Goal: Communication & Community: Answer question/provide support

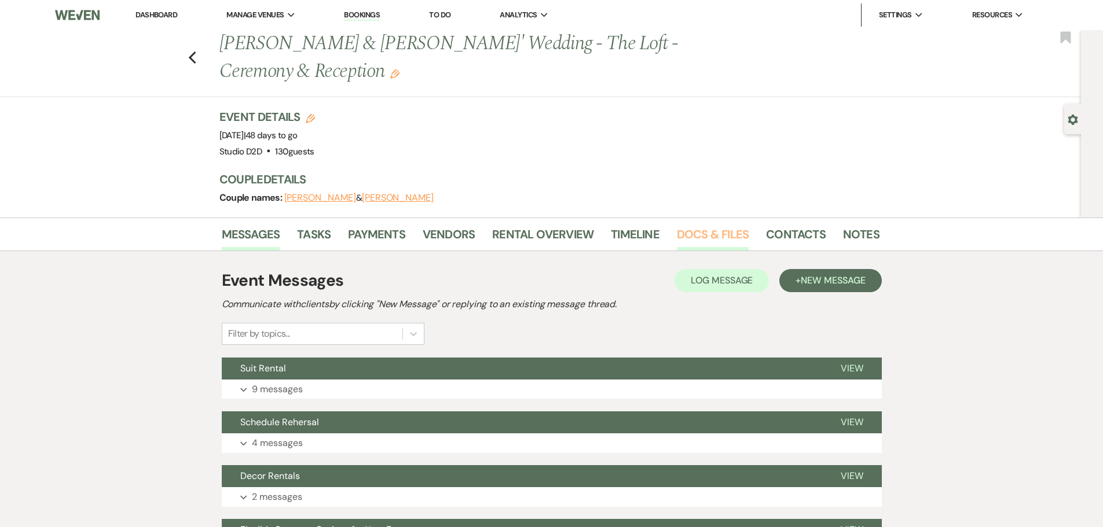
click at [687, 234] on link "Docs & Files" at bounding box center [713, 237] width 72 height 25
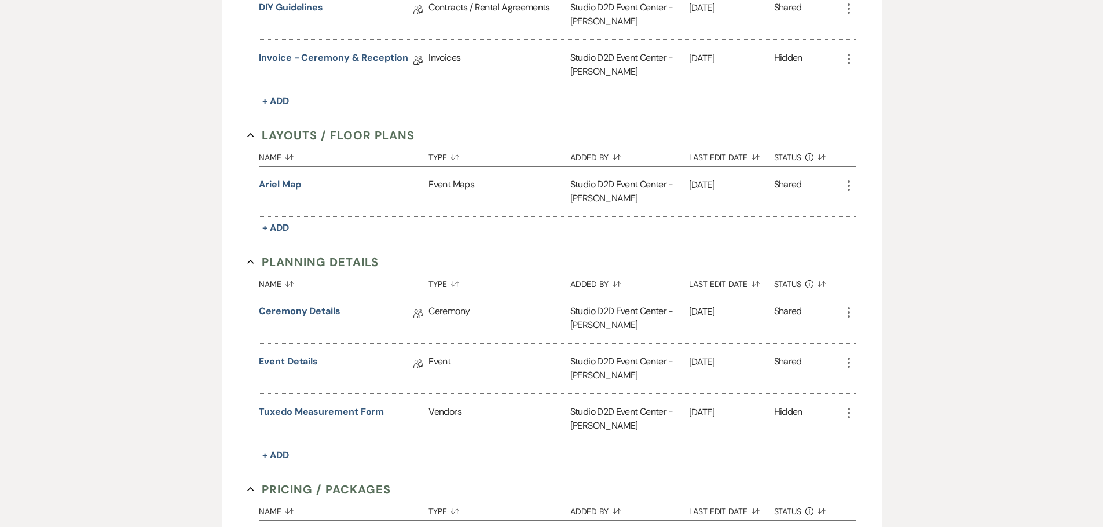
scroll to position [521, 0]
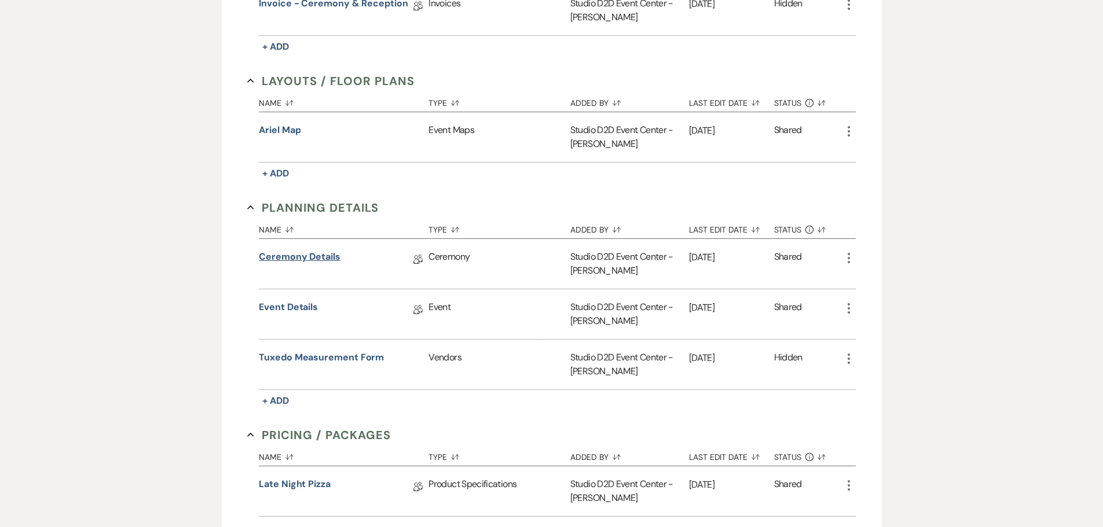
click at [321, 261] on link "Ceremony Details" at bounding box center [300, 259] width 82 height 18
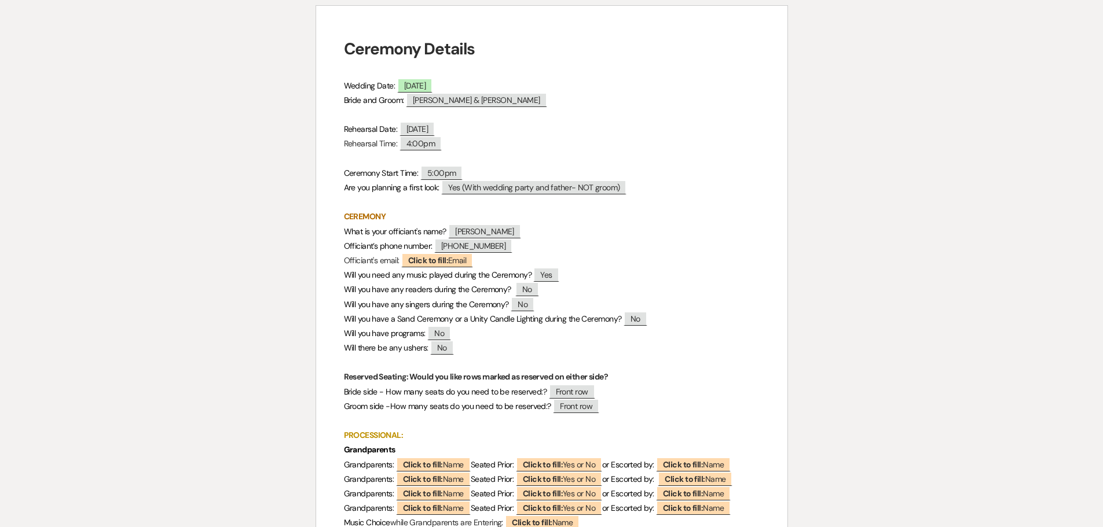
scroll to position [116, 0]
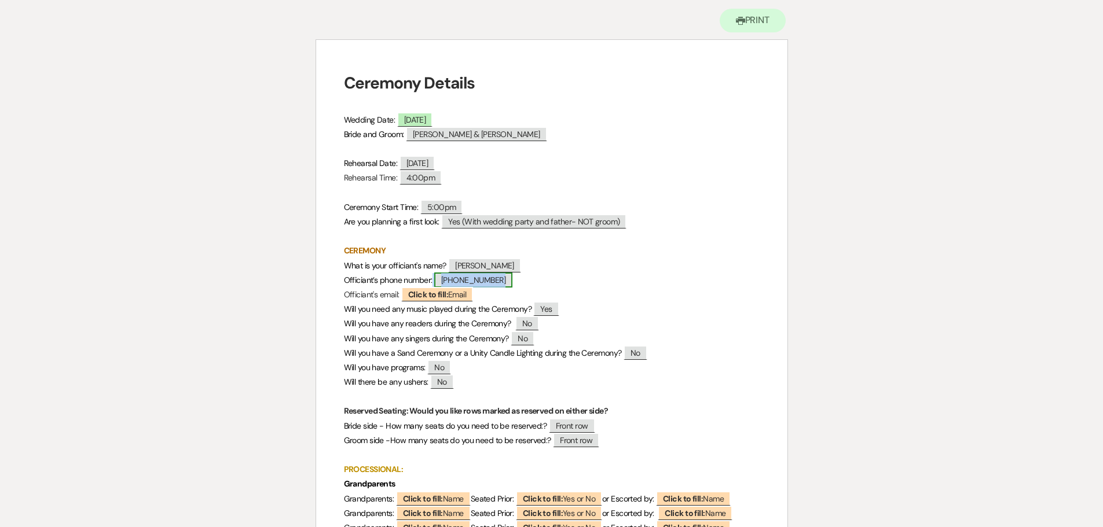
click at [467, 281] on span "517-795-6761" at bounding box center [473, 280] width 78 height 15
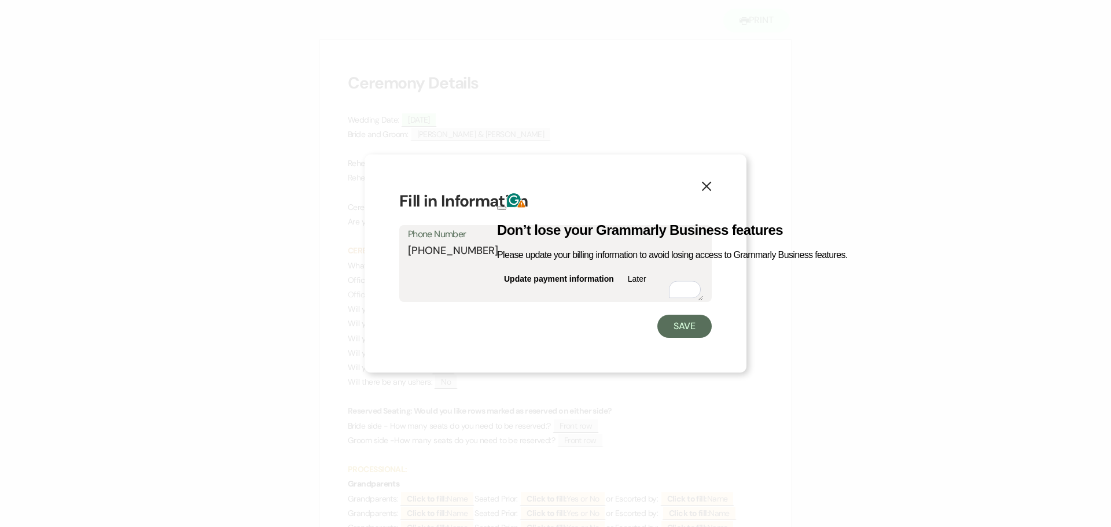
drag, startPoint x: 479, startPoint y: 249, endPoint x: 405, endPoint y: 250, distance: 74.7
click at [405, 251] on div "Phone Number 517-795-6761" at bounding box center [555, 263] width 313 height 77
click at [673, 321] on button "Save" at bounding box center [685, 326] width 54 height 23
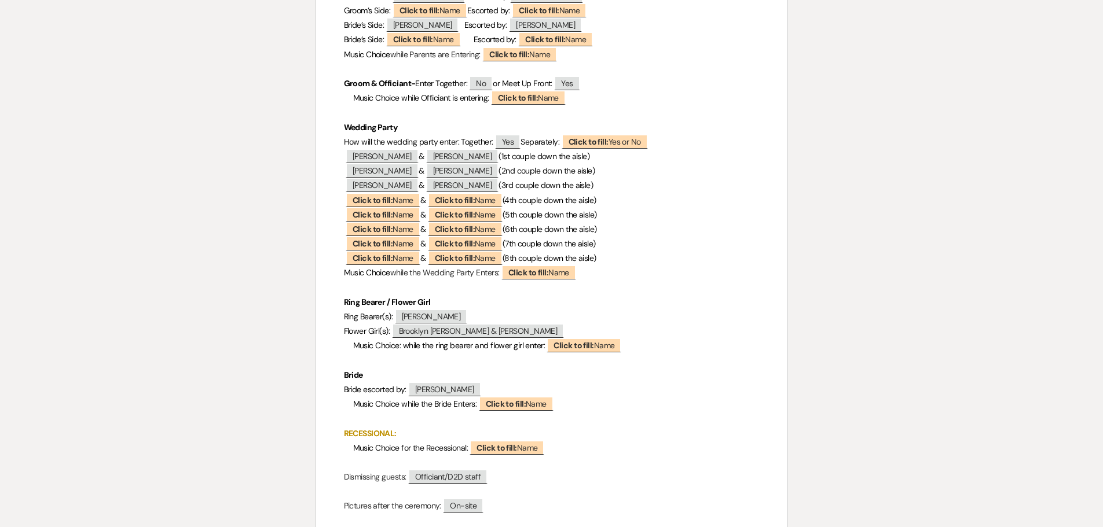
scroll to position [752, 0]
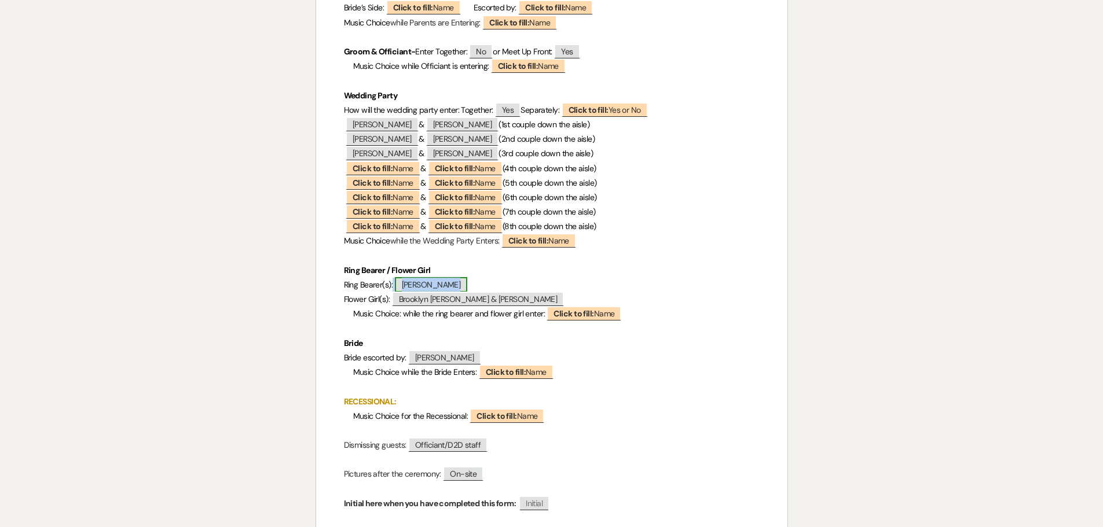
click at [436, 289] on span "Theodore Downing" at bounding box center [431, 284] width 73 height 15
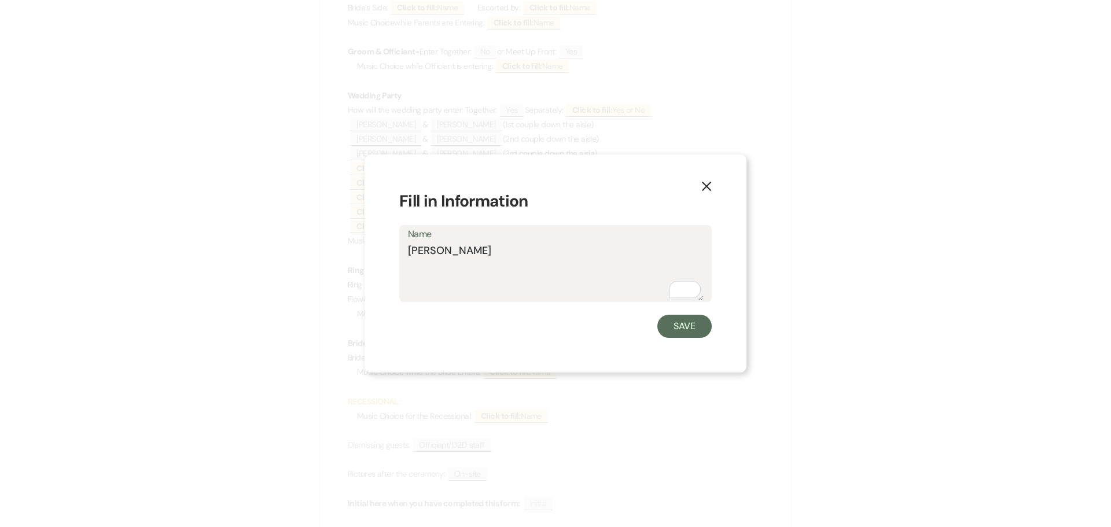
drag, startPoint x: 508, startPoint y: 250, endPoint x: 399, endPoint y: 247, distance: 108.3
click at [399, 247] on div "Name Theodore Downing" at bounding box center [555, 263] width 313 height 77
click at [678, 328] on button "Save" at bounding box center [685, 326] width 54 height 23
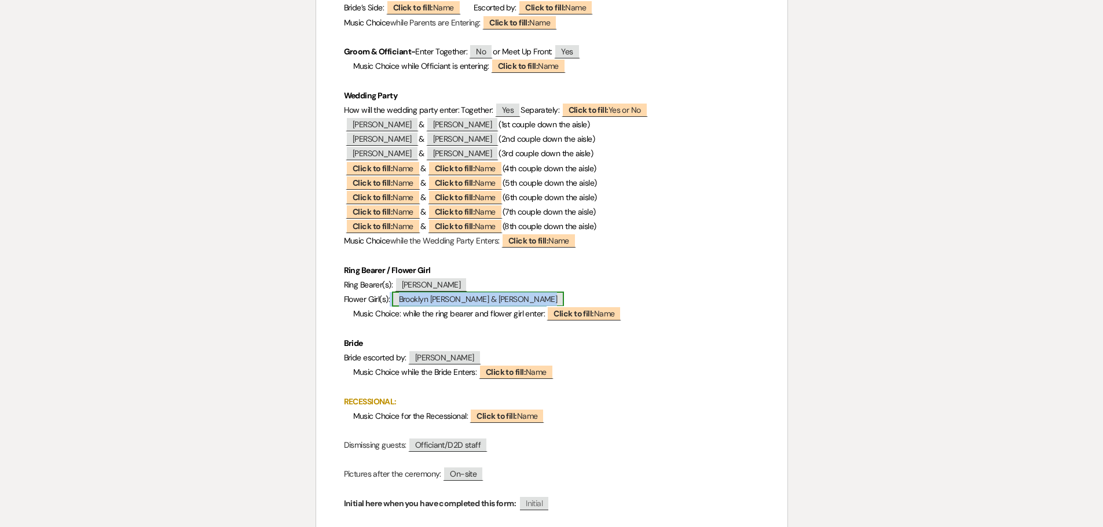
click at [502, 298] on span "Brooklyn Downing & Karina Fettig" at bounding box center [478, 299] width 172 height 15
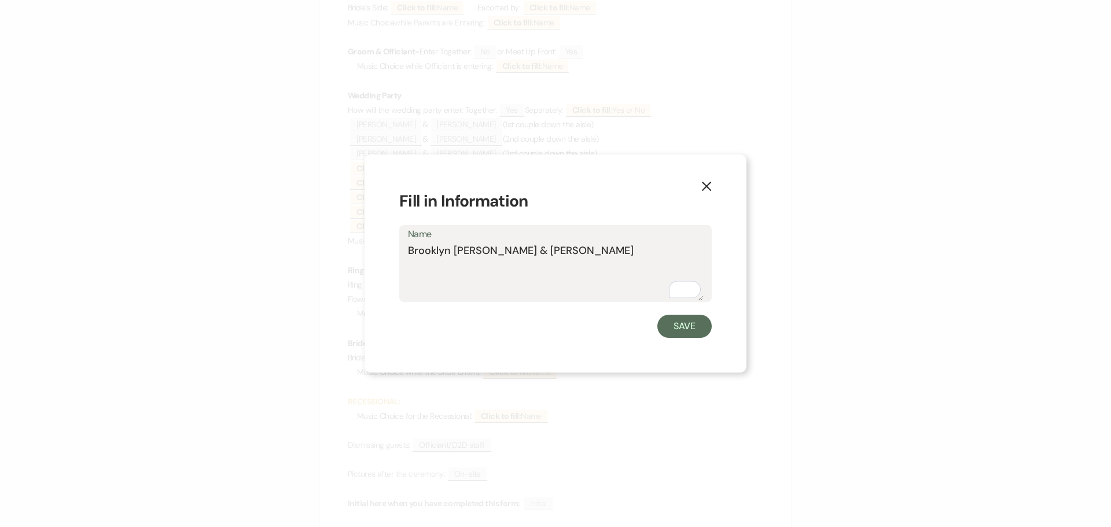
drag, startPoint x: 573, startPoint y: 250, endPoint x: 407, endPoint y: 244, distance: 165.7
click at [408, 244] on textarea "Brooklyn Downing & Karina Fettig" at bounding box center [555, 272] width 295 height 58
click at [682, 333] on button "Save" at bounding box center [685, 326] width 54 height 23
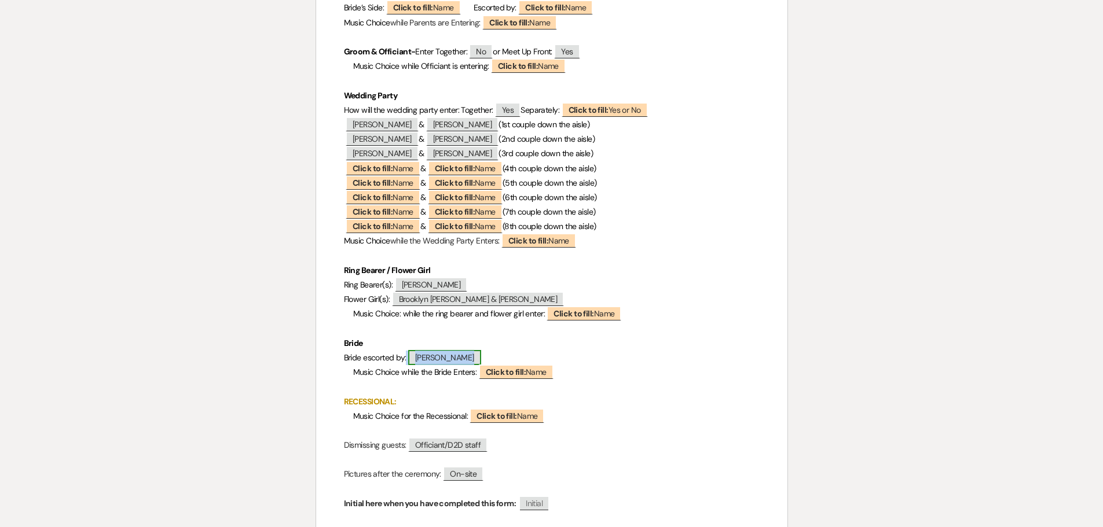
click at [471, 357] on span "Douglas Spencer" at bounding box center [444, 357] width 73 height 15
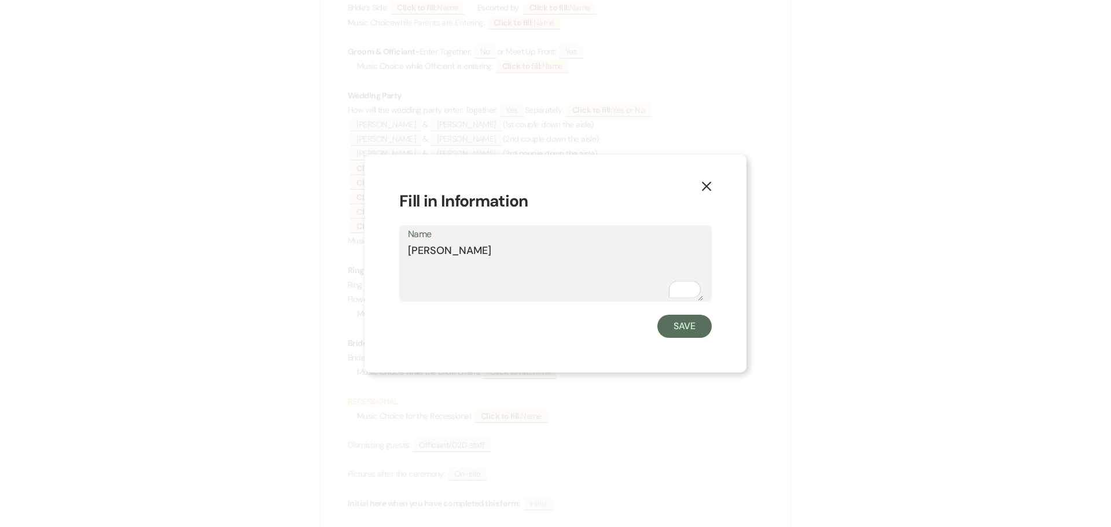
drag, startPoint x: 501, startPoint y: 252, endPoint x: 408, endPoint y: 251, distance: 92.6
click at [408, 251] on textarea "Douglas Spencer" at bounding box center [555, 272] width 295 height 58
click at [686, 324] on button "Save" at bounding box center [685, 326] width 54 height 23
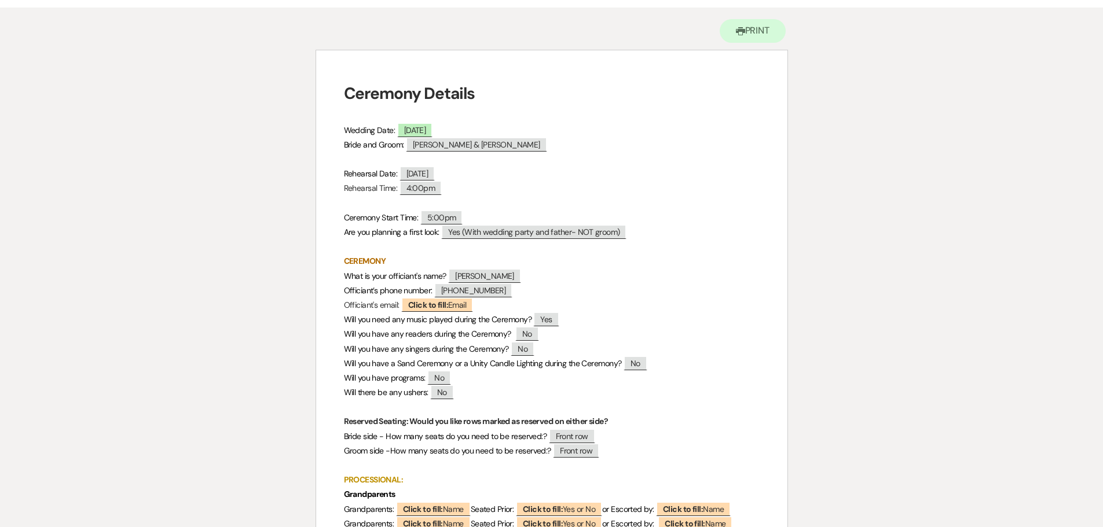
scroll to position [0, 0]
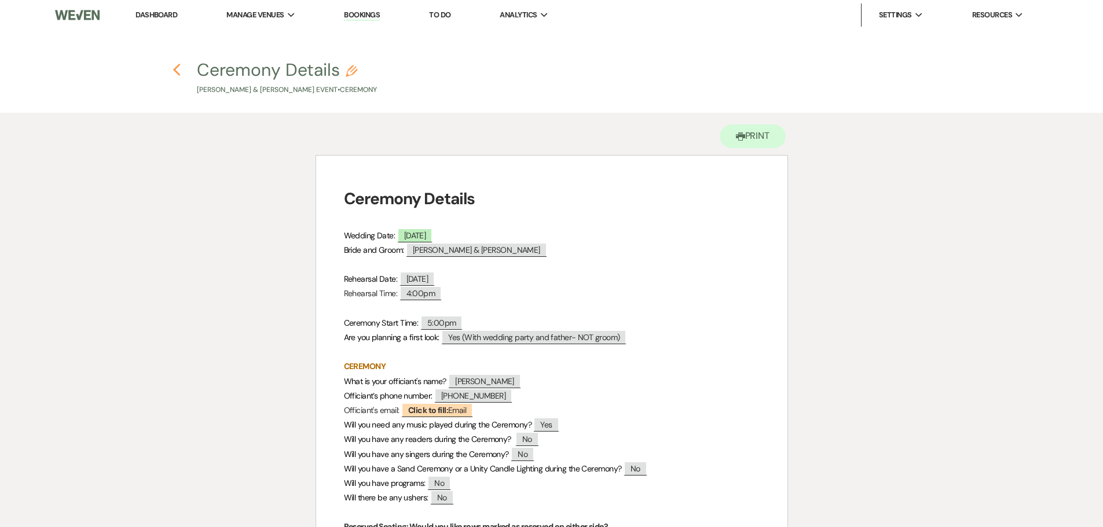
click at [174, 72] on icon "Previous" at bounding box center [176, 70] width 9 height 14
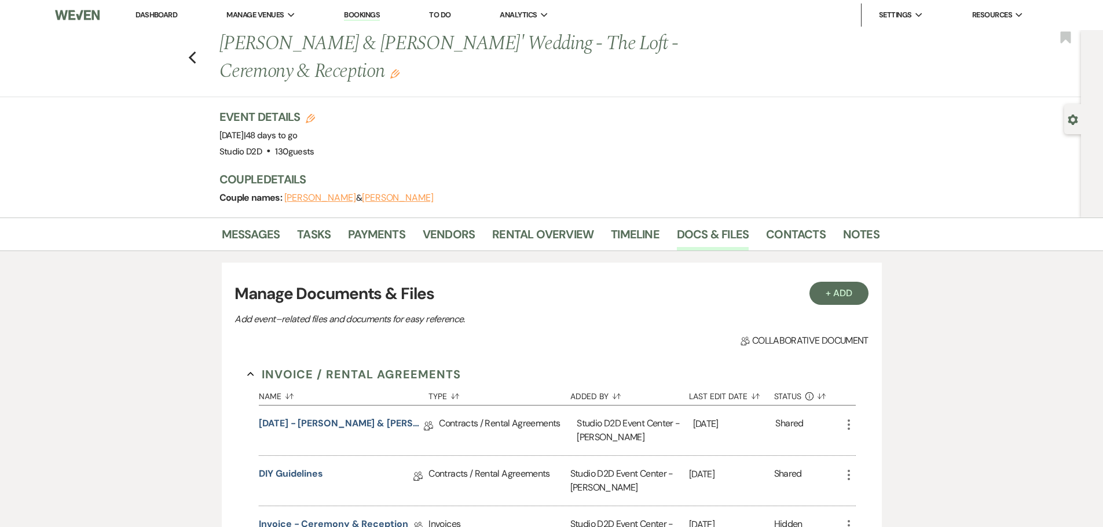
scroll to position [521, 0]
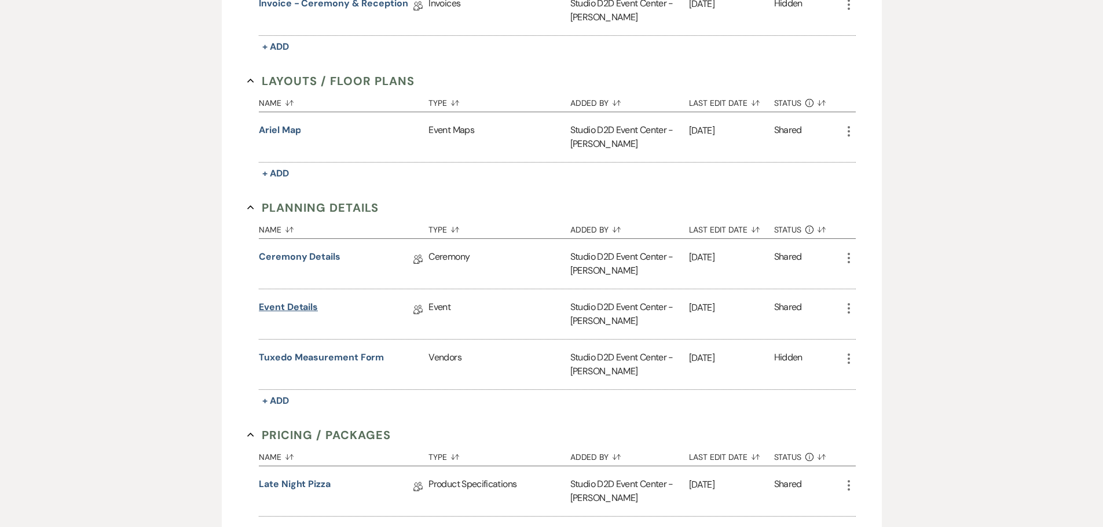
click at [287, 303] on link "Event Details" at bounding box center [288, 309] width 59 height 18
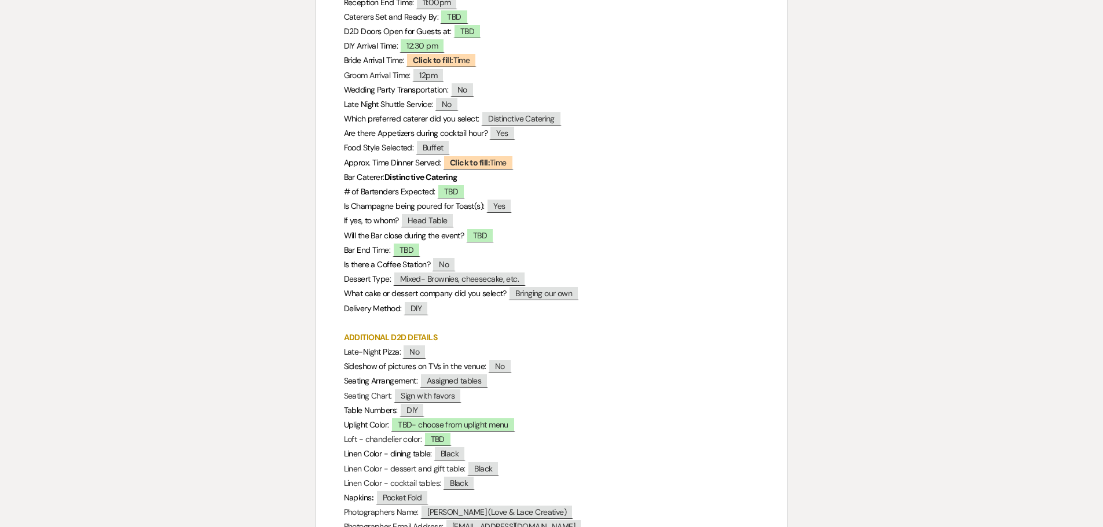
scroll to position [405, 0]
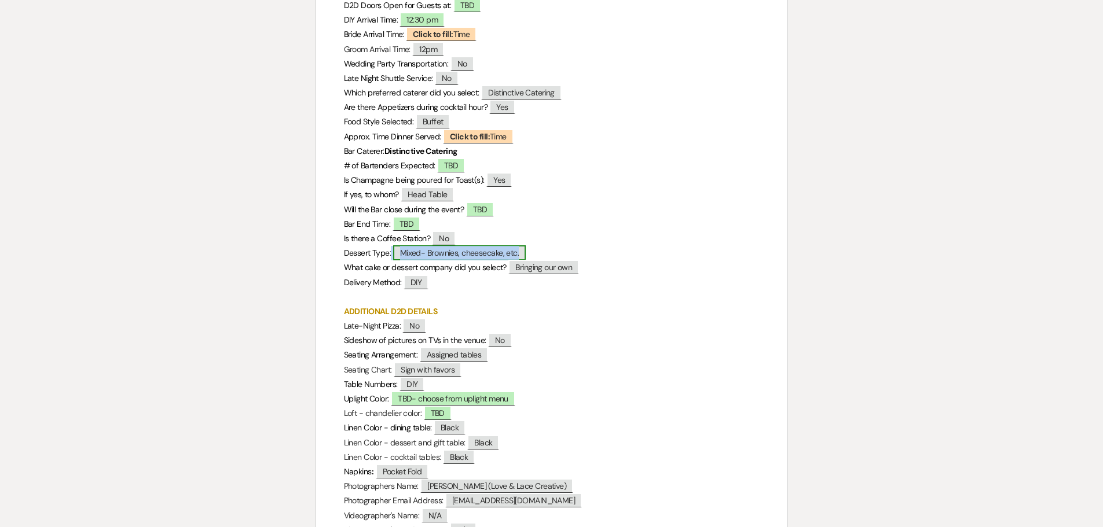
click at [449, 251] on span "Mixed- Brownies, cheesecake, etc." at bounding box center [459, 252] width 133 height 15
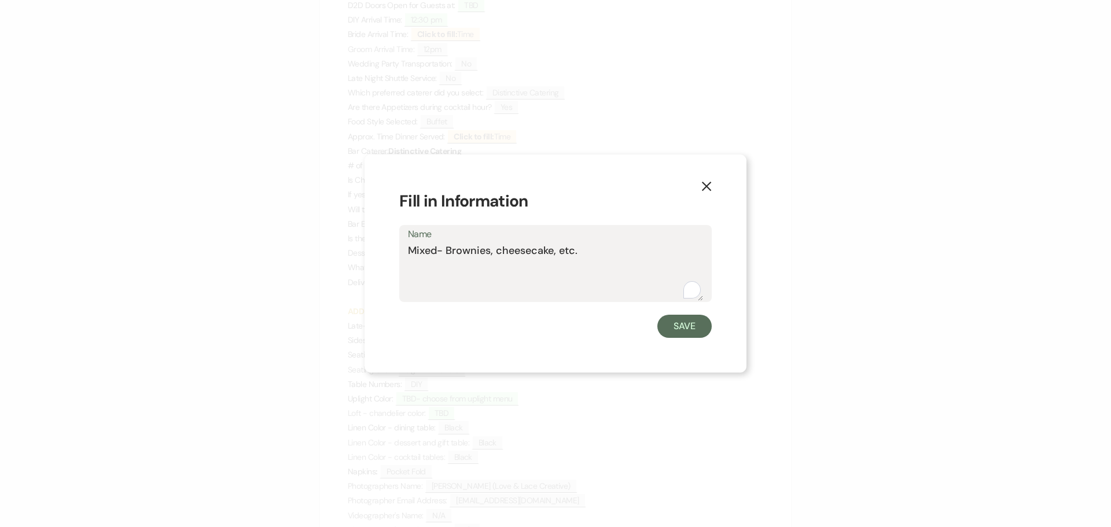
click at [470, 252] on textarea "Mixed- Brownies, cheesecake, etc." at bounding box center [555, 272] width 295 height 58
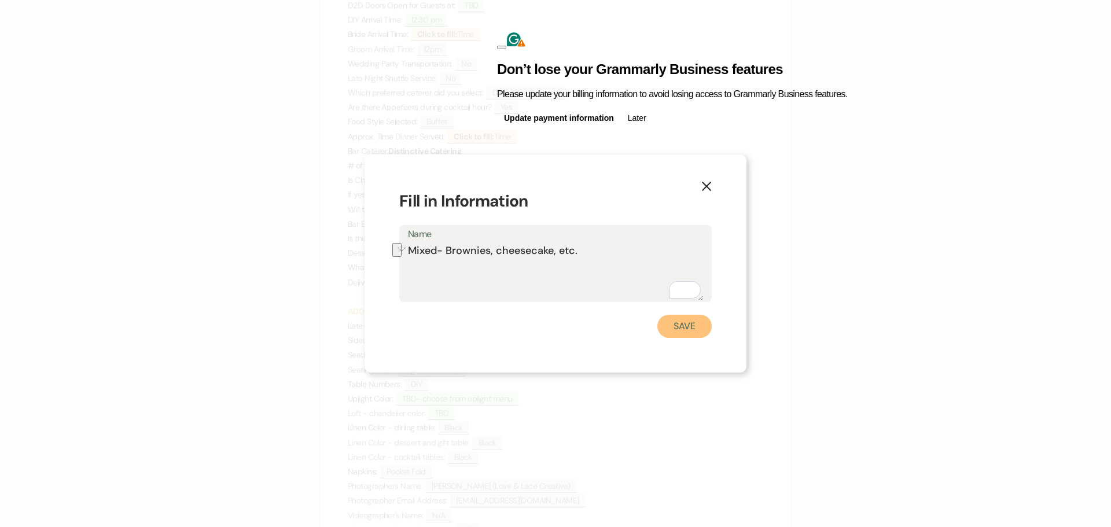
click at [695, 324] on button "Save" at bounding box center [685, 326] width 54 height 23
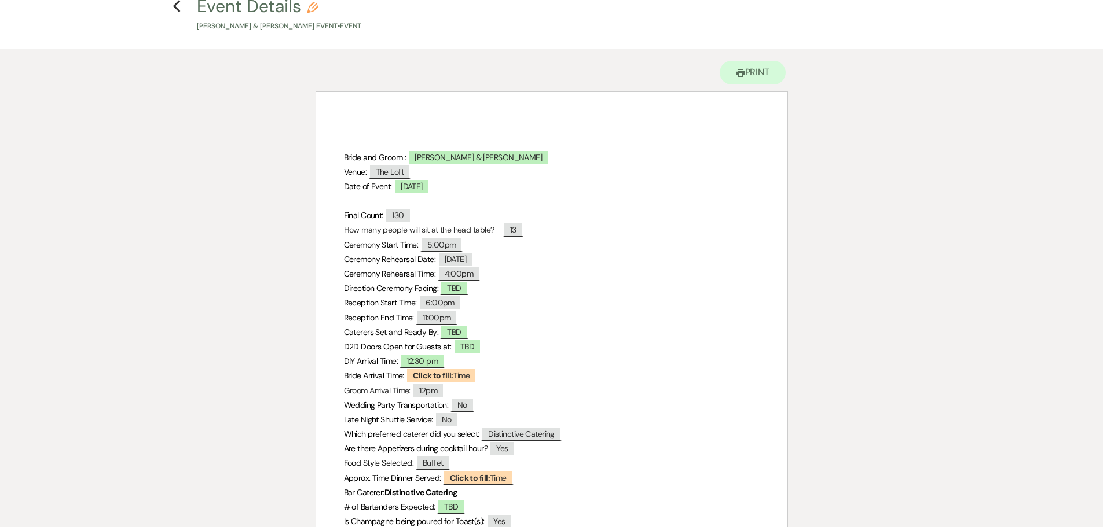
scroll to position [0, 0]
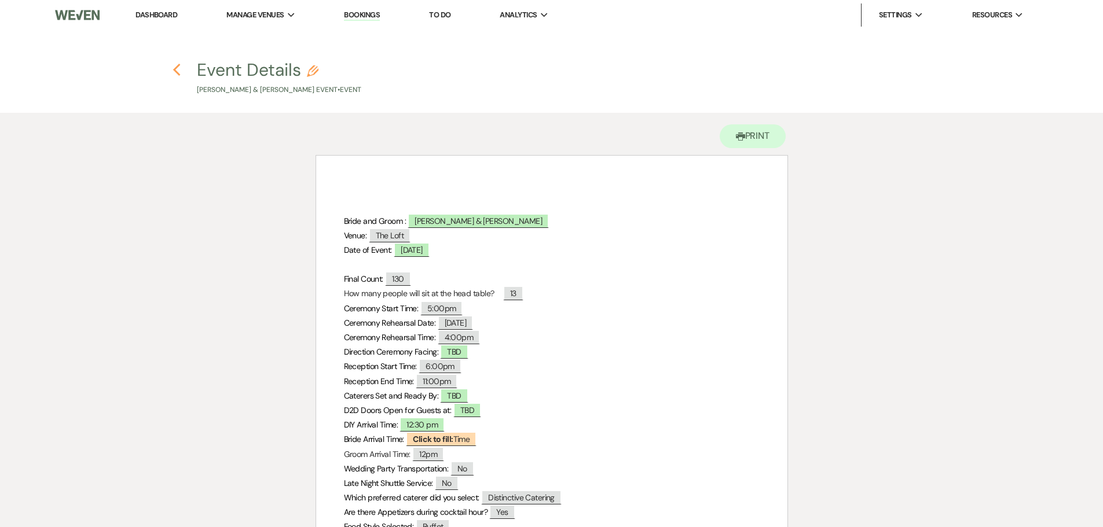
click at [175, 71] on use "button" at bounding box center [177, 70] width 8 height 13
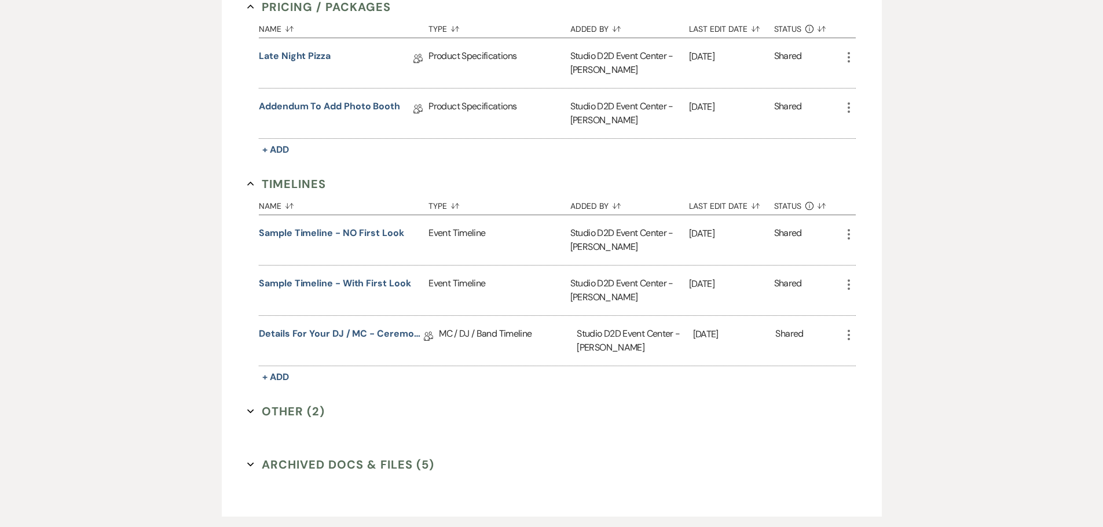
scroll to position [984, 0]
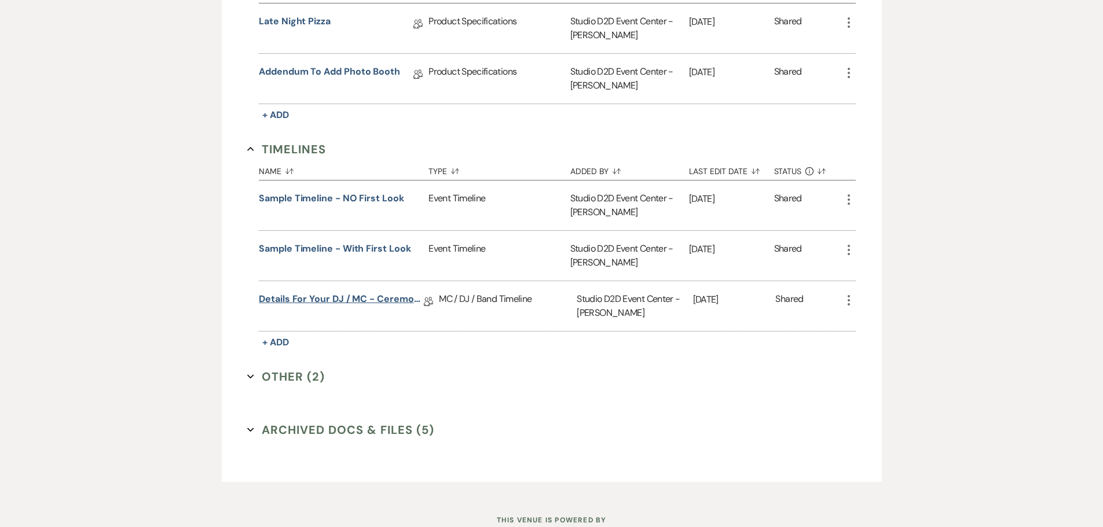
click at [369, 299] on link "Details for your DJ / MC - Ceremony & Reception" at bounding box center [341, 301] width 165 height 18
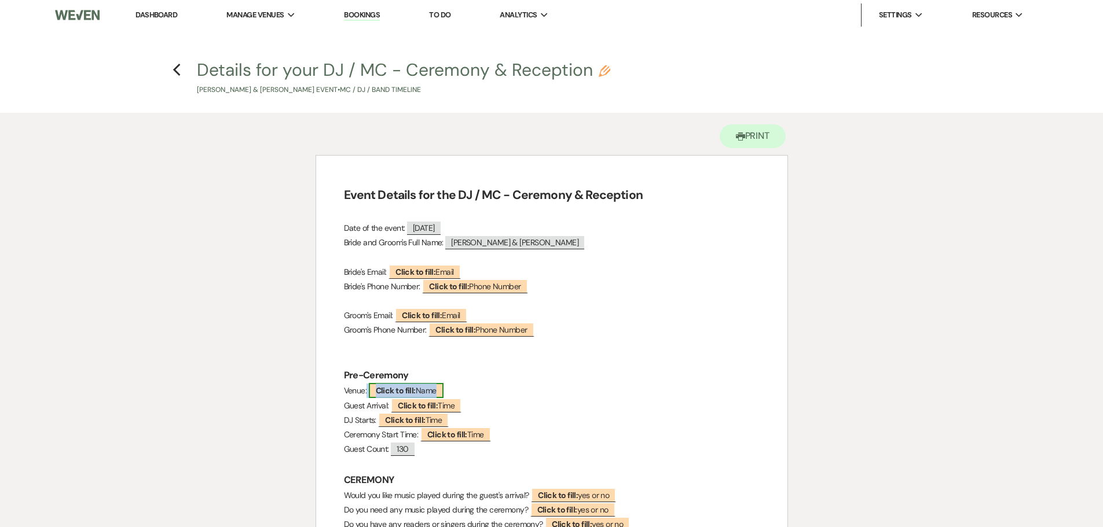
click at [410, 392] on b "Click to fill:" at bounding box center [396, 391] width 40 height 10
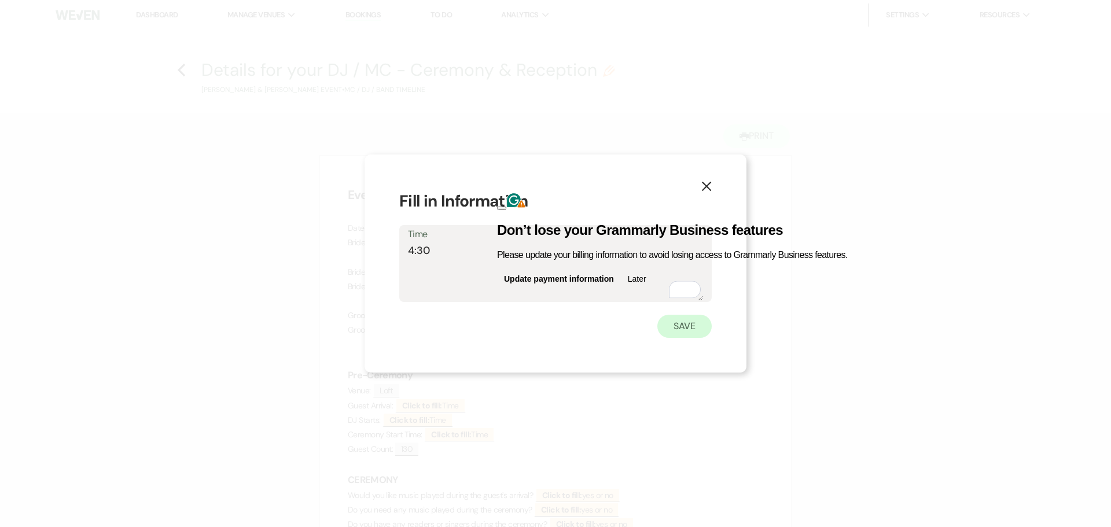
type textarea "4:30"
click at [677, 325] on button "Save" at bounding box center [685, 326] width 54 height 23
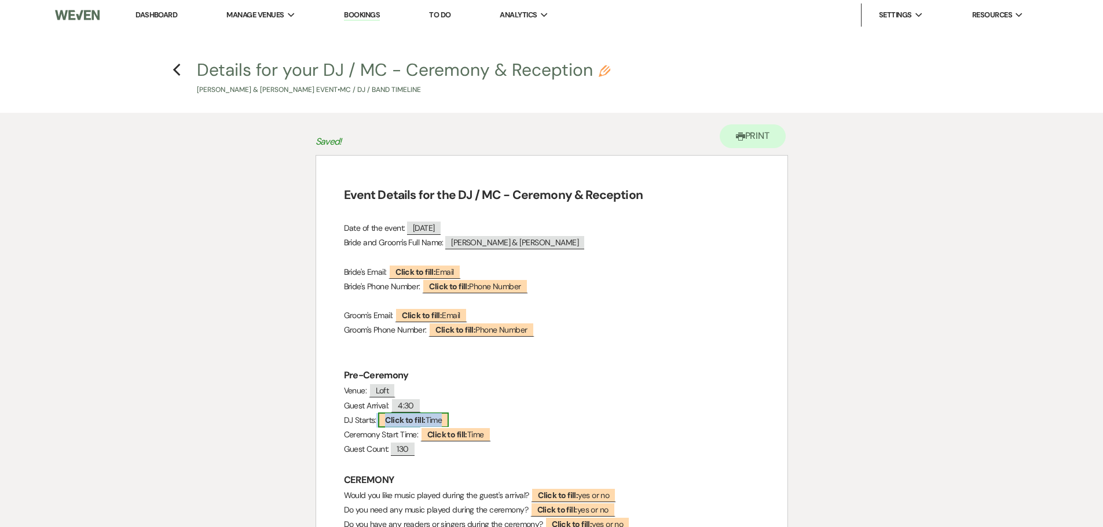
click at [411, 420] on b "Click to fill:" at bounding box center [405, 420] width 40 height 10
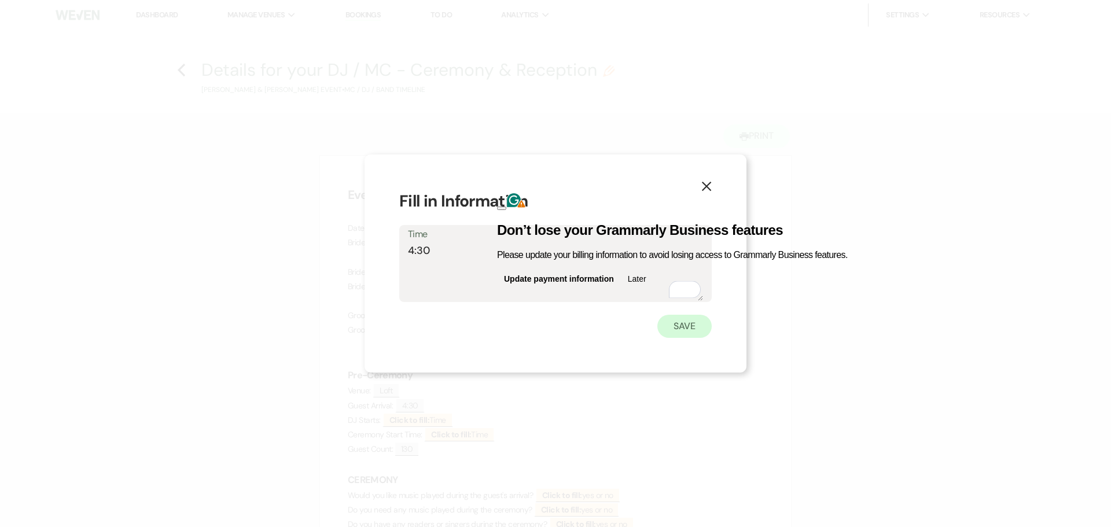
type textarea "4:30"
click at [674, 327] on button "Save" at bounding box center [685, 326] width 54 height 23
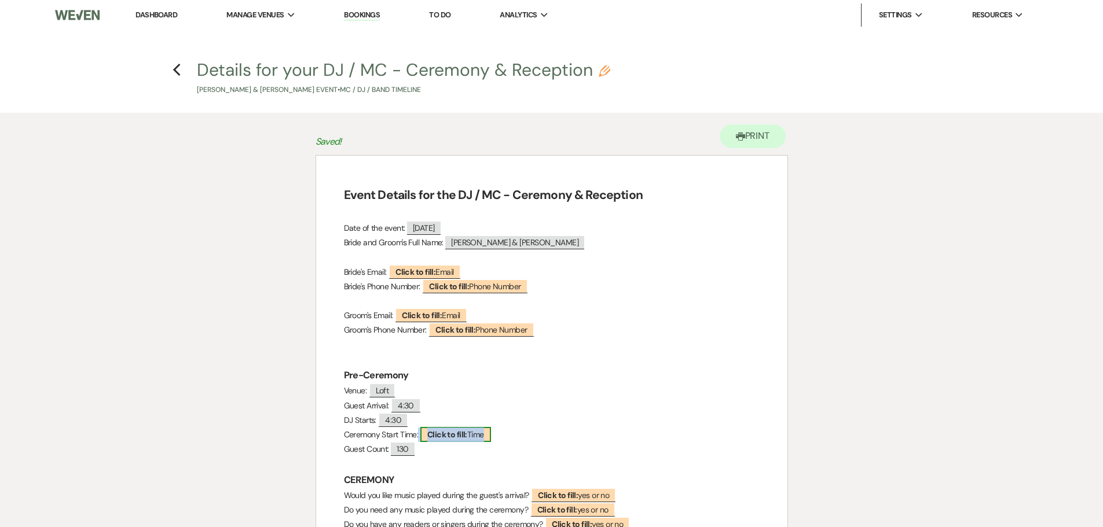
click at [461, 434] on b "Click to fill:" at bounding box center [447, 434] width 40 height 10
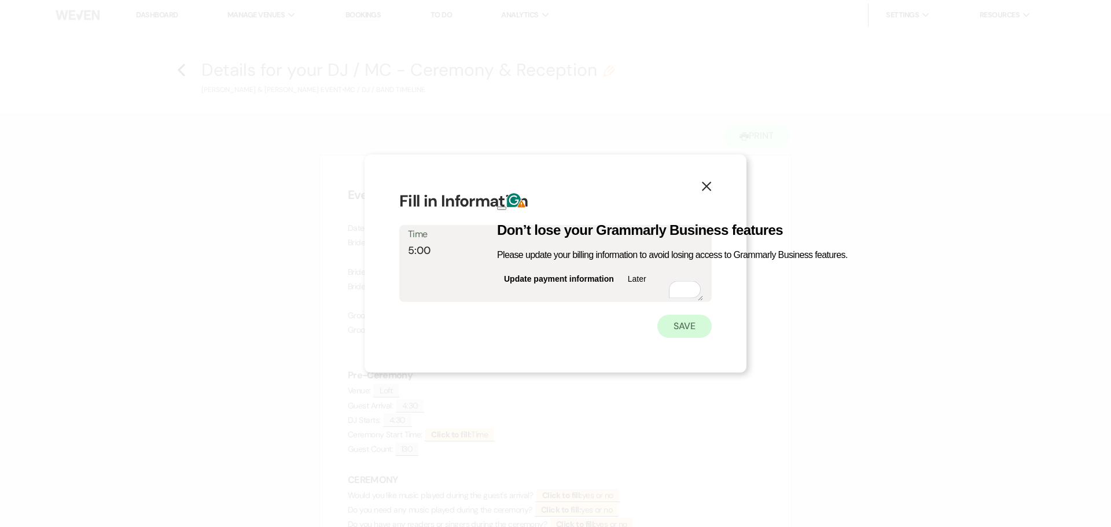
type textarea "5:00"
click at [676, 333] on button "Save" at bounding box center [685, 326] width 54 height 23
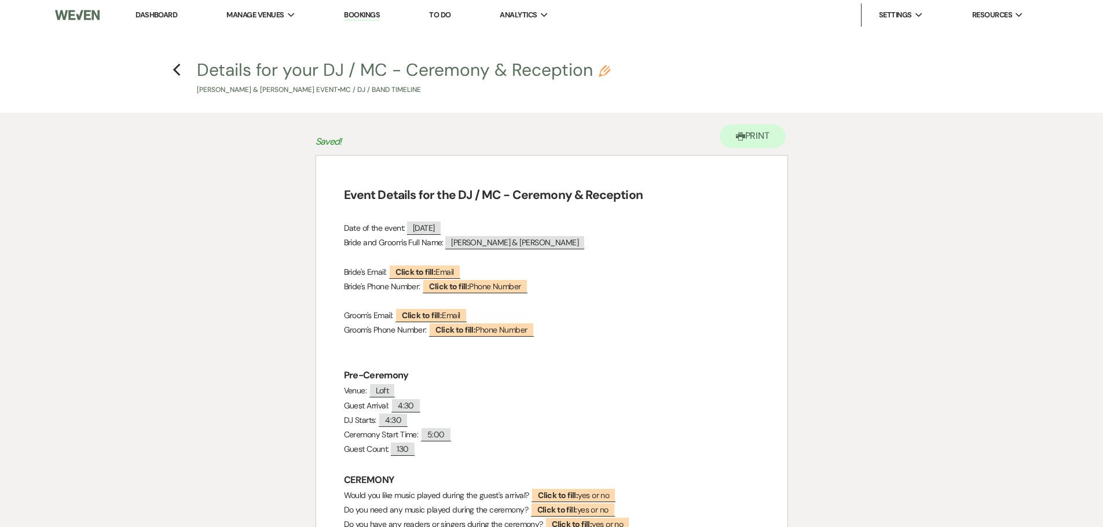
scroll to position [116, 0]
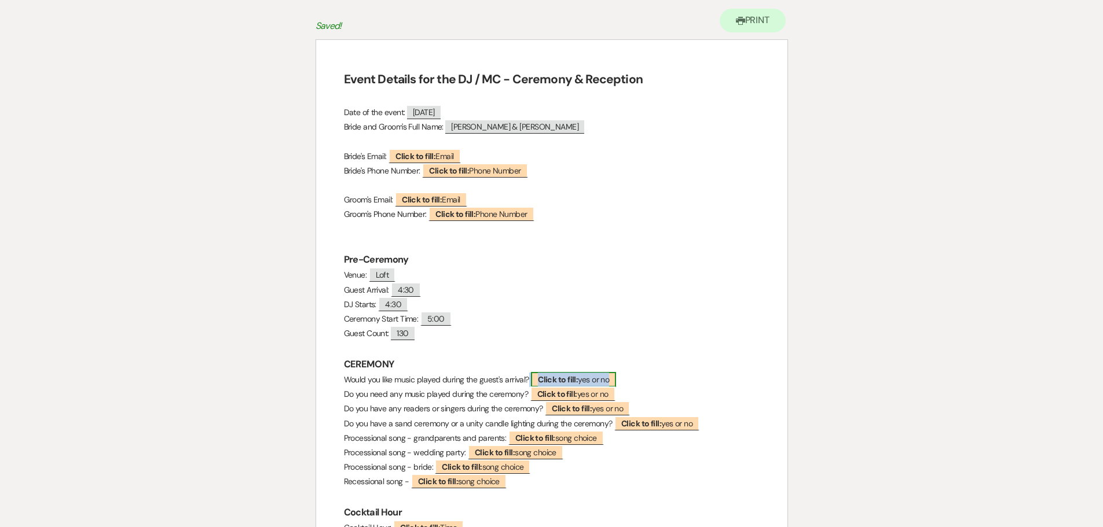
click at [588, 377] on span "Click to fill: yes or no" at bounding box center [573, 379] width 85 height 15
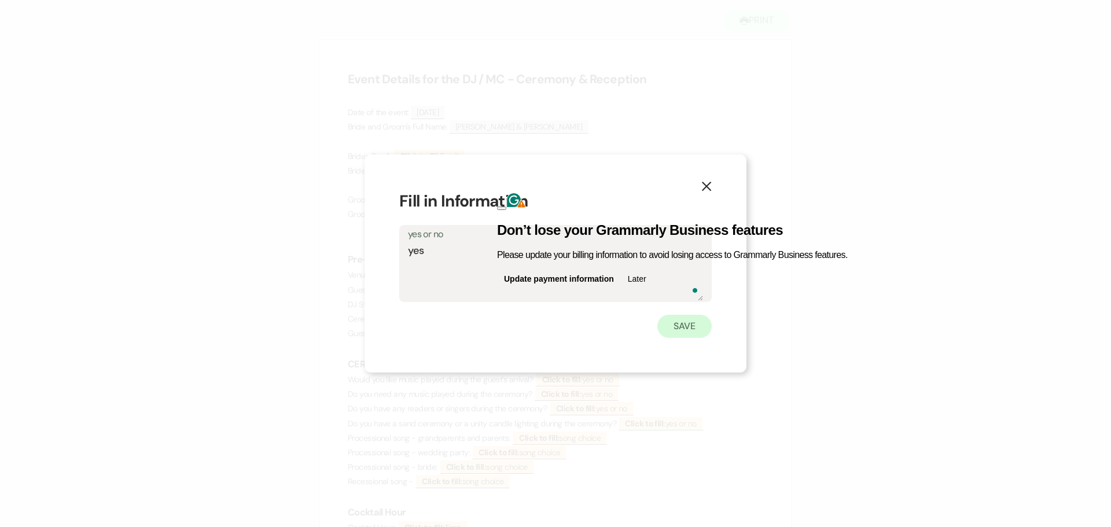
type textarea "yes"
click at [689, 329] on button "Save" at bounding box center [685, 326] width 54 height 23
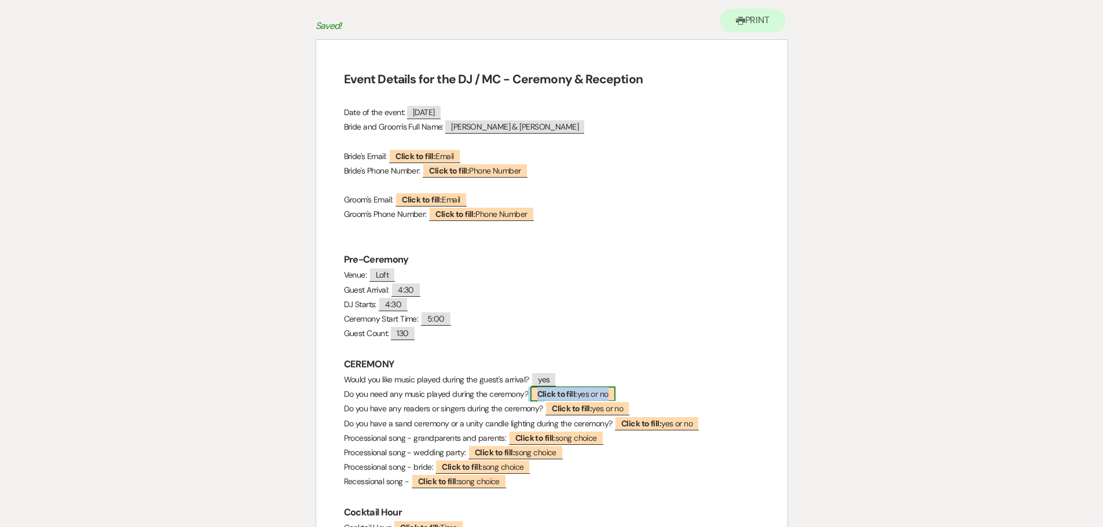
click at [600, 395] on span "Click to fill: yes or no" at bounding box center [572, 394] width 85 height 15
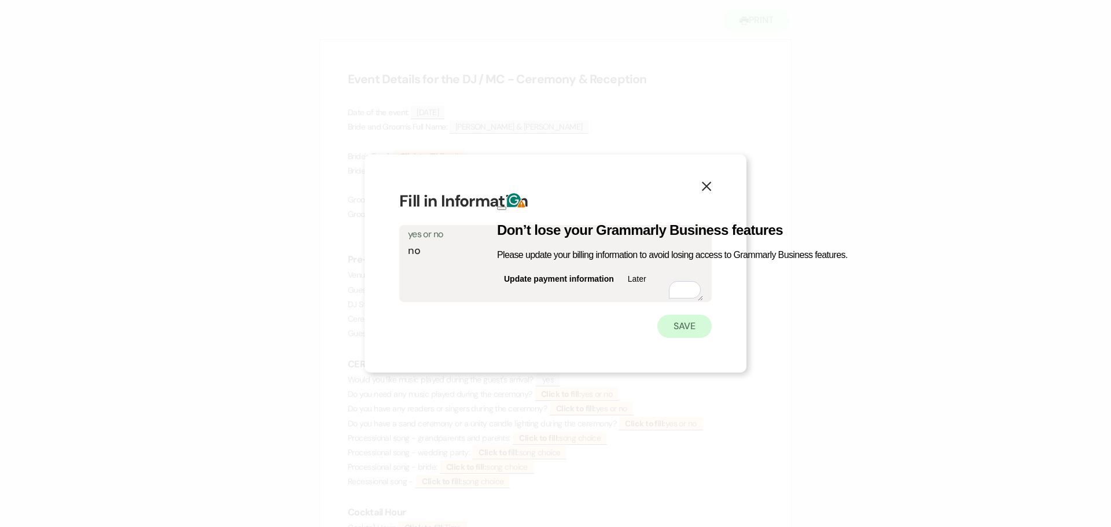
type textarea "no"
click at [675, 329] on button "Save" at bounding box center [685, 326] width 54 height 23
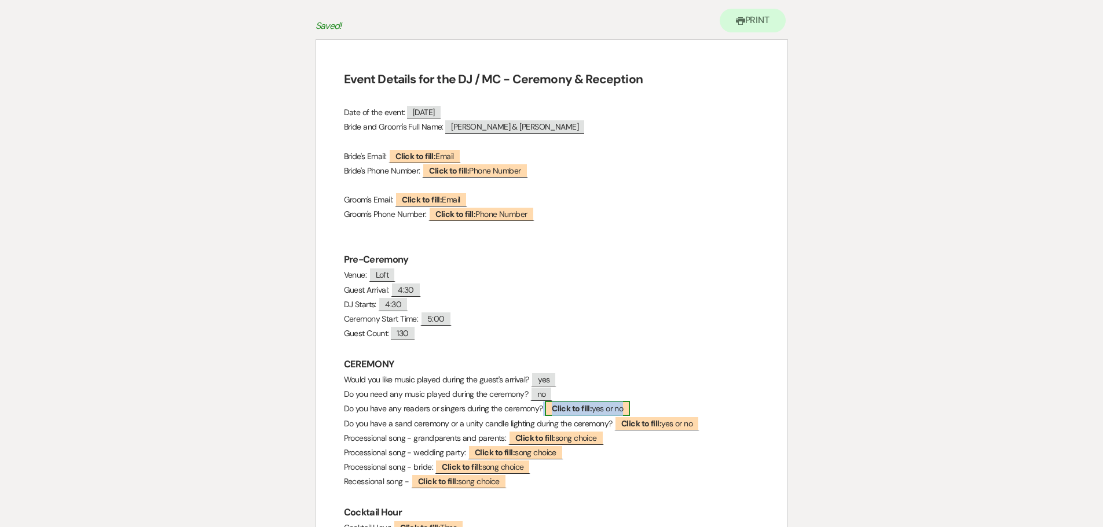
click at [599, 407] on span "Click to fill: yes or no" at bounding box center [587, 408] width 85 height 15
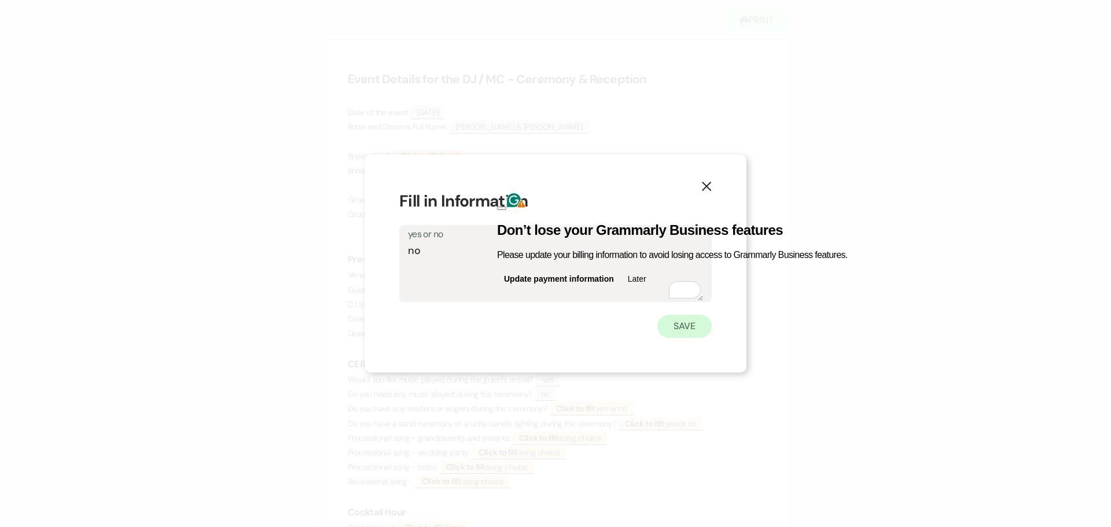
type textarea "no"
click at [690, 336] on button "Save" at bounding box center [685, 326] width 54 height 23
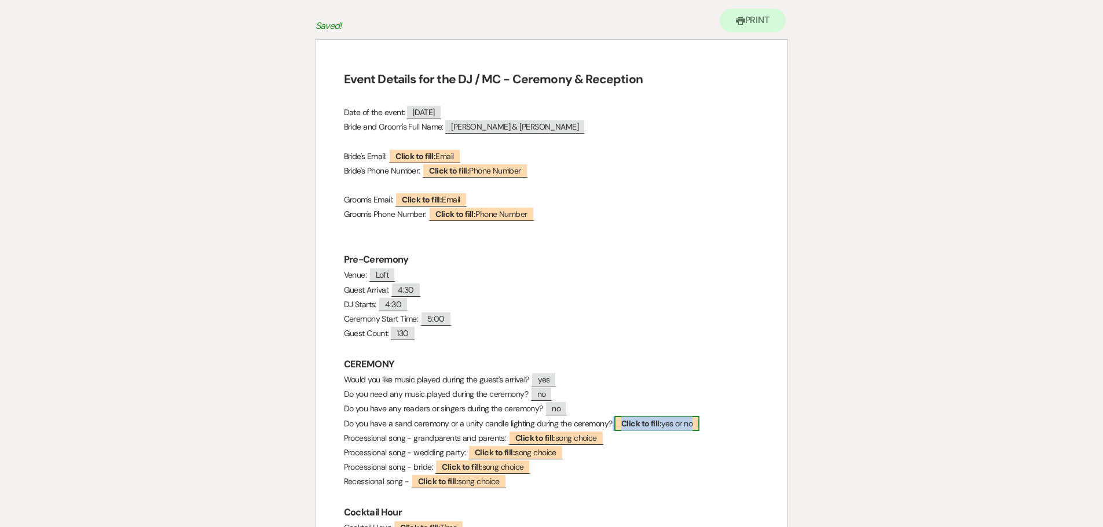
click at [638, 425] on b "Click to fill:" at bounding box center [641, 423] width 40 height 10
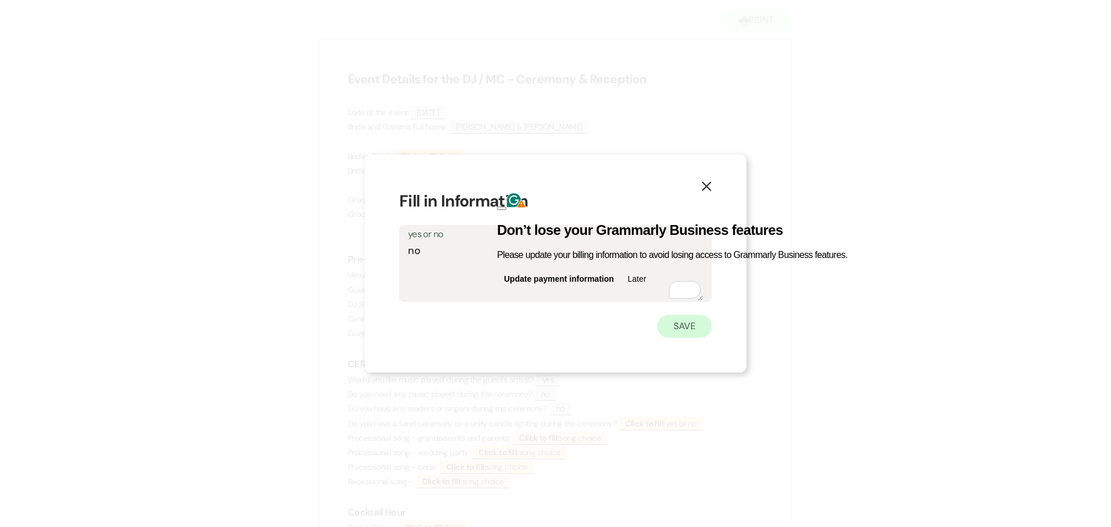
type textarea "no"
click at [687, 329] on button "Save" at bounding box center [685, 326] width 54 height 23
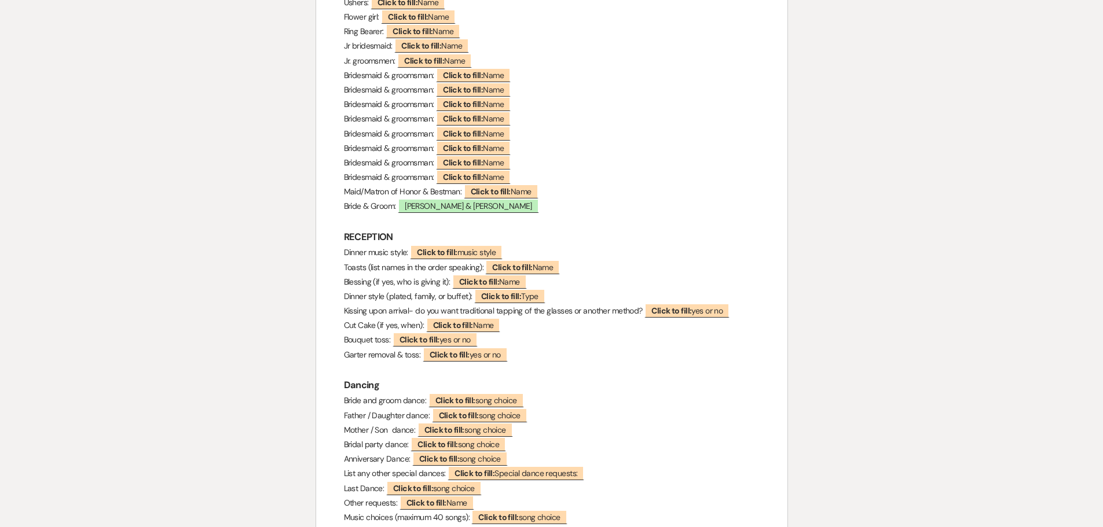
scroll to position [810, 0]
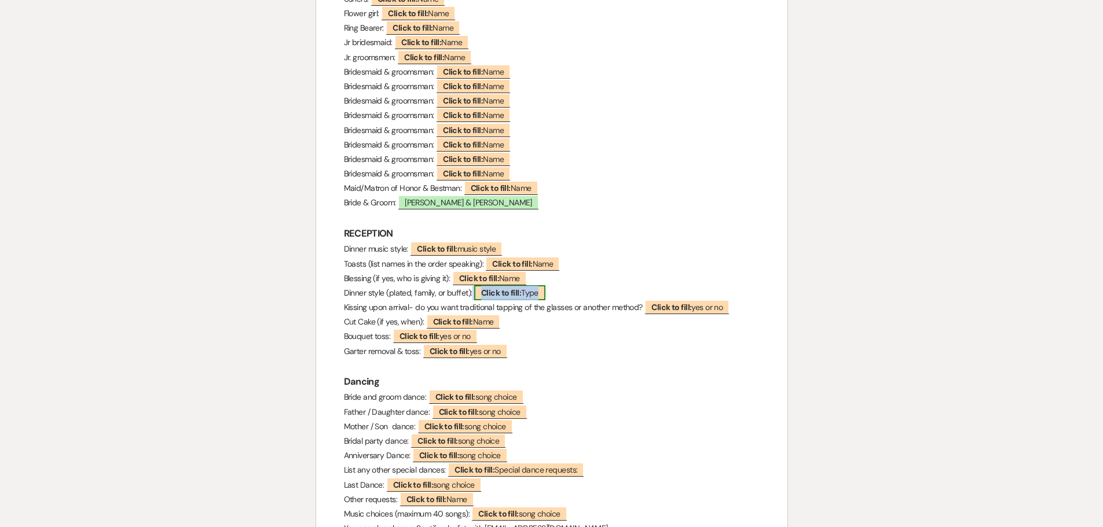
click at [516, 289] on b "Click to fill:" at bounding box center [501, 293] width 40 height 10
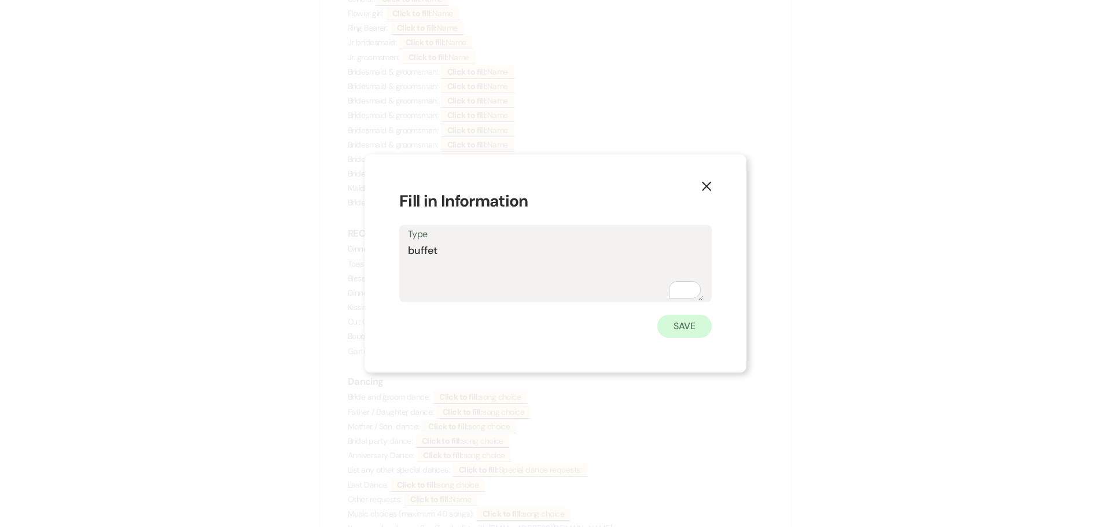
type textarea "buffet"
click at [688, 332] on button "Save" at bounding box center [685, 326] width 54 height 23
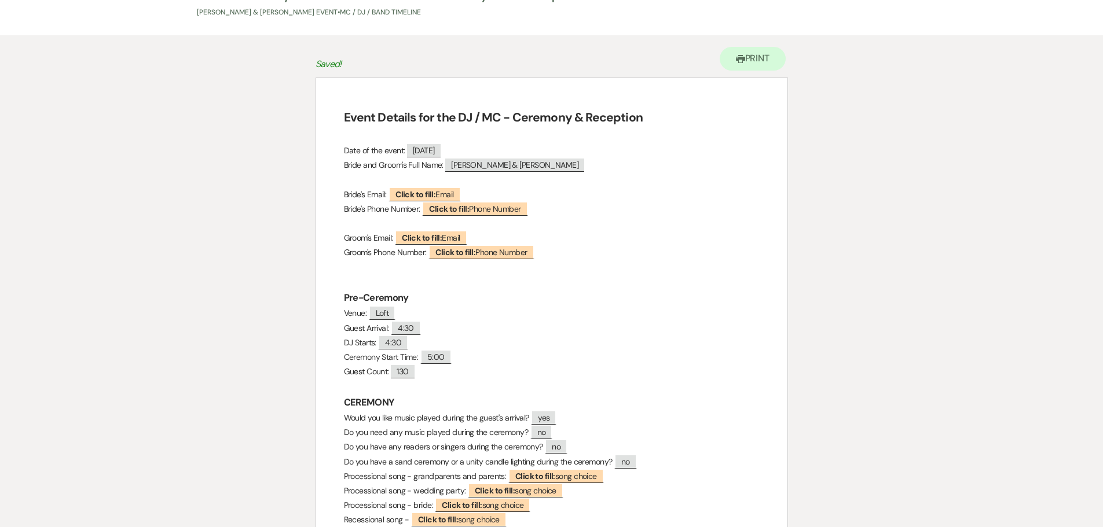
scroll to position [0, 0]
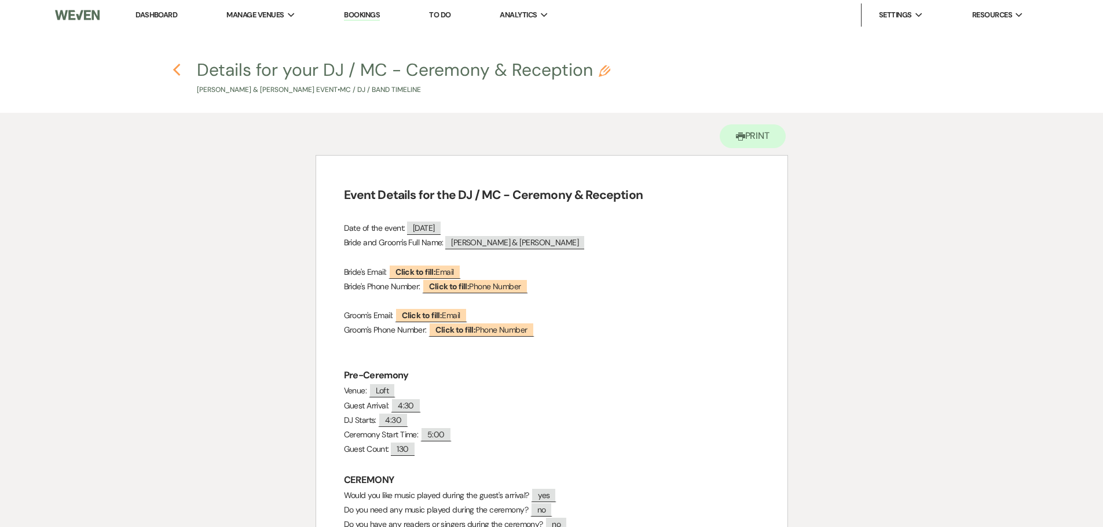
click at [177, 68] on icon "Previous" at bounding box center [176, 70] width 9 height 14
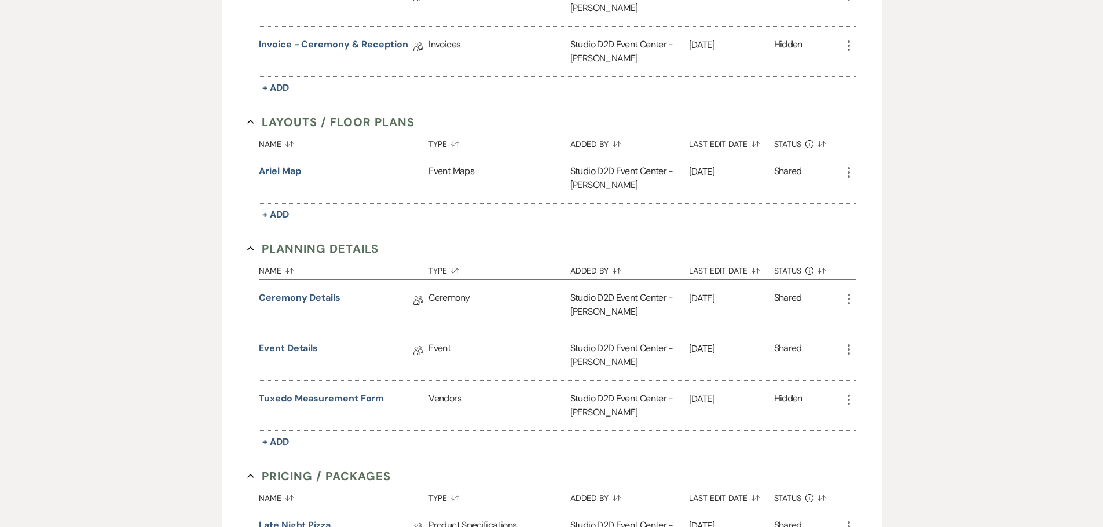
scroll to position [463, 0]
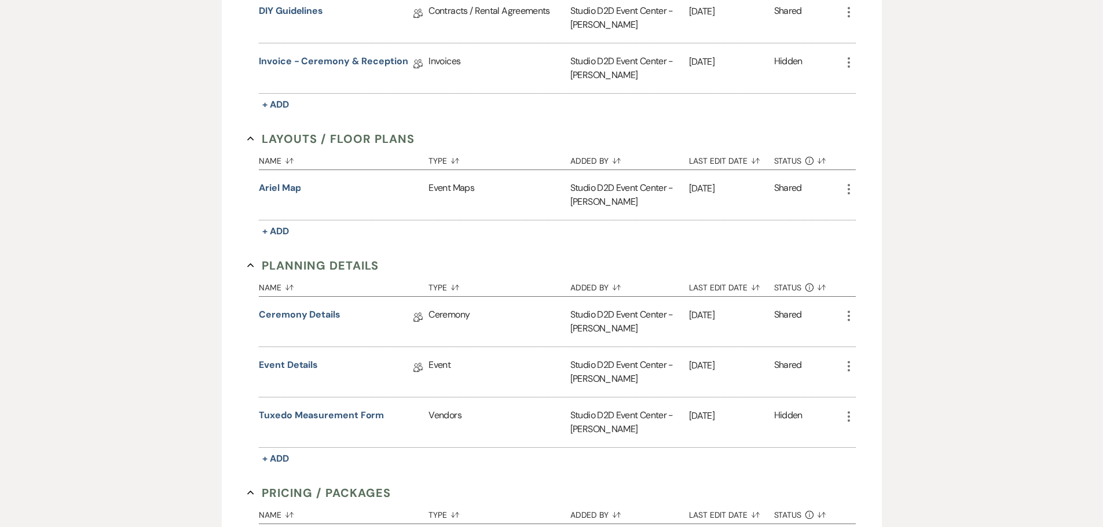
click at [846, 315] on icon "More" at bounding box center [849, 316] width 14 height 14
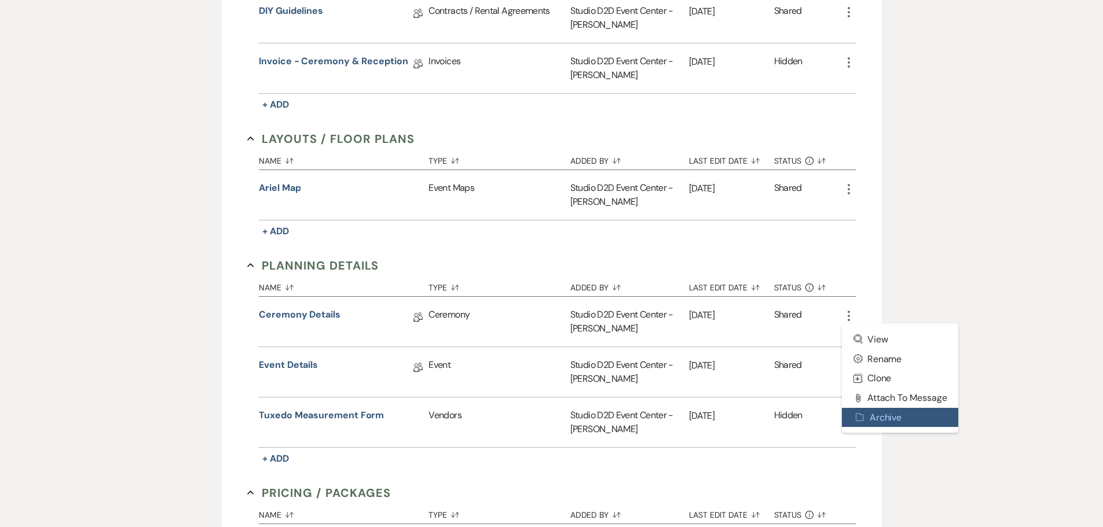
click at [890, 413] on button "Archive Archive" at bounding box center [900, 418] width 117 height 20
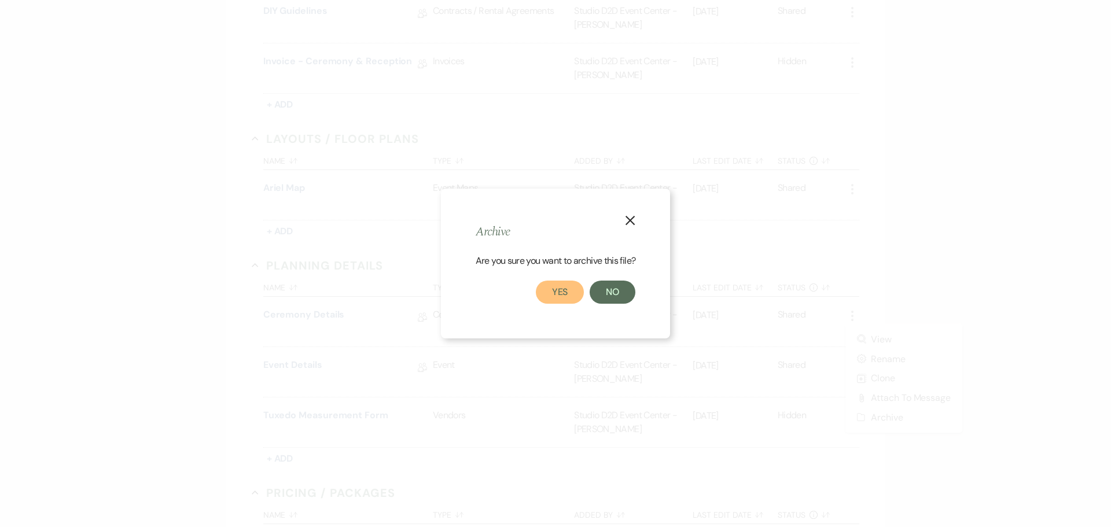
click at [557, 286] on button "Yes" at bounding box center [560, 292] width 49 height 23
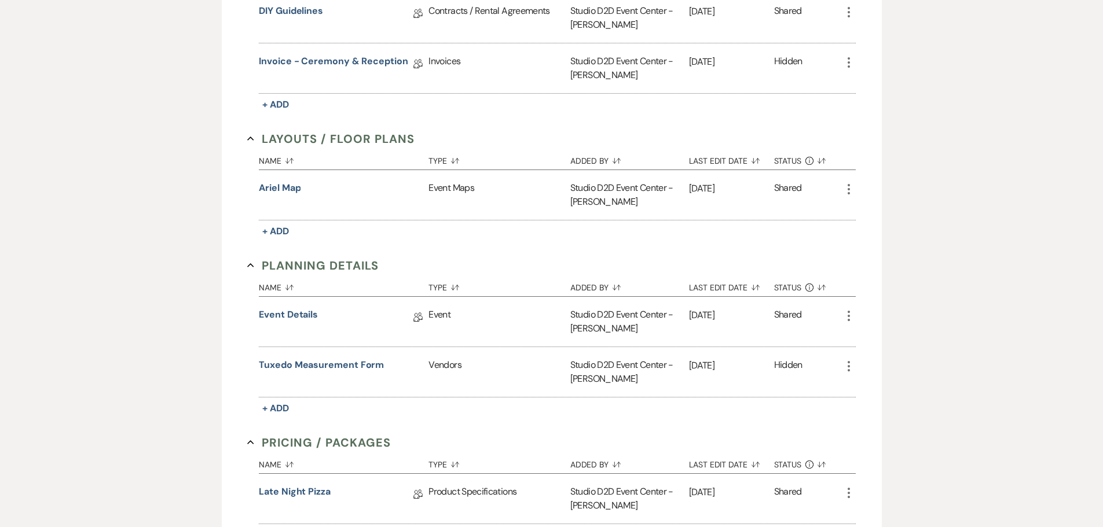
click at [850, 317] on icon "More" at bounding box center [849, 316] width 14 height 14
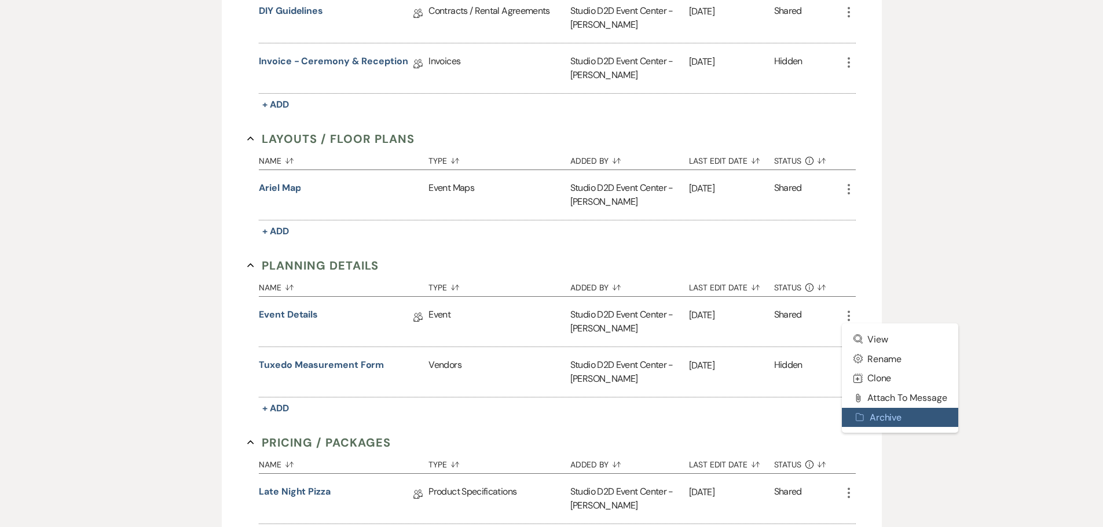
click at [878, 411] on button "Archive Archive" at bounding box center [900, 418] width 117 height 20
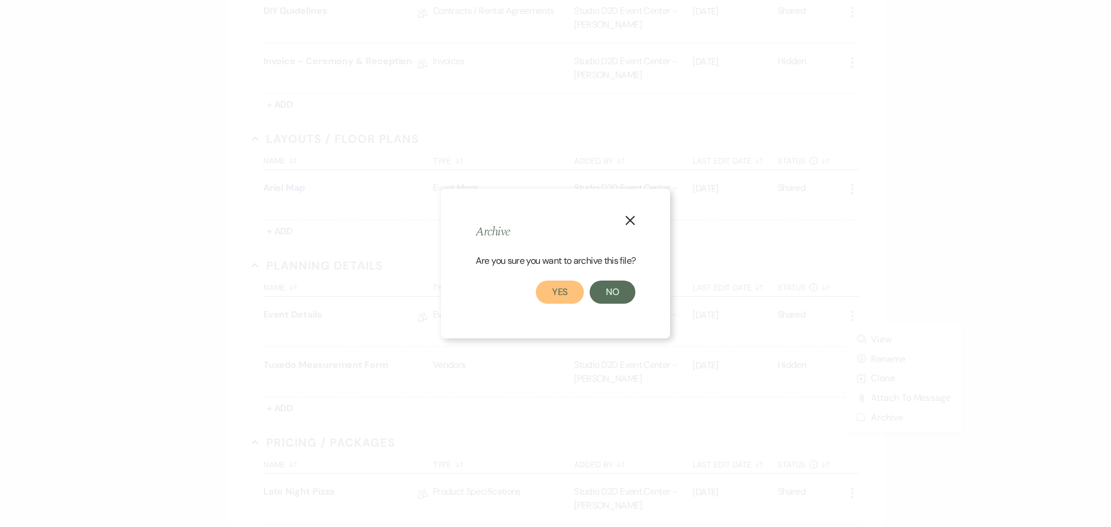
click at [566, 295] on button "Yes" at bounding box center [560, 292] width 49 height 23
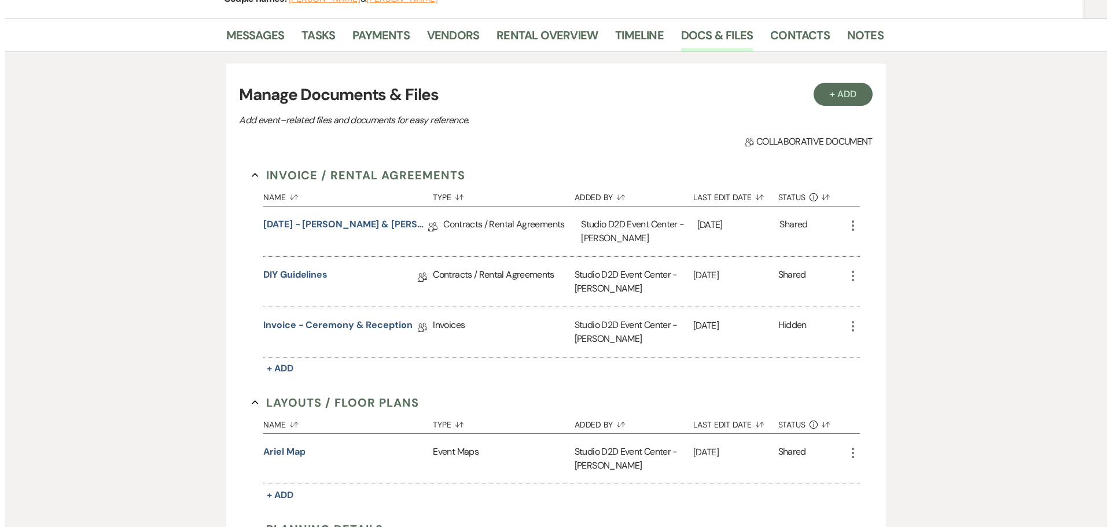
scroll to position [174, 0]
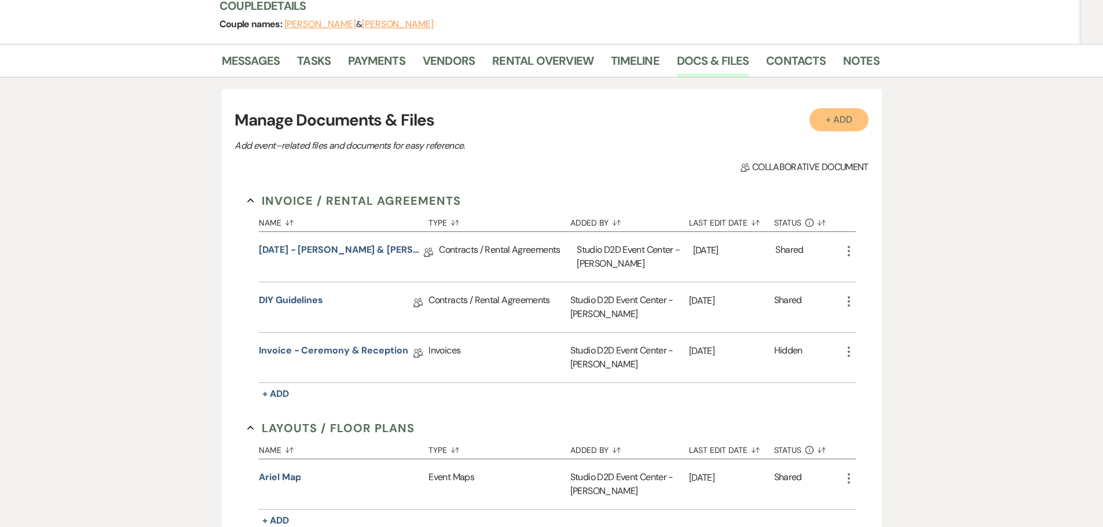
click at [831, 122] on button "+ Add" at bounding box center [838, 119] width 59 height 23
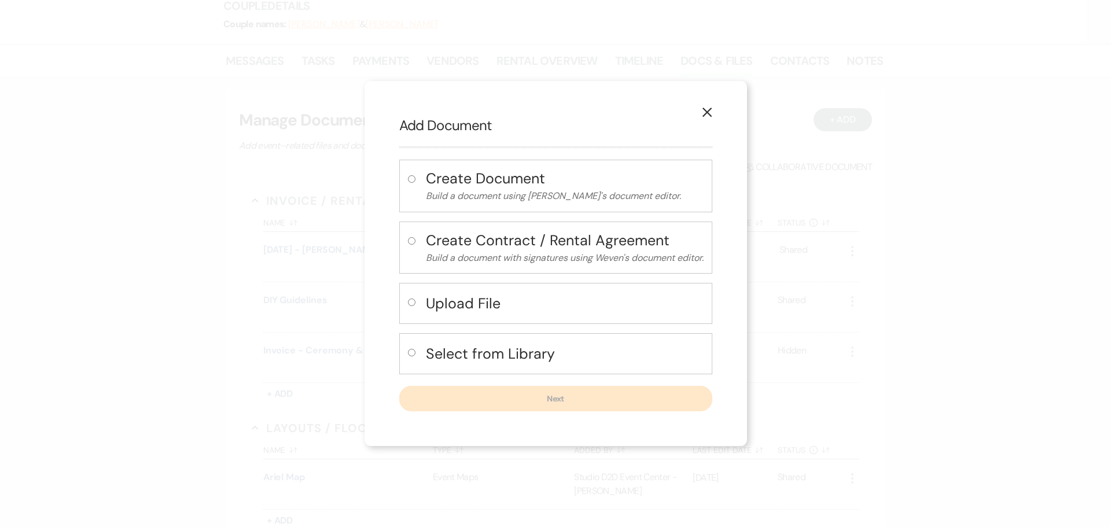
click at [484, 353] on h4 "Select from Library" at bounding box center [565, 354] width 278 height 20
radio input "true"
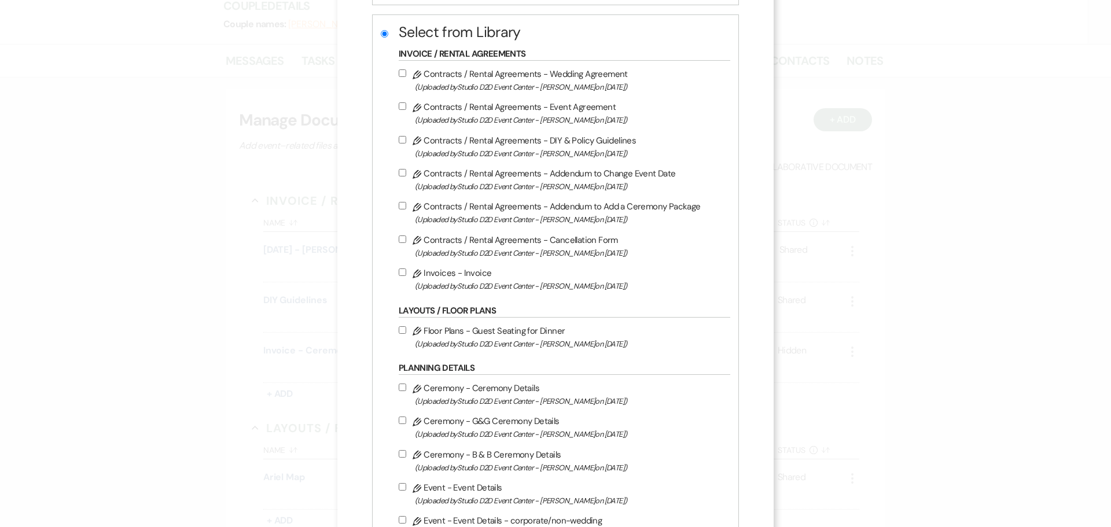
scroll to position [289, 0]
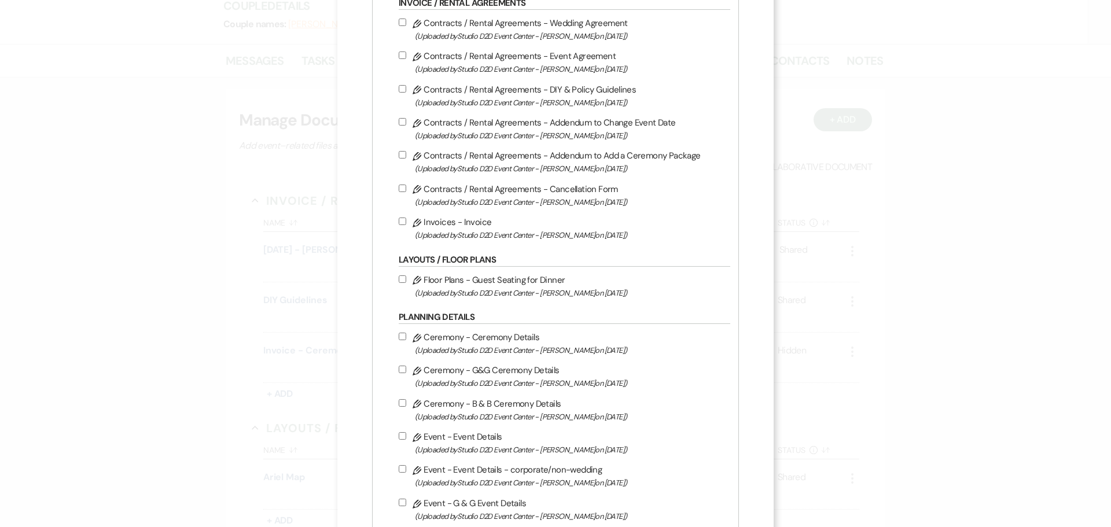
click at [494, 279] on label "Pencil Floor Plans - Guest Seating for Dinner (Uploaded by Studio D2D Event Cen…" at bounding box center [562, 286] width 326 height 27
click at [406, 279] on input "Pencil Floor Plans - Guest Seating for Dinner (Uploaded by Studio D2D Event Cen…" at bounding box center [403, 280] width 8 height 8
checkbox input "true"
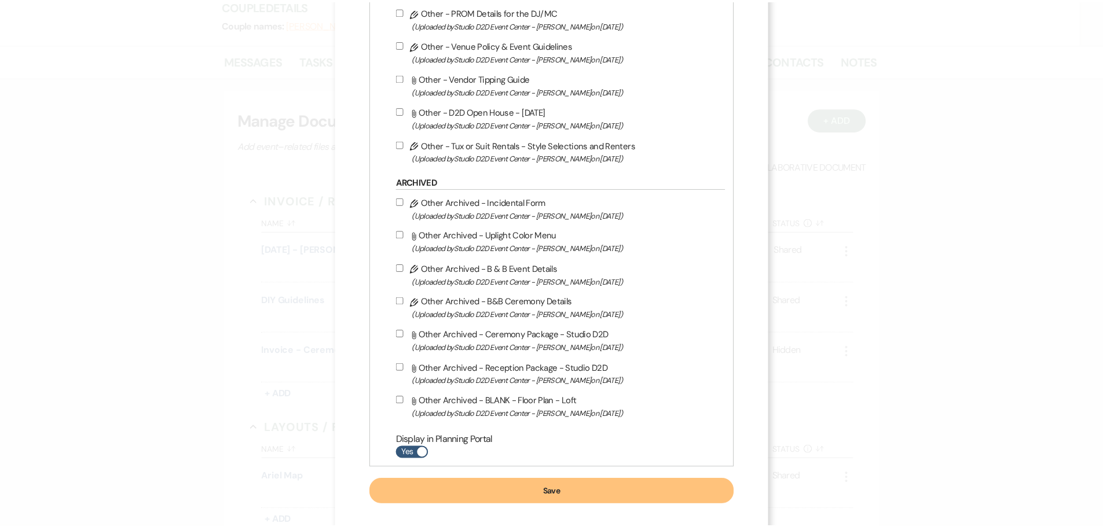
scroll to position [1896, 0]
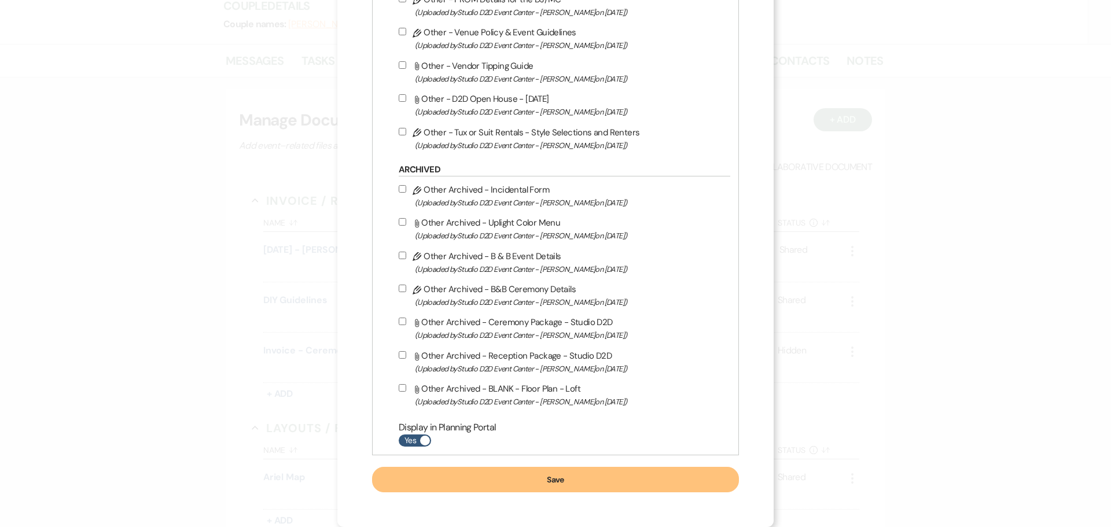
click at [616, 473] on button "Save" at bounding box center [555, 479] width 367 height 25
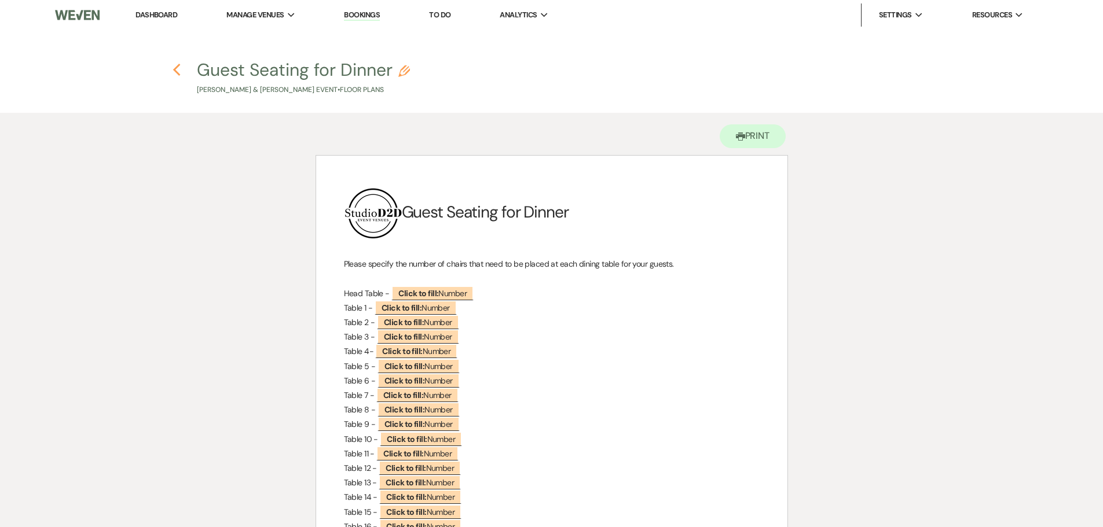
click at [176, 71] on use "button" at bounding box center [177, 70] width 8 height 13
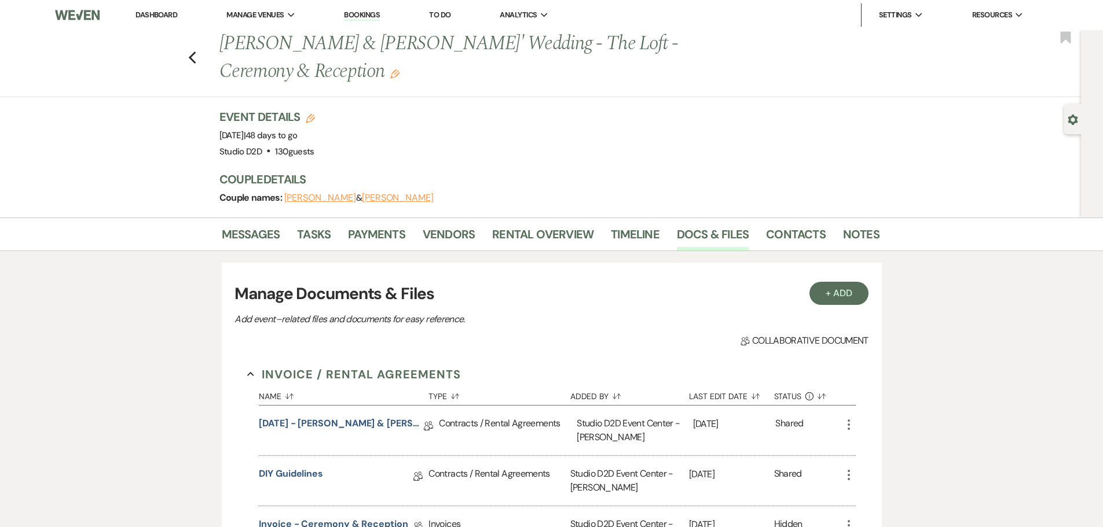
click at [369, 16] on link "Bookings" at bounding box center [362, 15] width 36 height 11
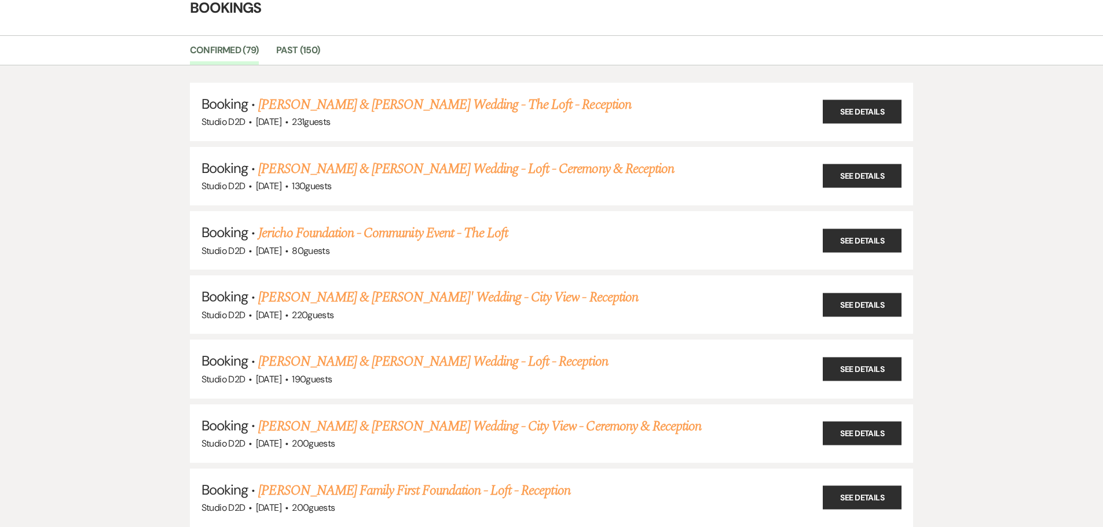
scroll to position [174, 0]
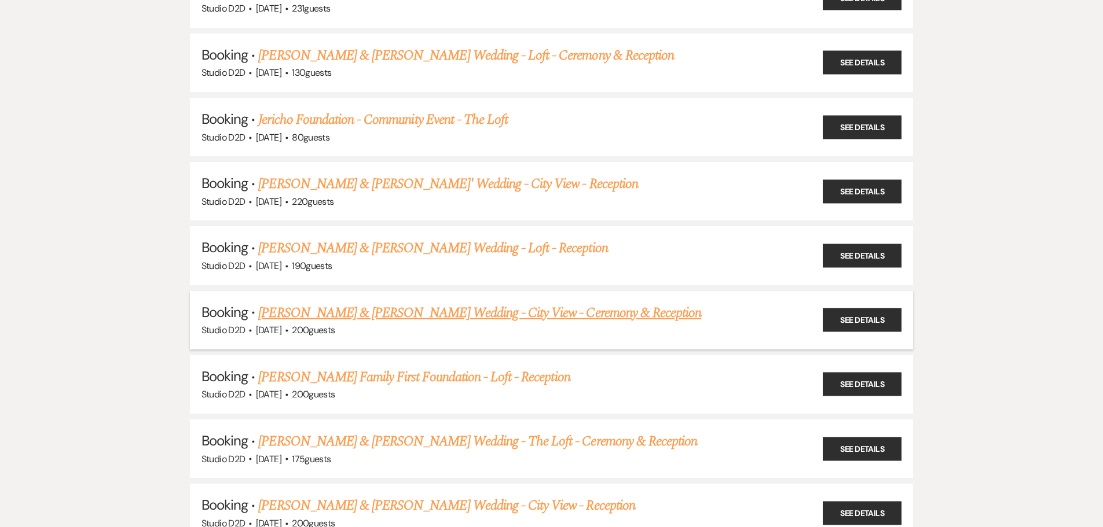
click at [454, 315] on link "Seth Vandersyde & Emily Otten's Wedding - City View - Ceremony & Reception" at bounding box center [479, 313] width 443 height 21
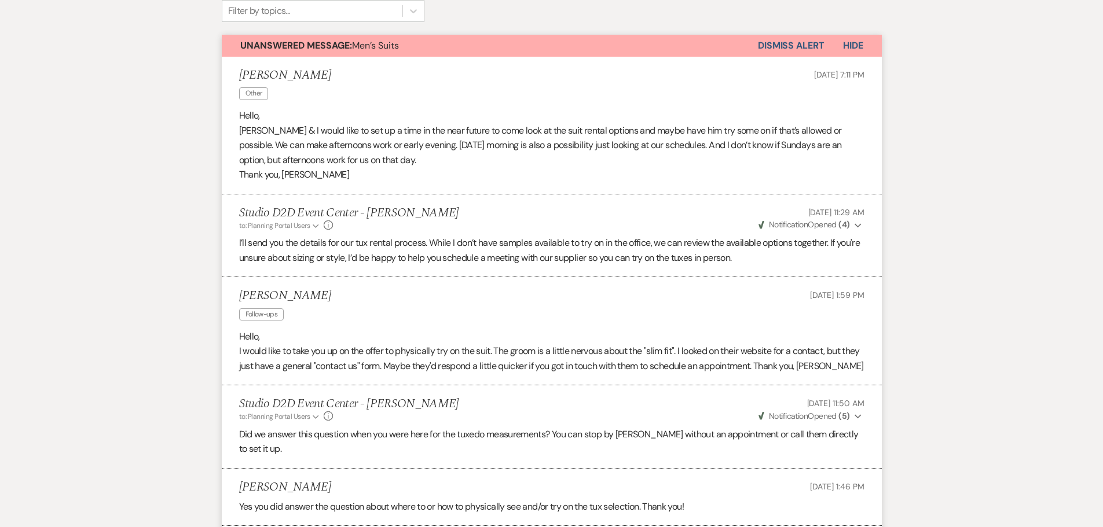
scroll to position [232, 0]
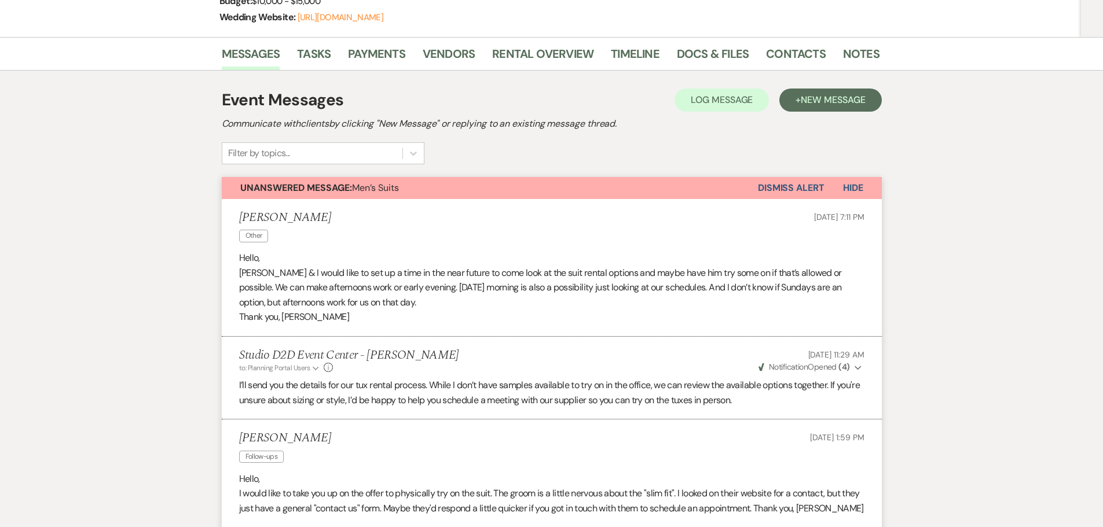
click at [788, 191] on button "Dismiss Alert" at bounding box center [791, 188] width 67 height 22
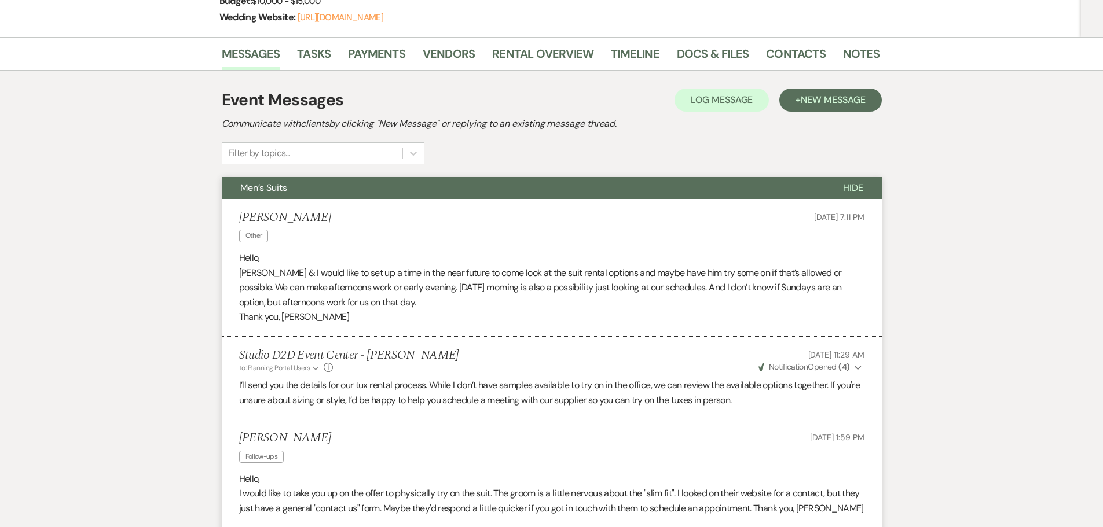
click at [480, 191] on button "Men’s Suits" at bounding box center [523, 188] width 603 height 22
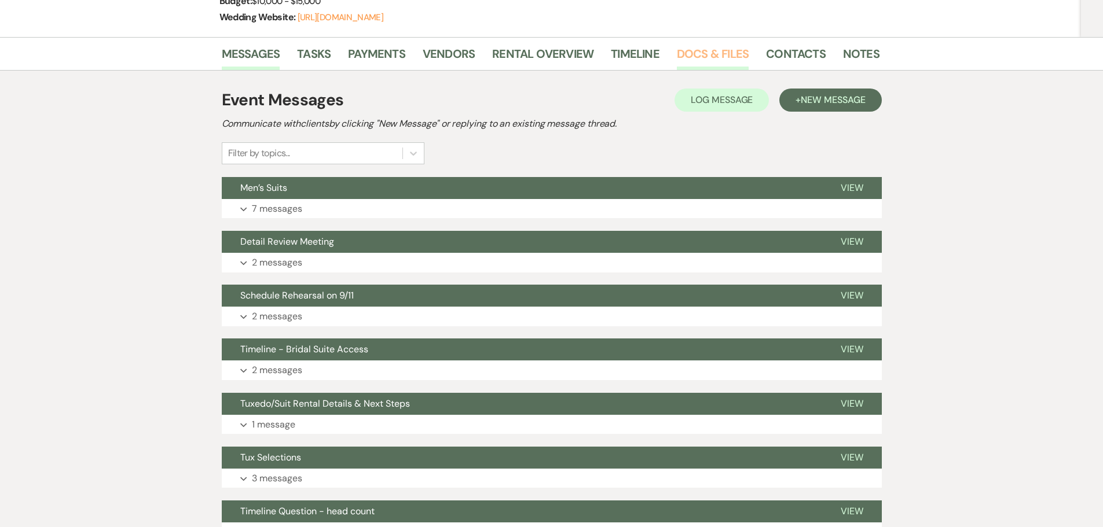
click at [691, 52] on link "Docs & Files" at bounding box center [713, 57] width 72 height 25
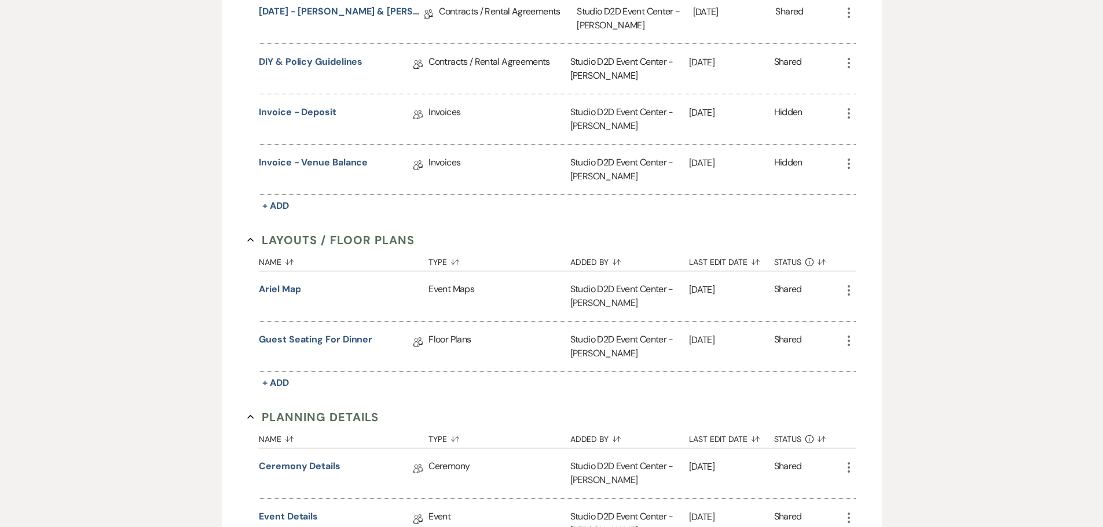
scroll to position [579, 0]
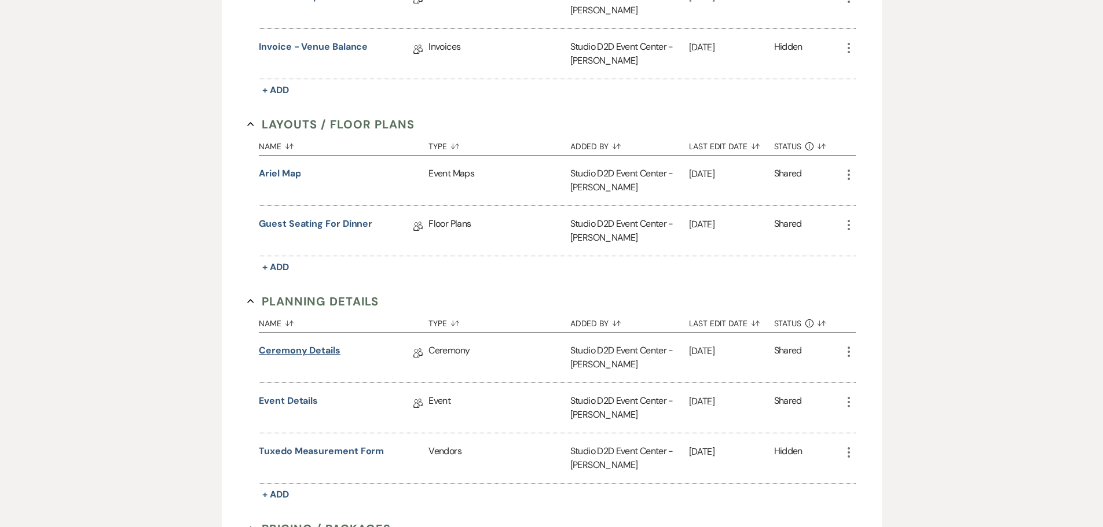
click at [327, 348] on link "Ceremony Details" at bounding box center [300, 353] width 82 height 18
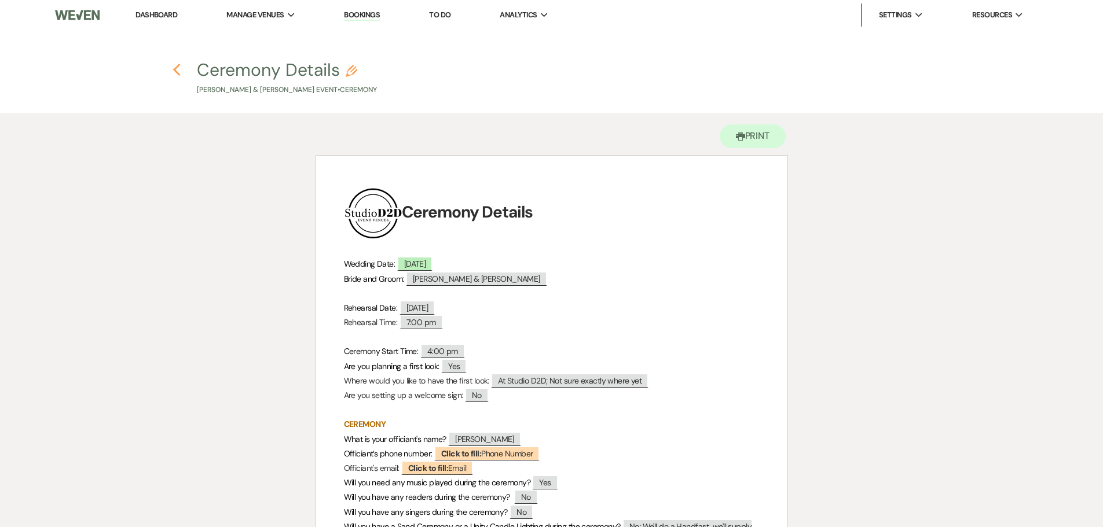
click at [175, 71] on use "button" at bounding box center [177, 70] width 8 height 13
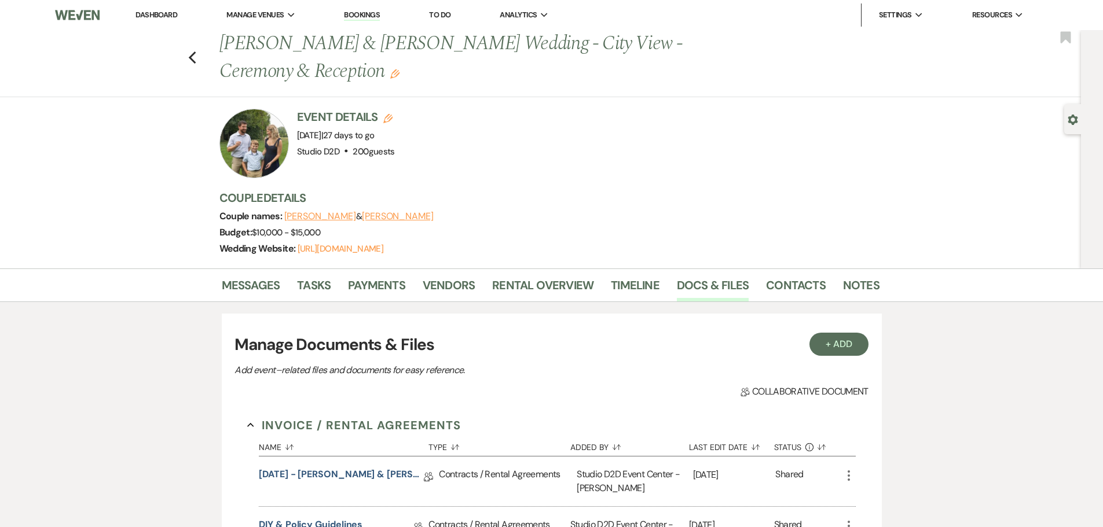
scroll to position [579, 0]
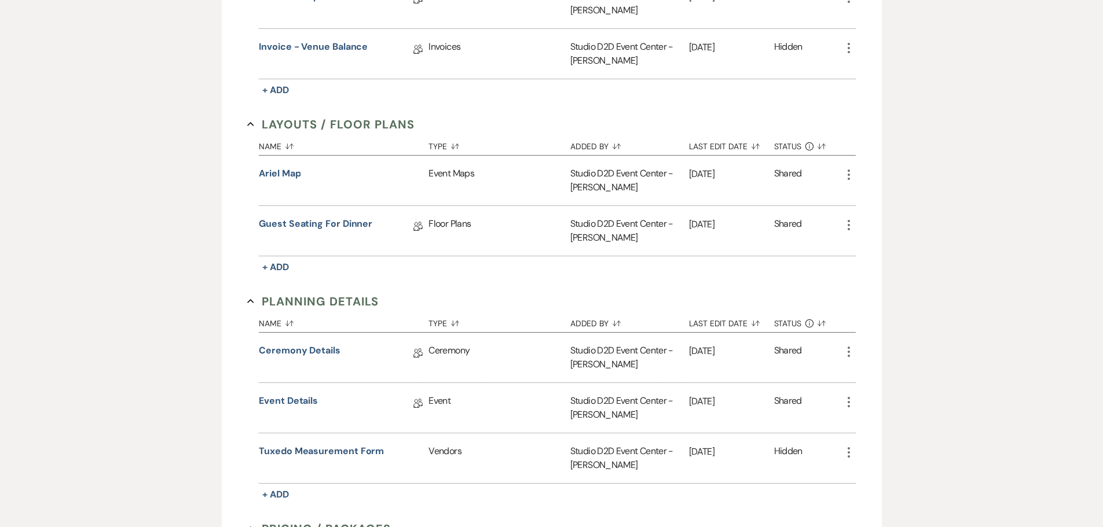
click at [850, 350] on icon "More" at bounding box center [849, 352] width 14 height 14
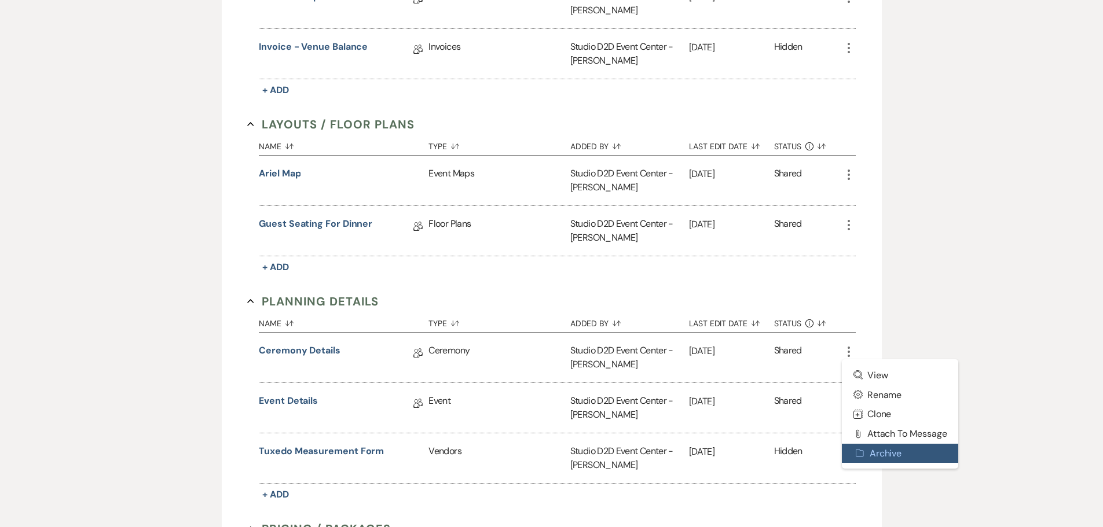
click at [887, 454] on button "Archive Archive" at bounding box center [900, 454] width 117 height 20
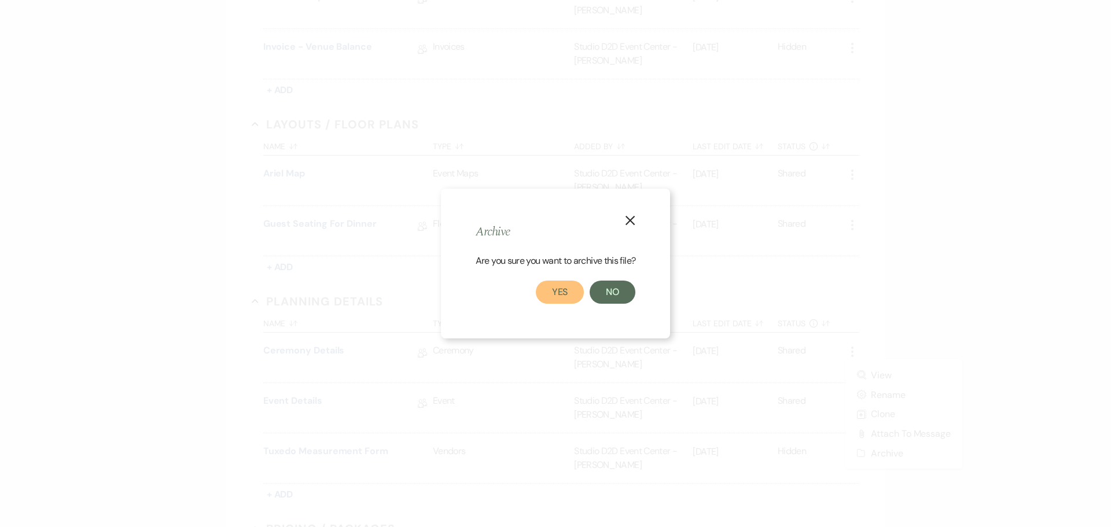
click at [568, 294] on button "Yes" at bounding box center [560, 292] width 49 height 23
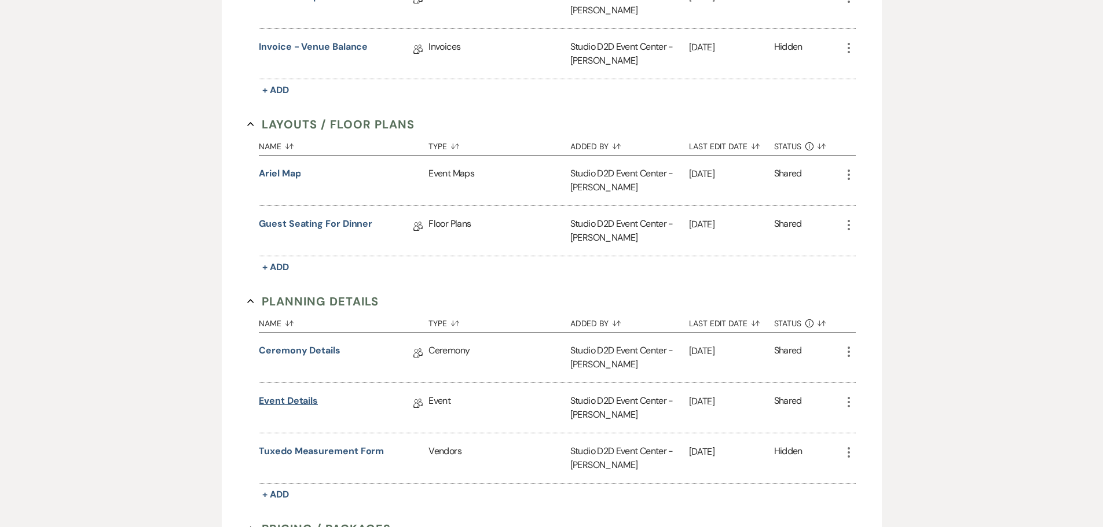
click at [296, 403] on link "Event Details" at bounding box center [288, 403] width 59 height 18
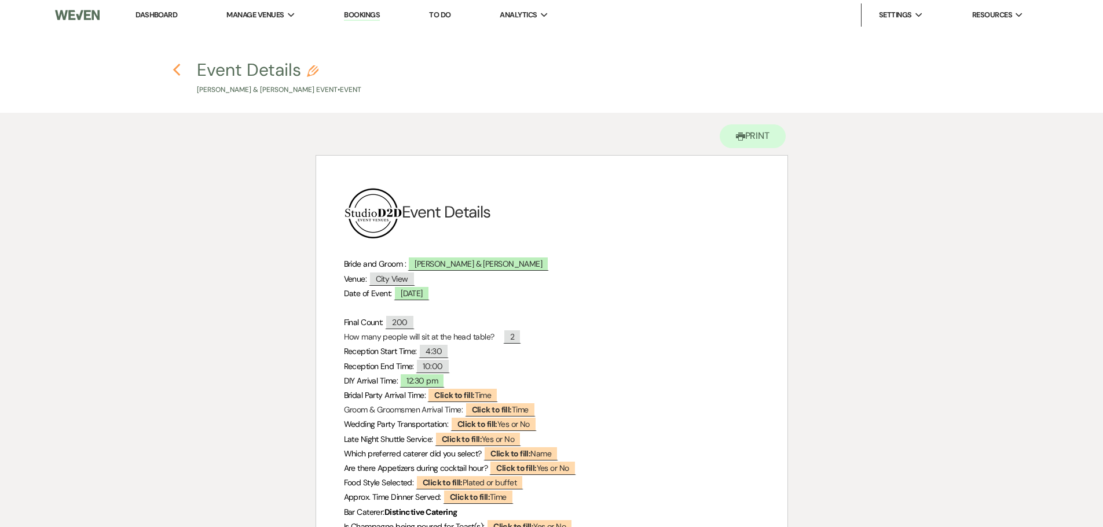
click at [176, 72] on use "button" at bounding box center [177, 70] width 8 height 13
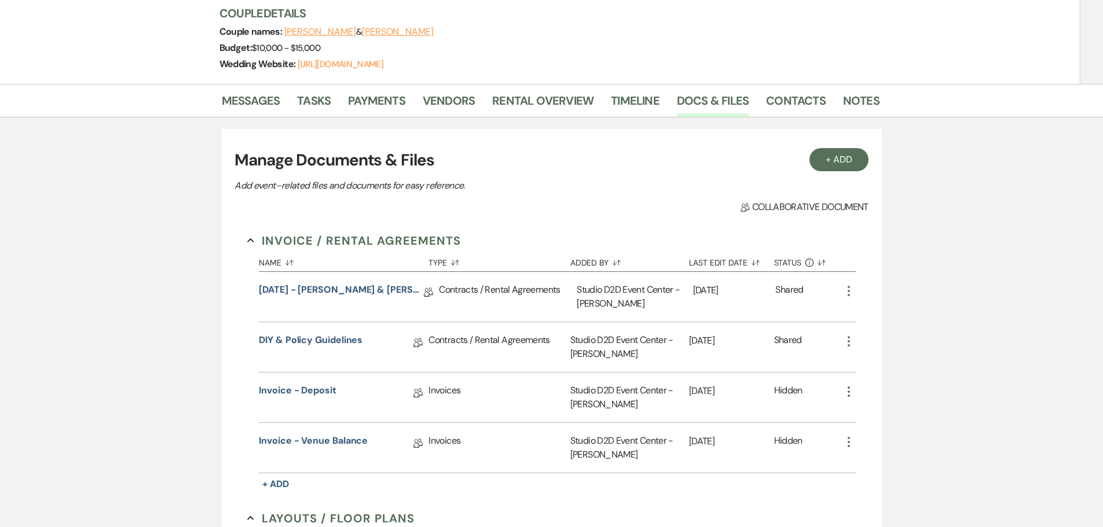
scroll to position [174, 0]
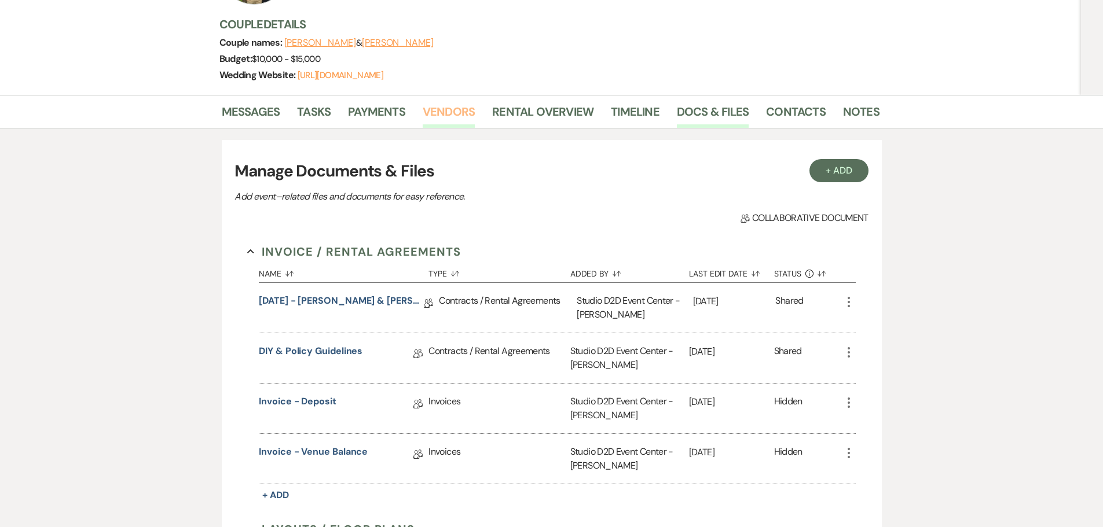
click at [436, 115] on link "Vendors" at bounding box center [449, 114] width 52 height 25
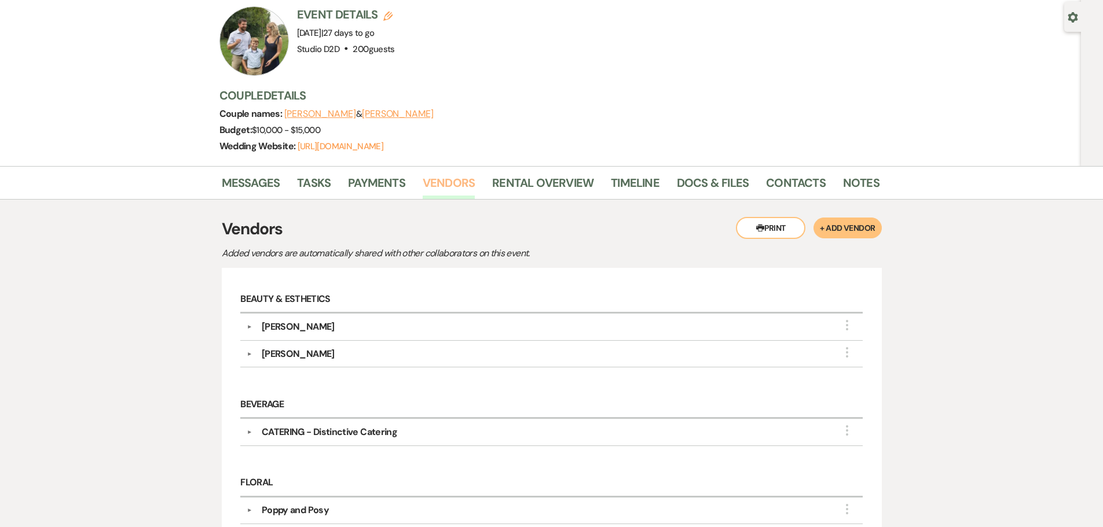
scroll to position [174, 0]
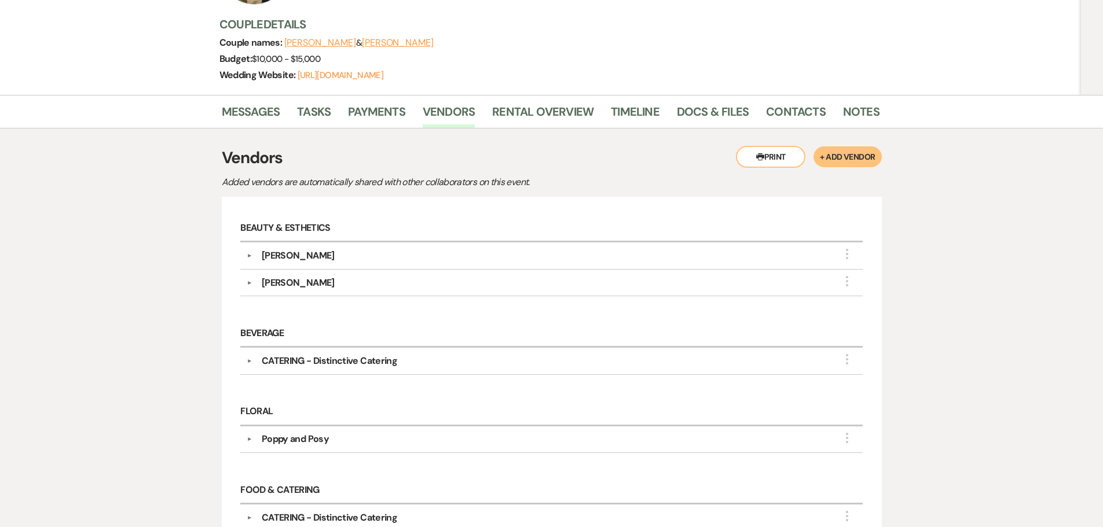
drag, startPoint x: 335, startPoint y: 255, endPoint x: 261, endPoint y: 257, distance: 74.1
click at [261, 257] on div "Ezrah Huempfner" at bounding box center [554, 256] width 604 height 14
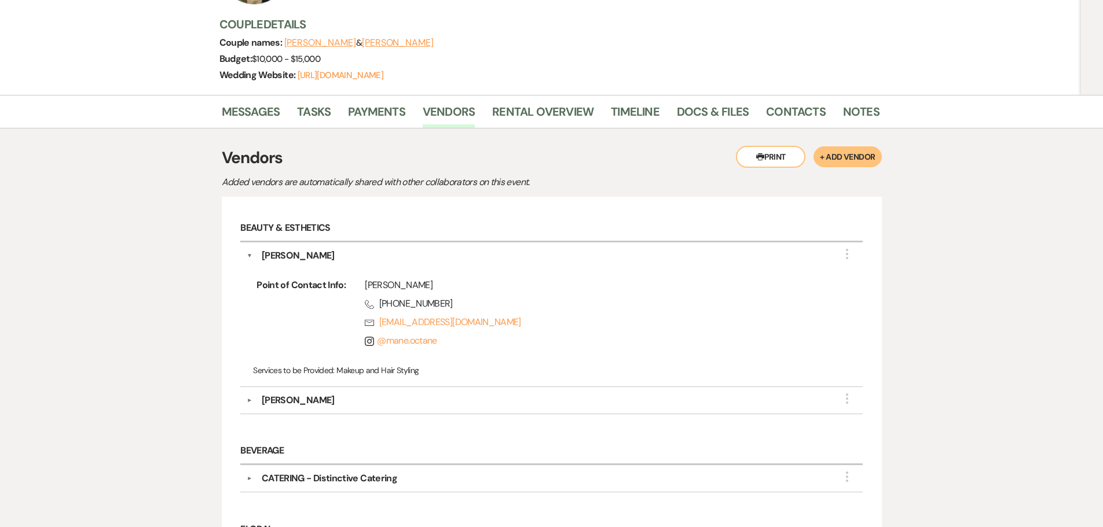
copy div "Ezrah Huempfner"
drag, startPoint x: 342, startPoint y: 400, endPoint x: 258, endPoint y: 403, distance: 84.0
click at [258, 403] on div "Stevie VanHorssen" at bounding box center [554, 401] width 604 height 14
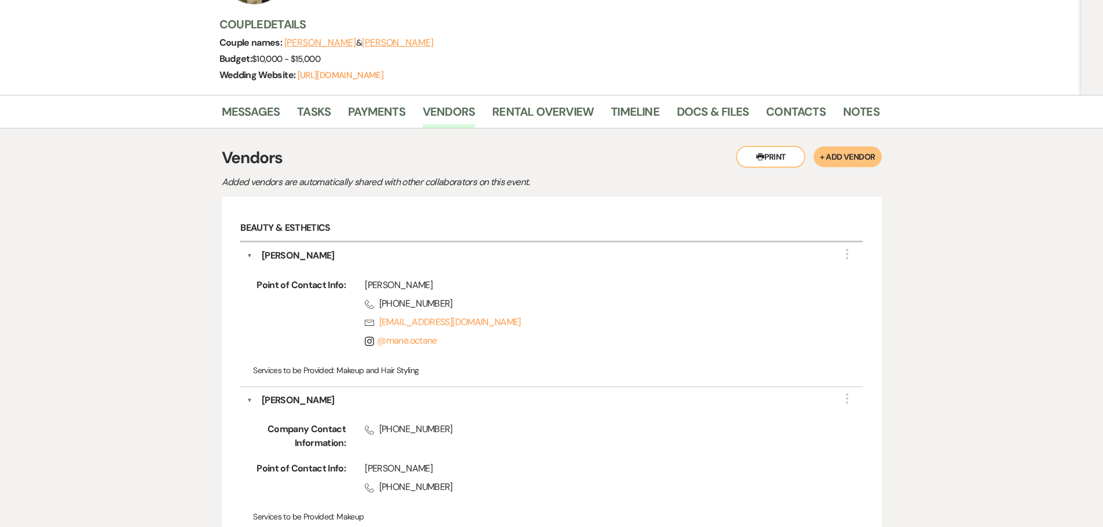
copy div "Stevie VanHorssen"
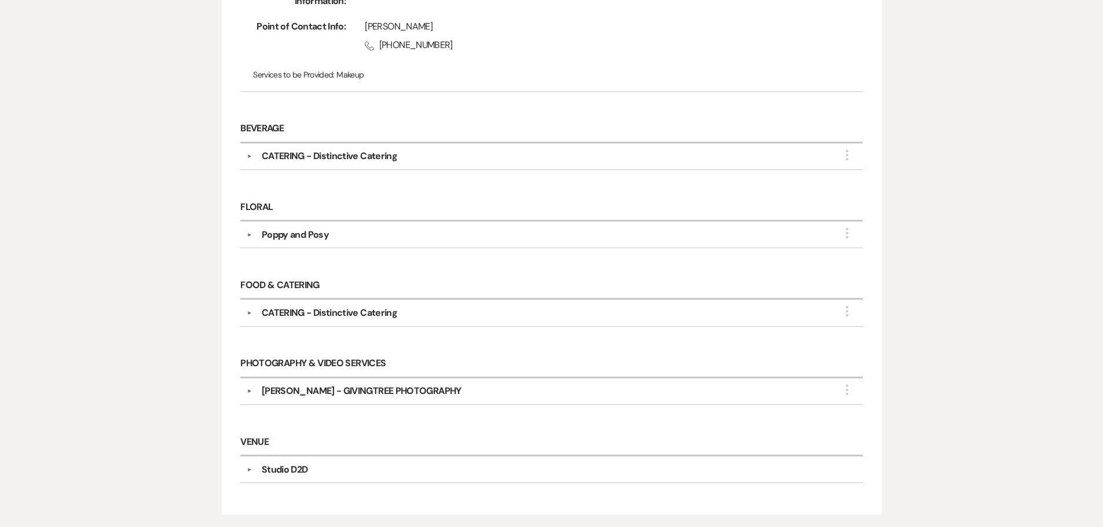
scroll to position [637, 0]
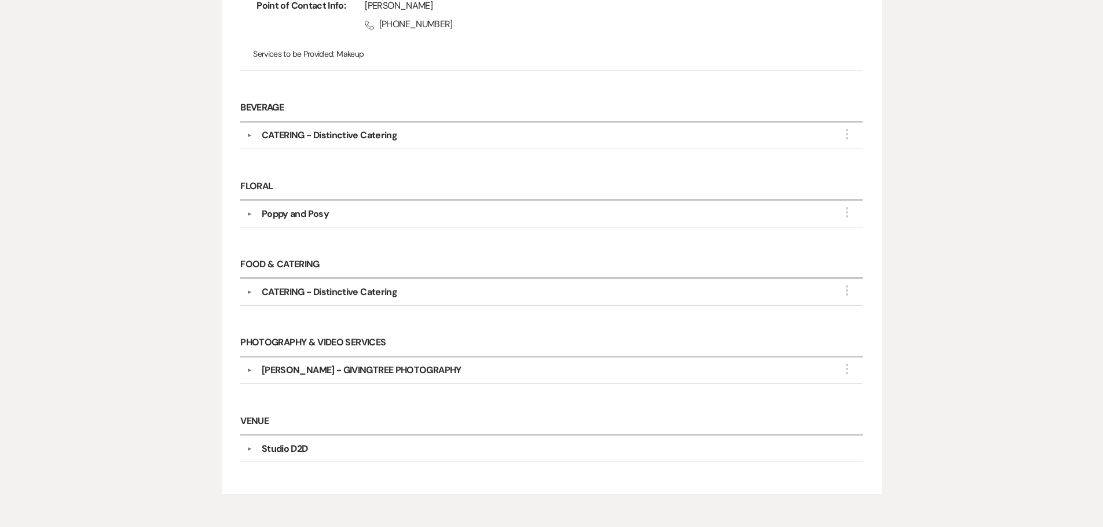
drag, startPoint x: 450, startPoint y: 369, endPoint x: 525, endPoint y: 383, distance: 76.6
click at [525, 383] on div "▼ JODI BODTKE - GIVINGTREE PHOTOGRAPHY More Company Contact Information: Phone …" at bounding box center [551, 371] width 622 height 27
drag, startPoint x: 445, startPoint y: 369, endPoint x: 262, endPoint y: 373, distance: 182.4
click at [262, 373] on div "JODI BODTKE - GIVINGTREE PHOTOGRAPHY" at bounding box center [362, 371] width 200 height 14
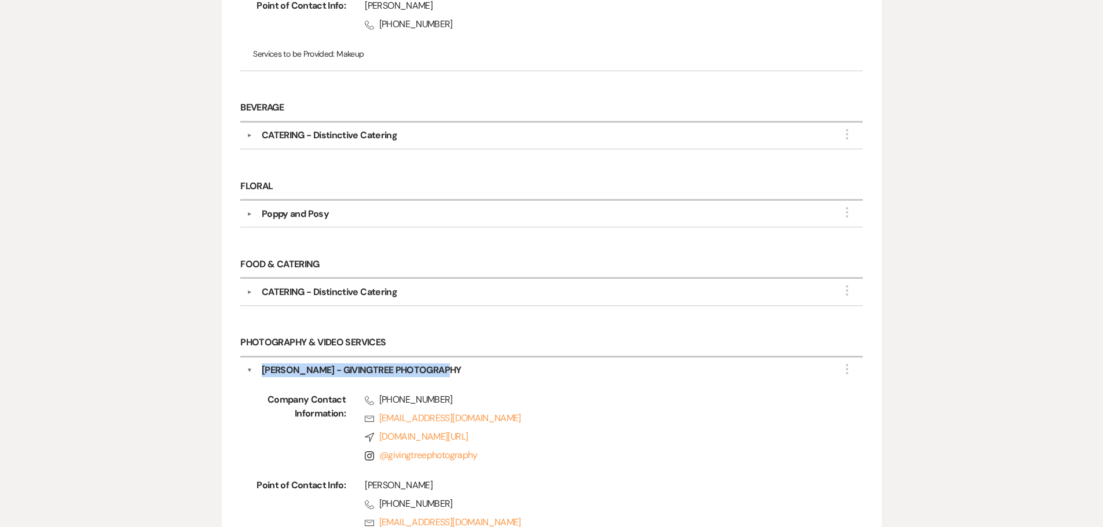
copy div "JODI BODTKE - GIVINGTREE PHOTOGRAPHY"
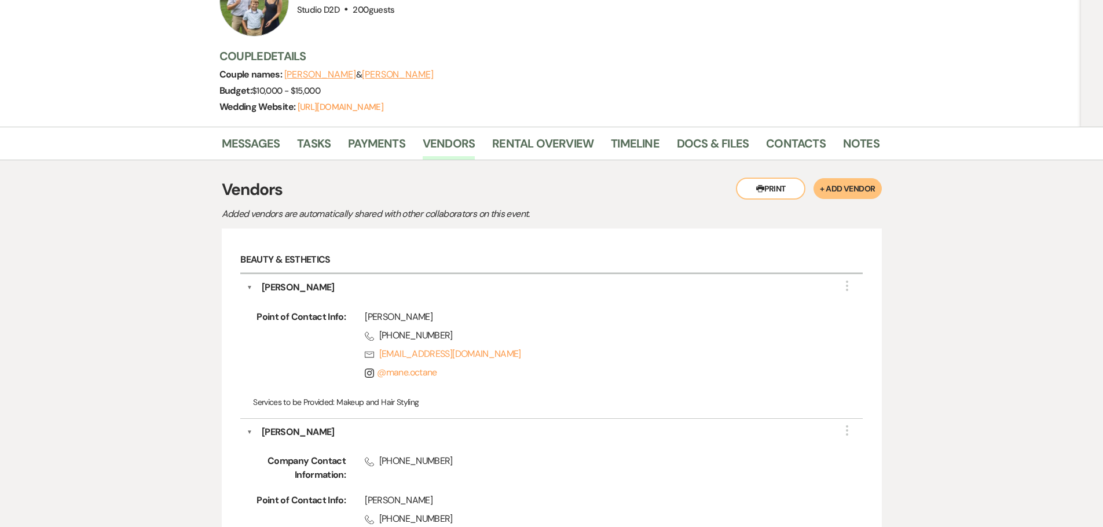
scroll to position [116, 0]
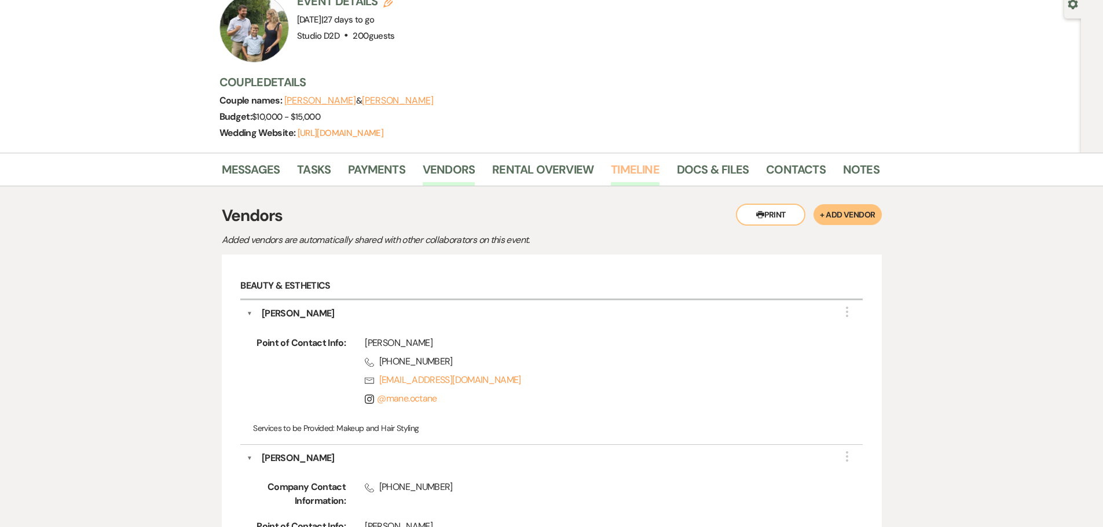
click at [617, 163] on link "Timeline" at bounding box center [635, 172] width 49 height 25
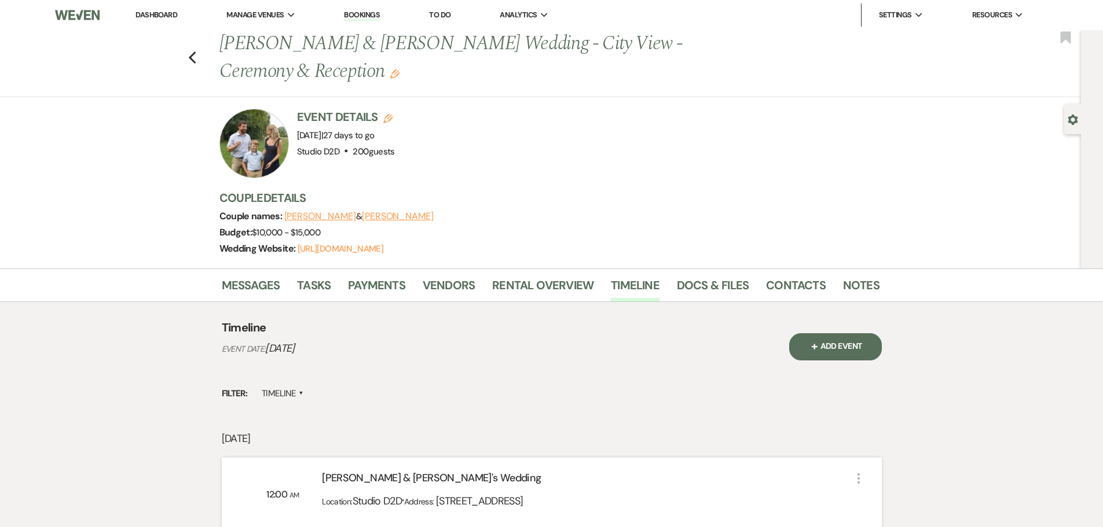
click at [159, 16] on link "Dashboard" at bounding box center [156, 15] width 42 height 10
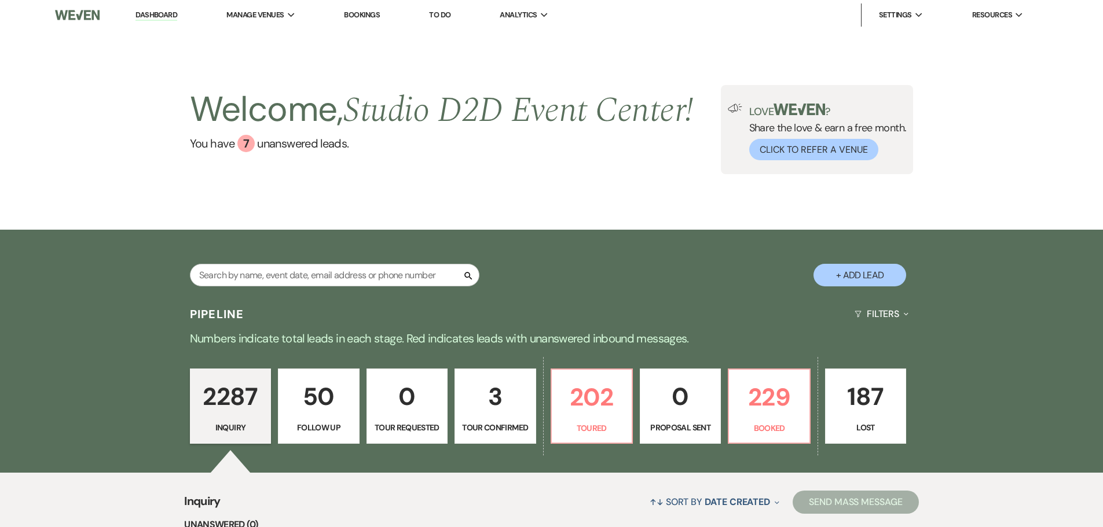
click at [373, 14] on link "Bookings" at bounding box center [362, 15] width 36 height 10
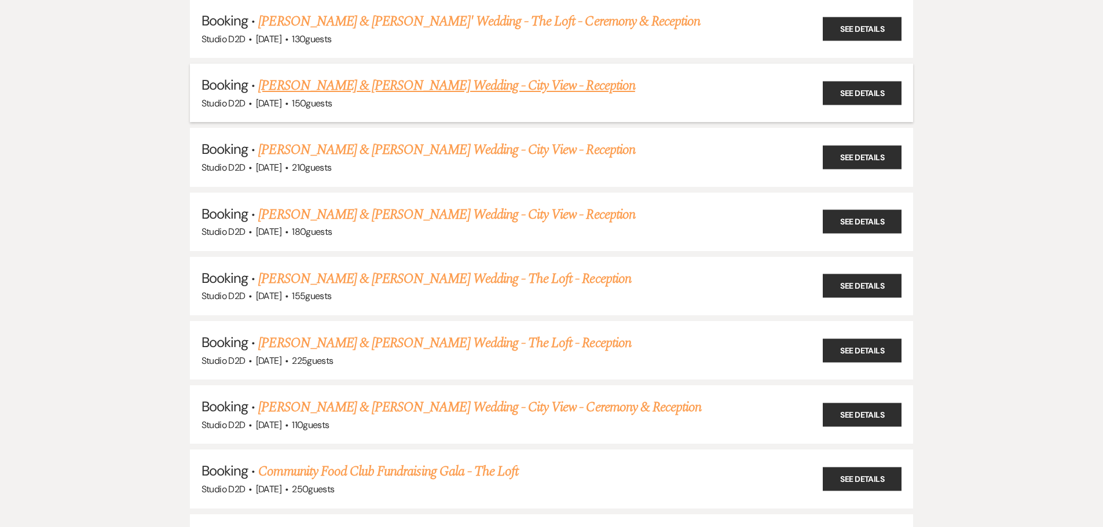
scroll to position [1042, 0]
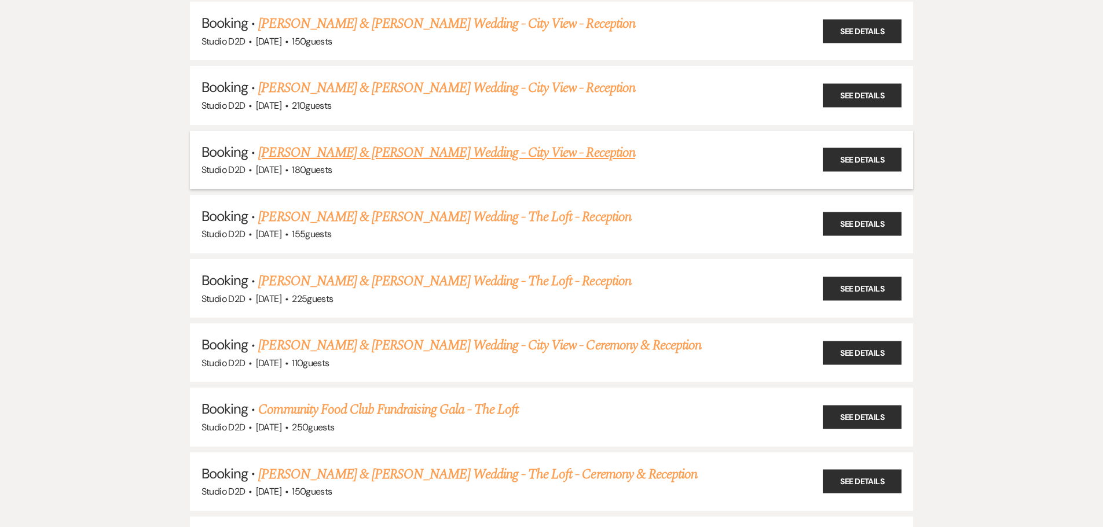
click at [376, 153] on link "Heather Mouw & Spencer Nagelkirk's Wedding - City View - Reception" at bounding box center [446, 152] width 376 height 21
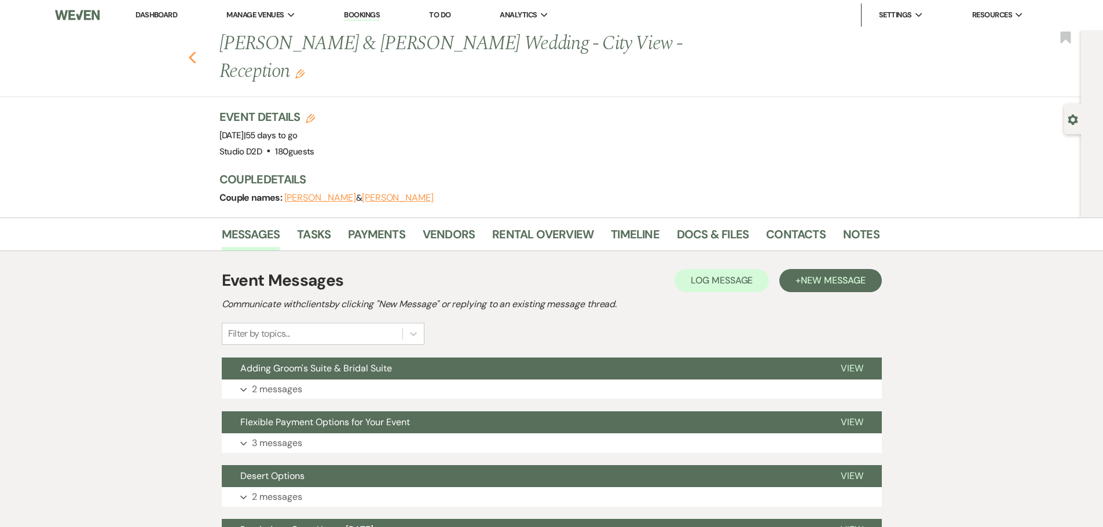
click at [197, 62] on icon "Previous" at bounding box center [192, 58] width 9 height 14
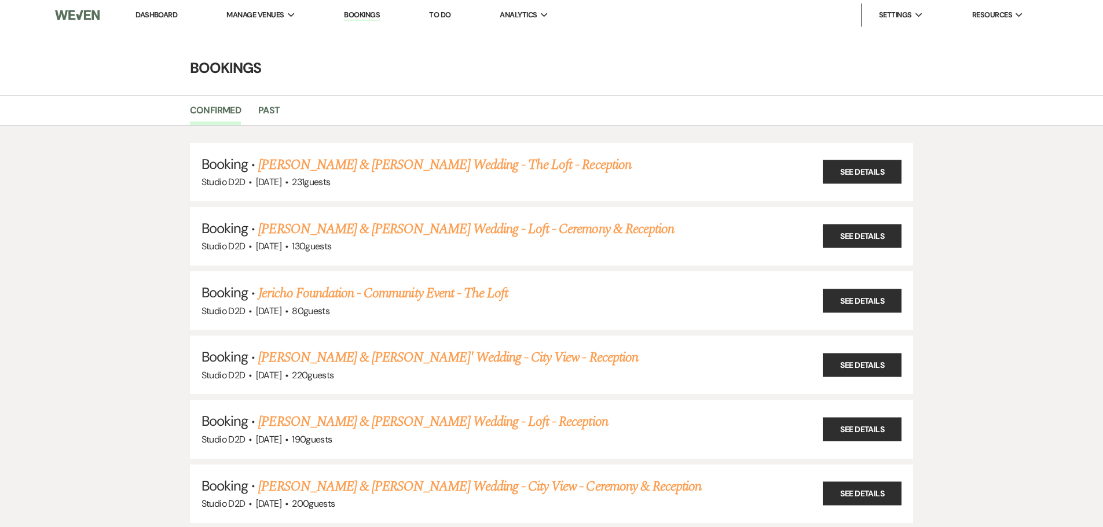
scroll to position [1042, 0]
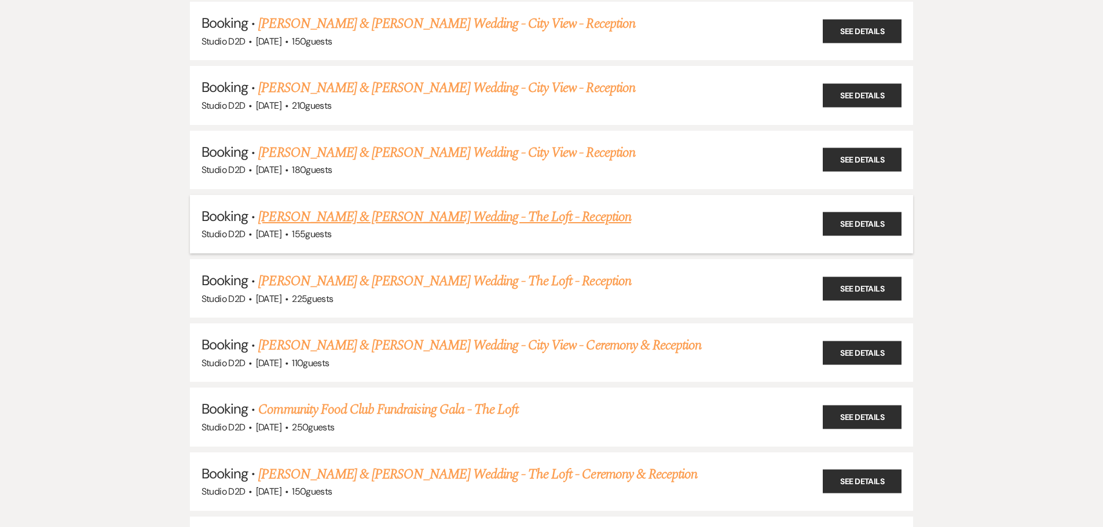
click at [360, 215] on link "Marcus Jackson & Sarah Van Dyke's Wedding - The Loft - Reception" at bounding box center [444, 217] width 372 height 21
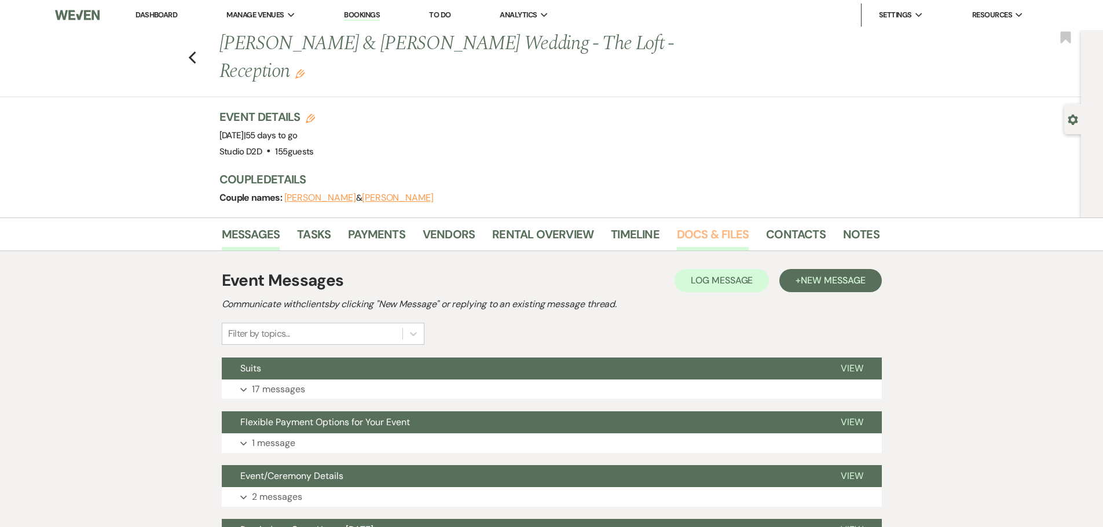
click at [699, 225] on link "Docs & Files" at bounding box center [713, 237] width 72 height 25
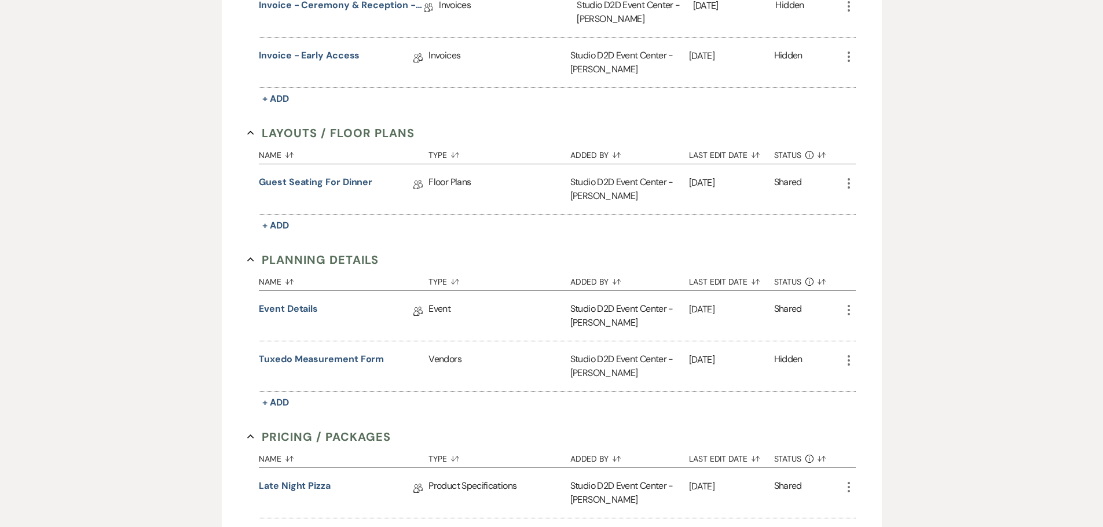
scroll to position [560, 0]
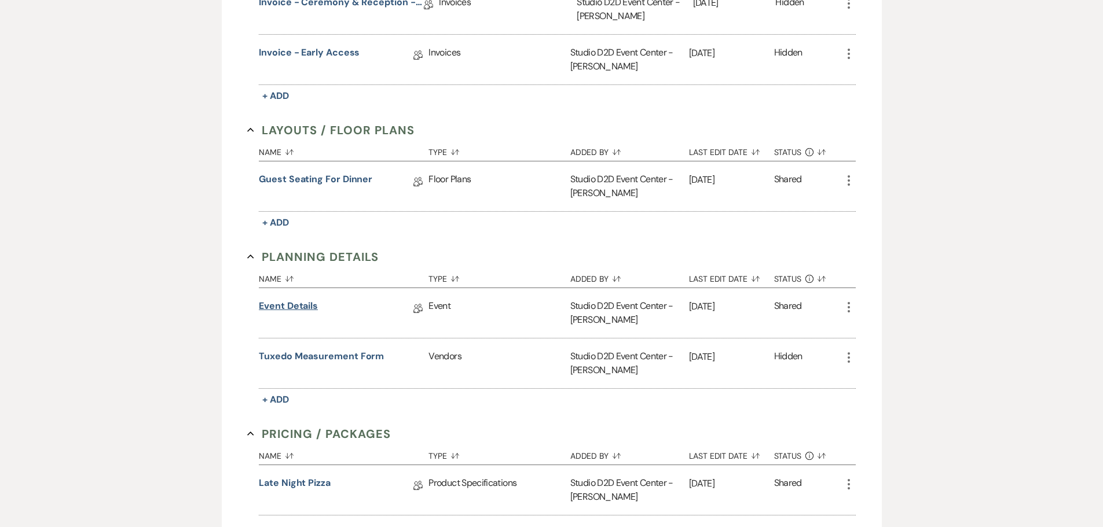
click at [289, 299] on link "Event Details" at bounding box center [288, 308] width 59 height 18
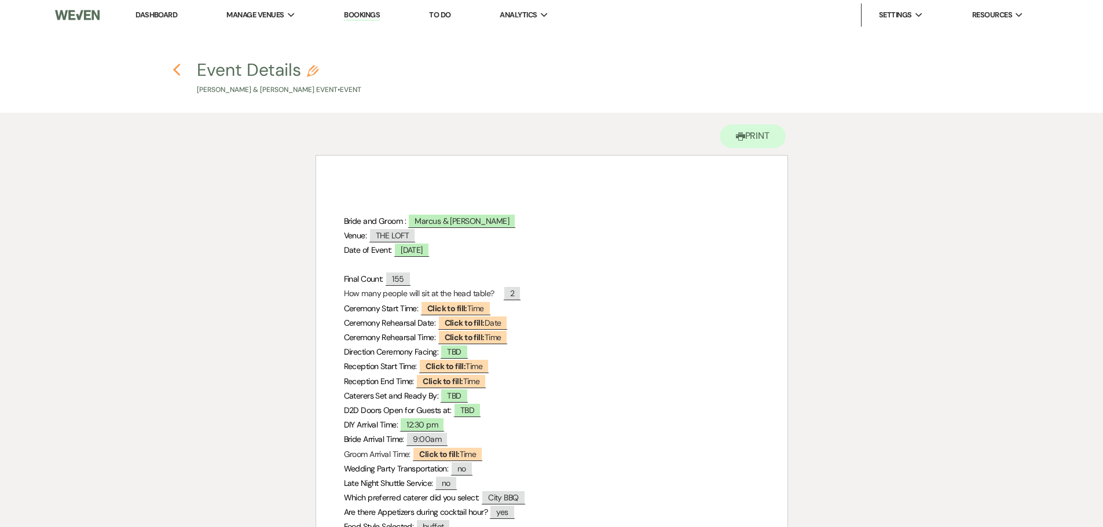
click at [173, 68] on icon "Previous" at bounding box center [176, 70] width 9 height 14
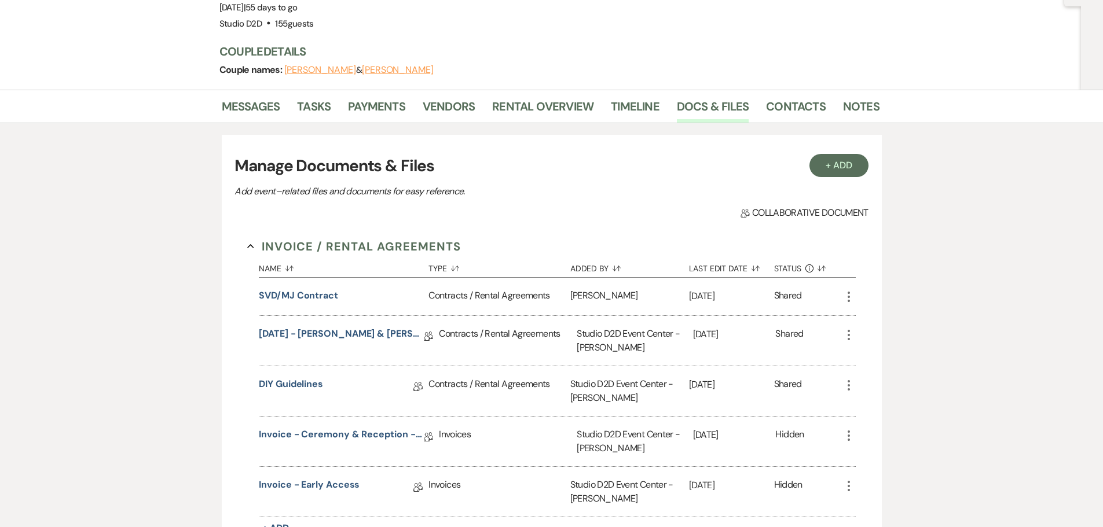
scroll to position [97, 0]
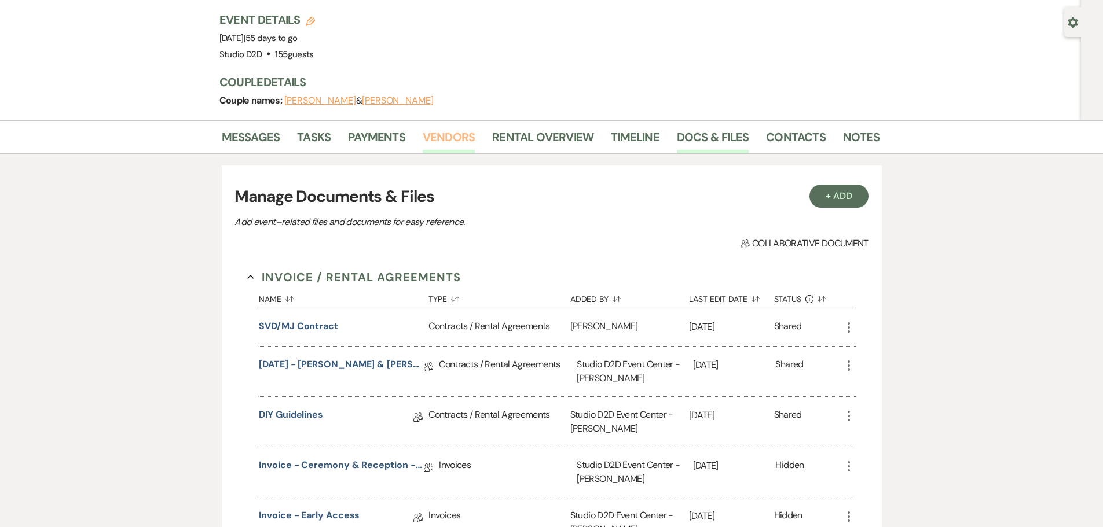
click at [441, 128] on link "Vendors" at bounding box center [449, 140] width 52 height 25
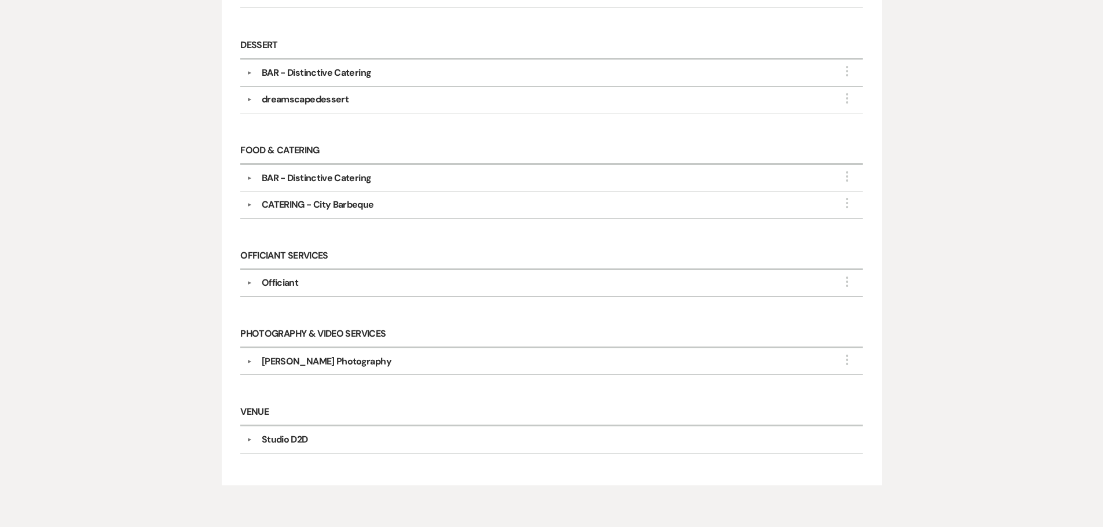
scroll to position [58, 0]
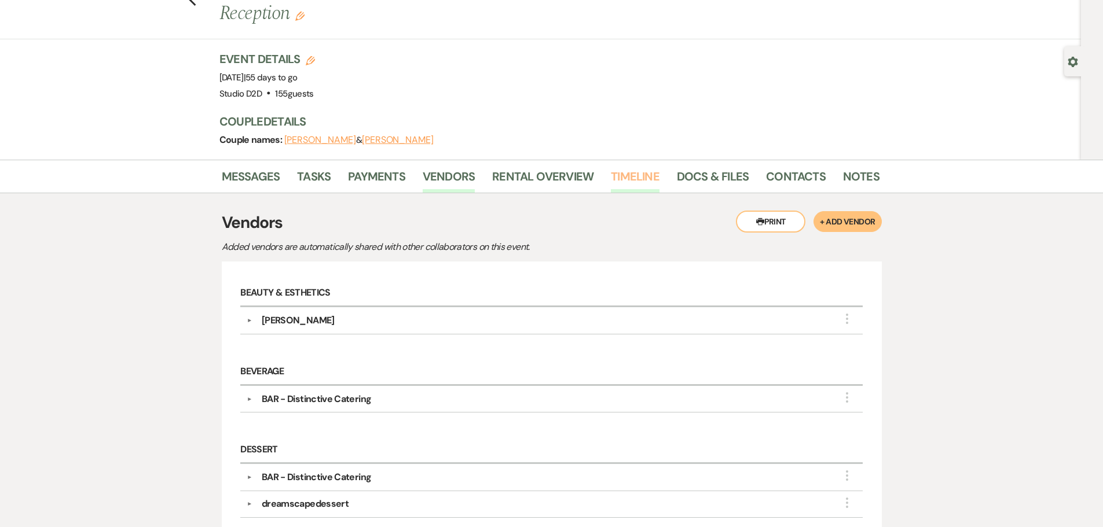
click at [638, 167] on link "Timeline" at bounding box center [635, 179] width 49 height 25
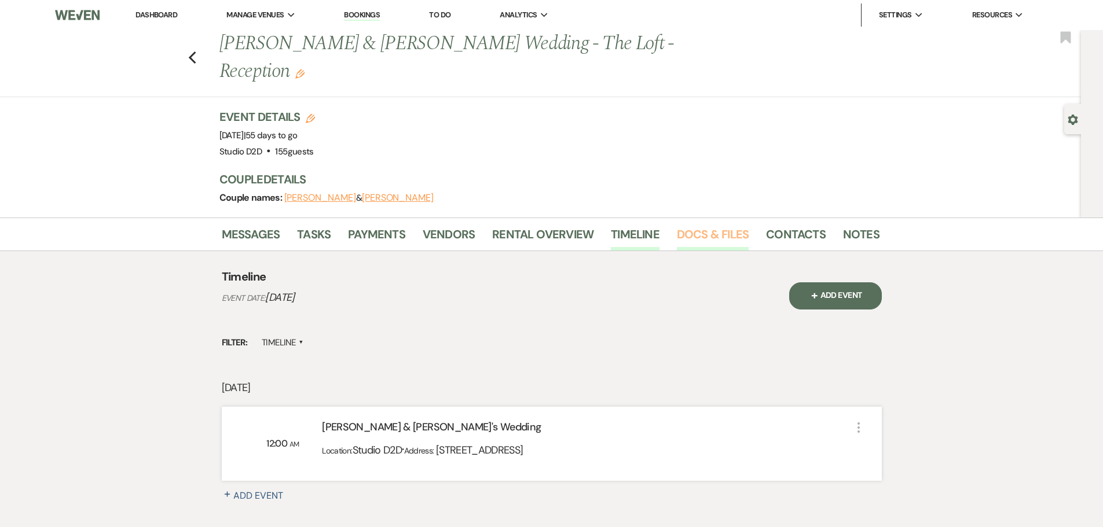
click at [690, 225] on link "Docs & Files" at bounding box center [713, 237] width 72 height 25
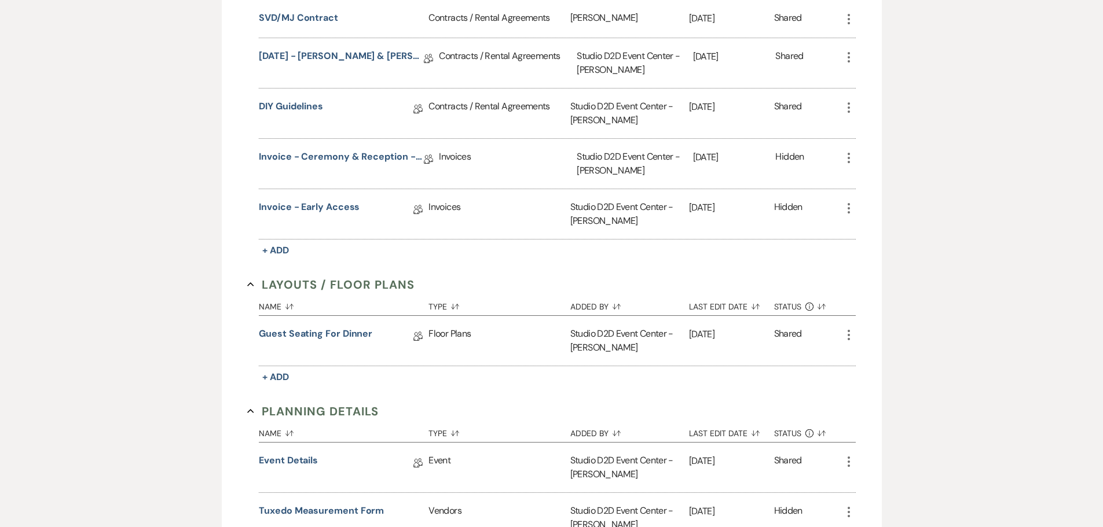
scroll to position [521, 0]
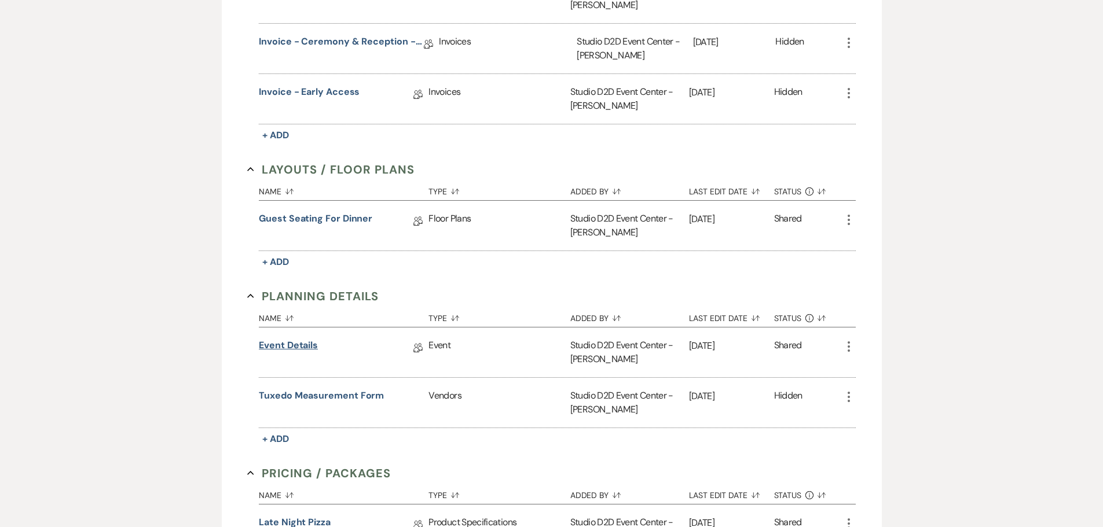
click at [291, 339] on link "Event Details" at bounding box center [288, 348] width 59 height 18
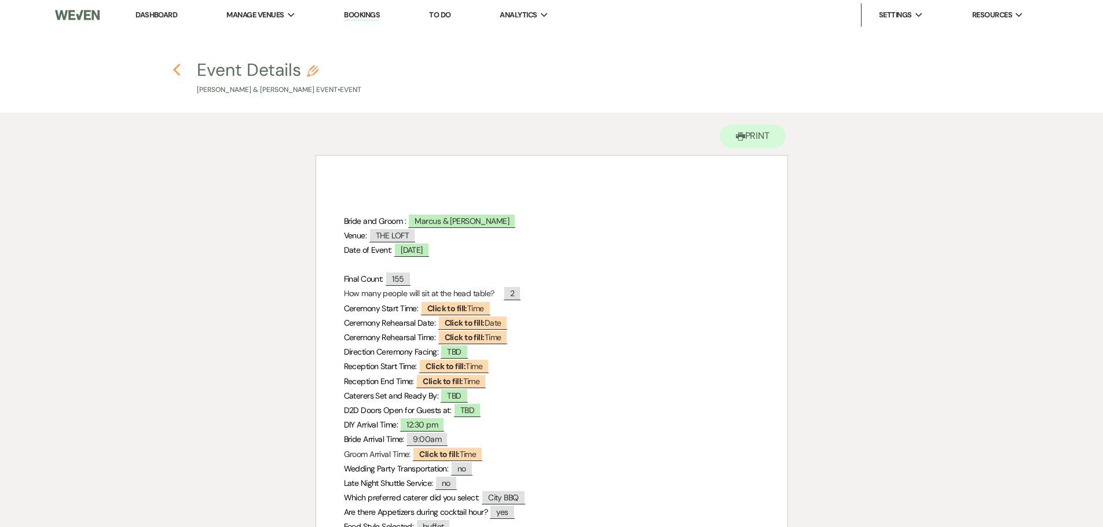
click at [177, 68] on use "button" at bounding box center [177, 70] width 8 height 13
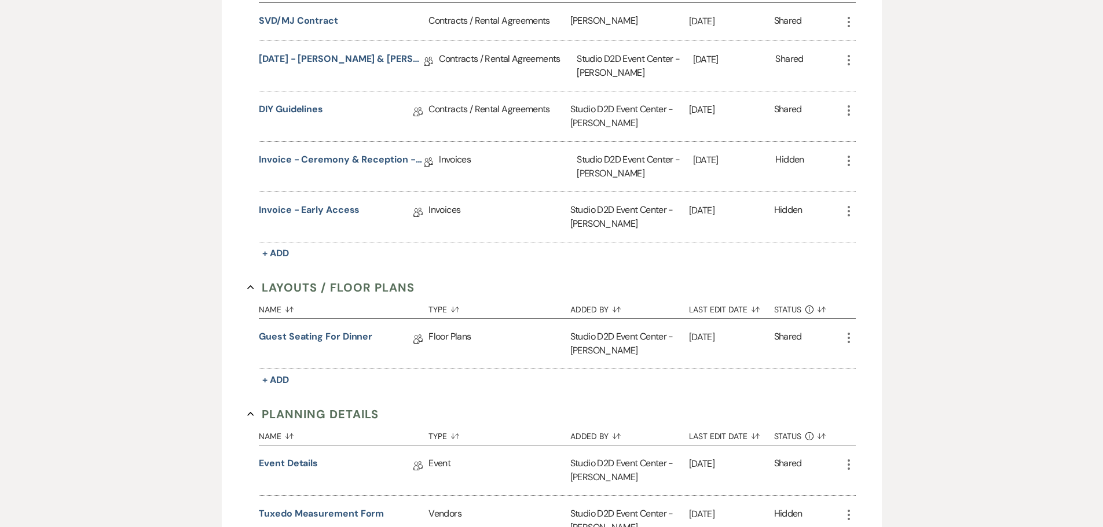
scroll to position [174, 0]
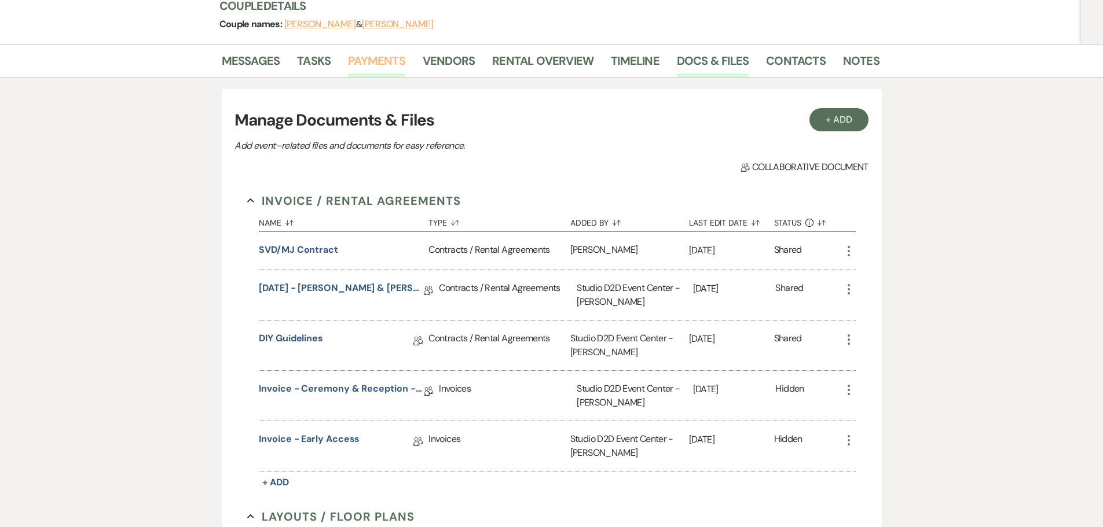
click at [368, 52] on link "Payments" at bounding box center [376, 64] width 57 height 25
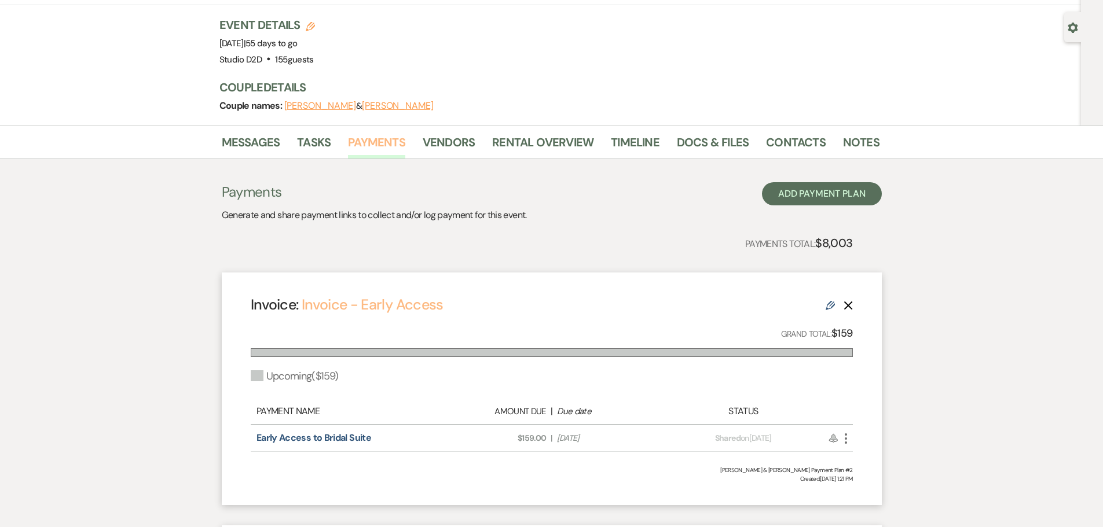
scroll to position [58, 0]
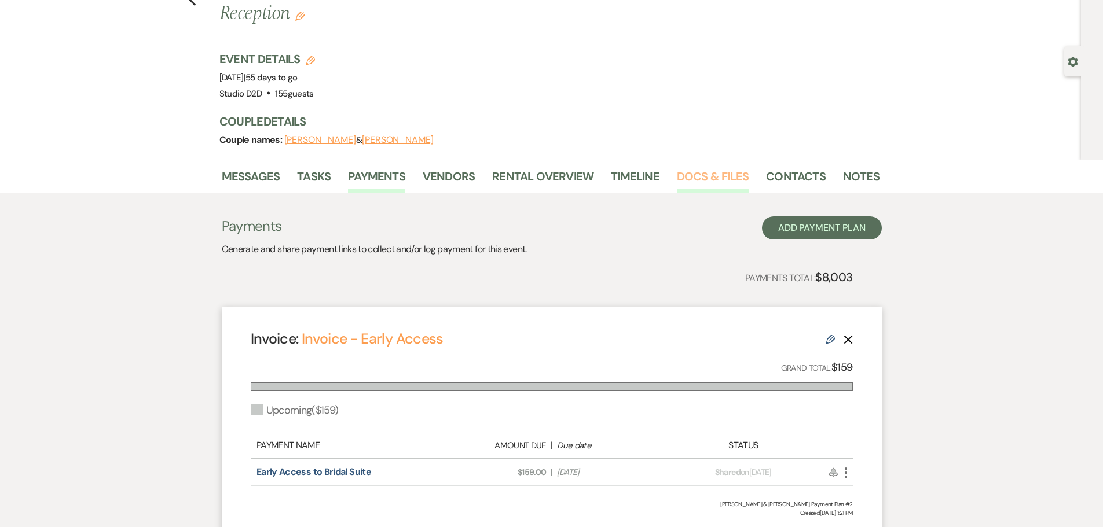
click at [691, 167] on link "Docs & Files" at bounding box center [713, 179] width 72 height 25
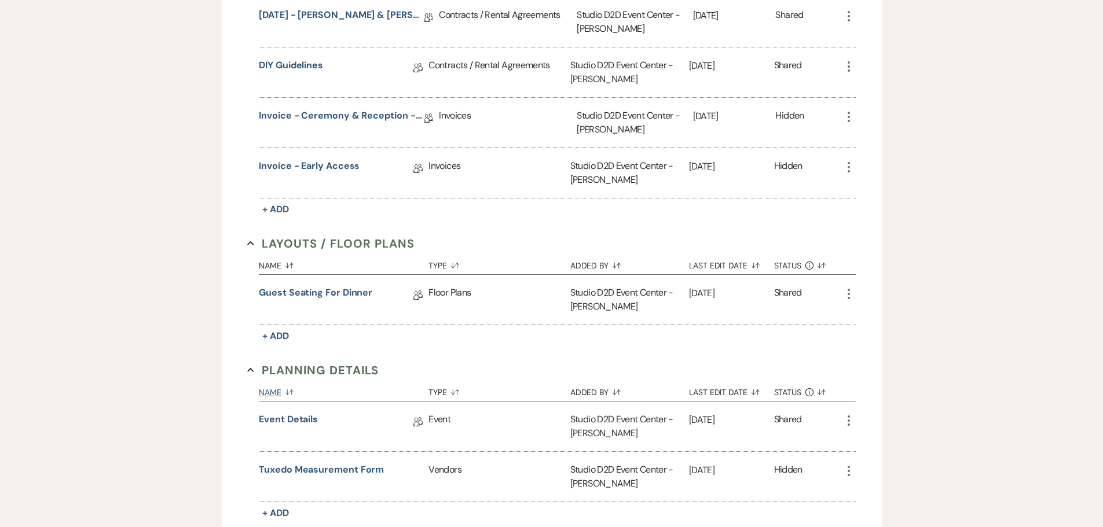
scroll to position [463, 0]
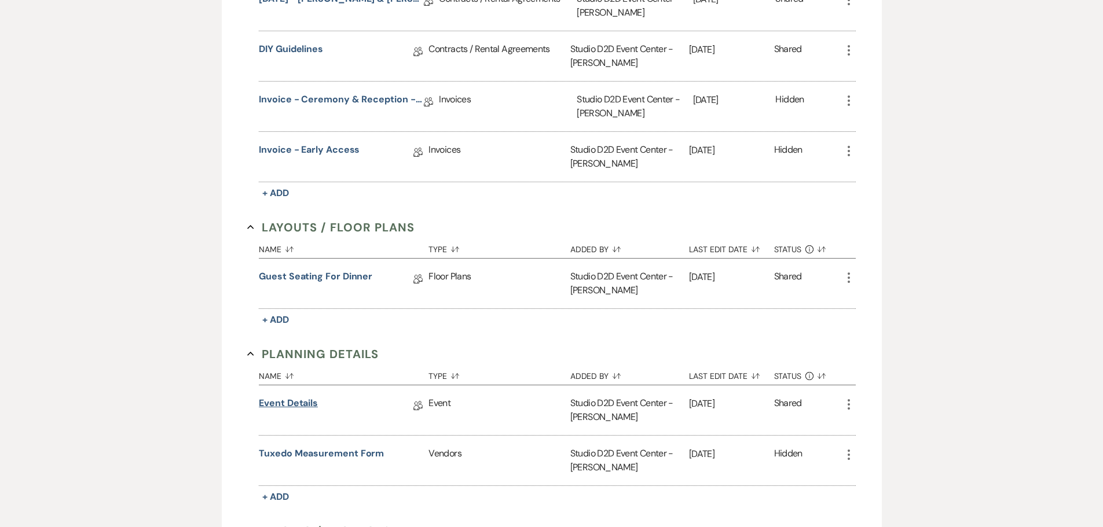
click at [308, 396] on link "Event Details" at bounding box center [288, 405] width 59 height 18
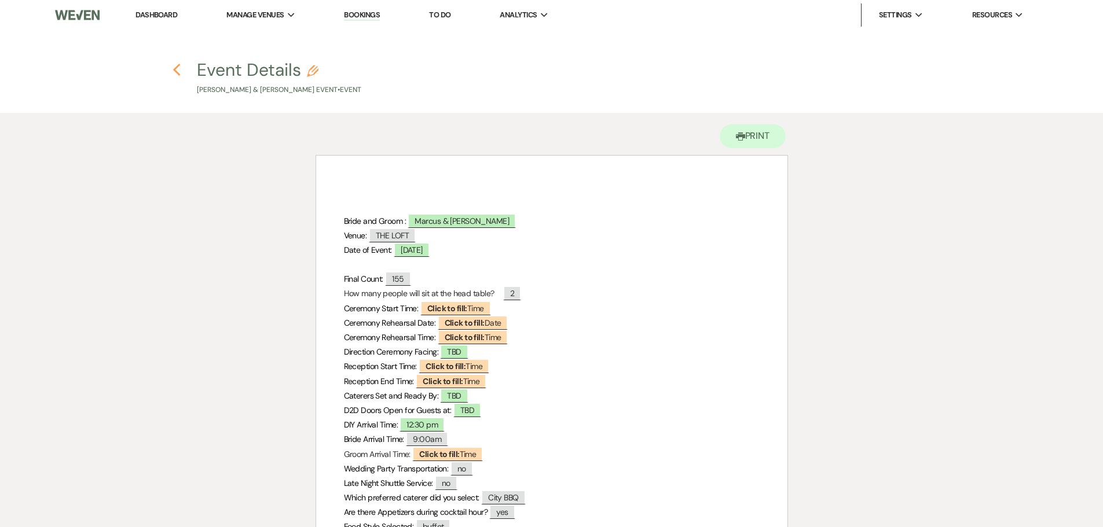
click at [176, 74] on icon "Previous" at bounding box center [176, 70] width 9 height 14
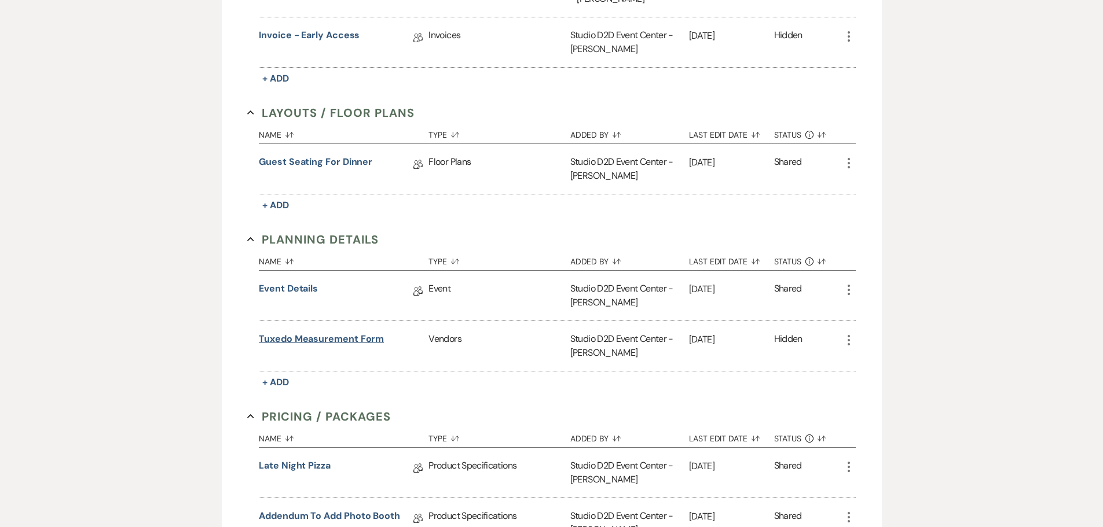
scroll to position [405, 0]
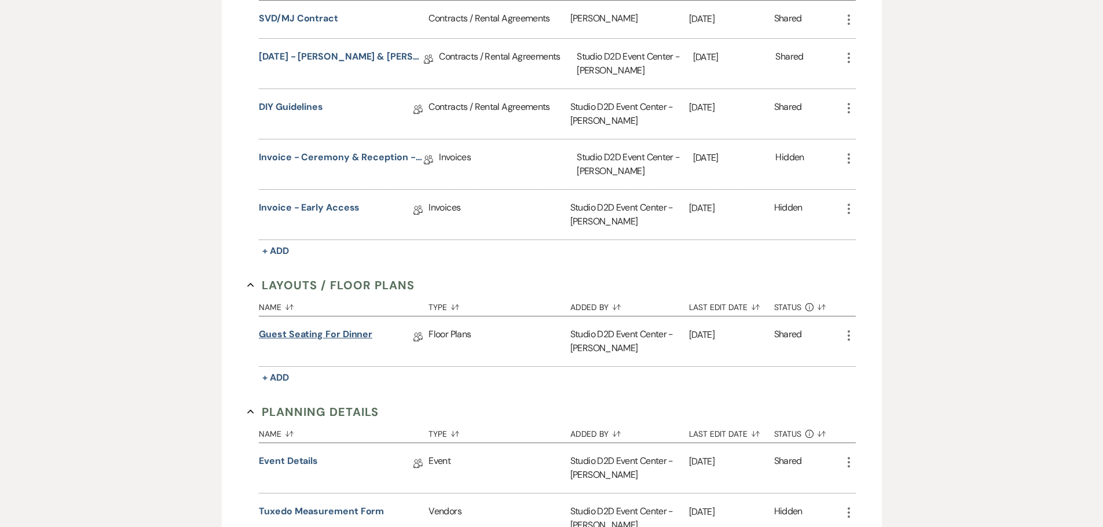
click at [344, 328] on link "Guest Seating for Dinner" at bounding box center [315, 337] width 113 height 18
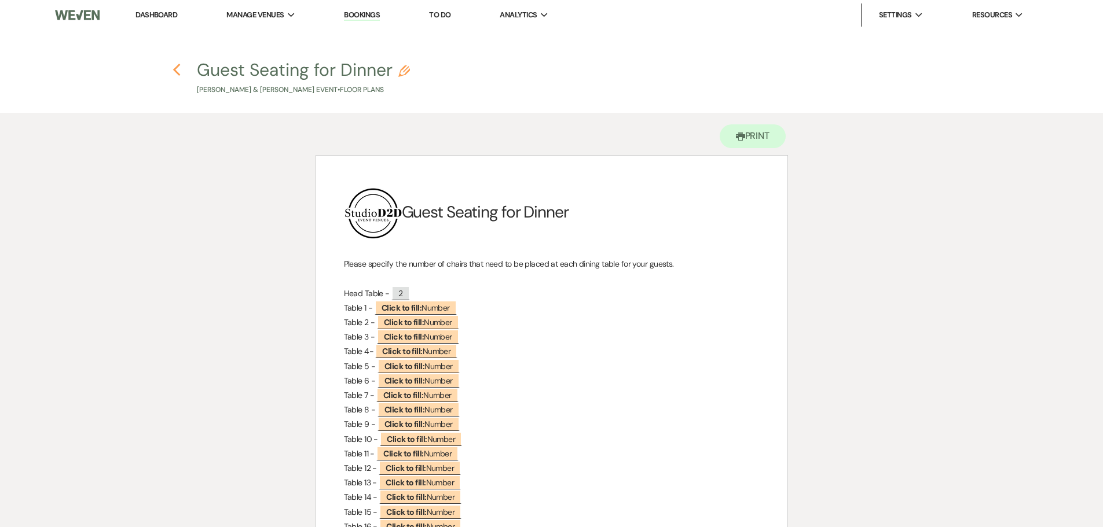
click at [177, 72] on use "button" at bounding box center [177, 70] width 8 height 13
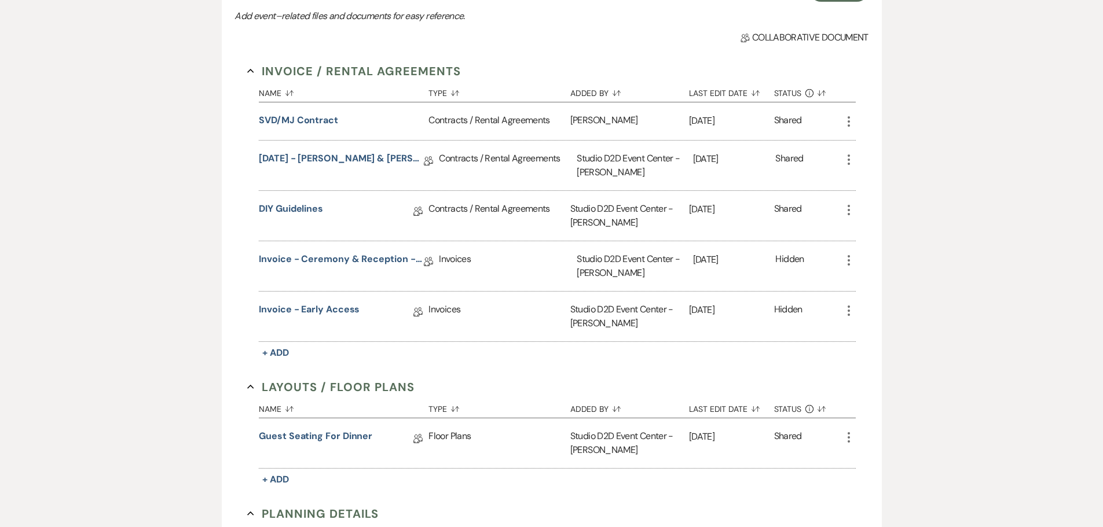
scroll to position [116, 0]
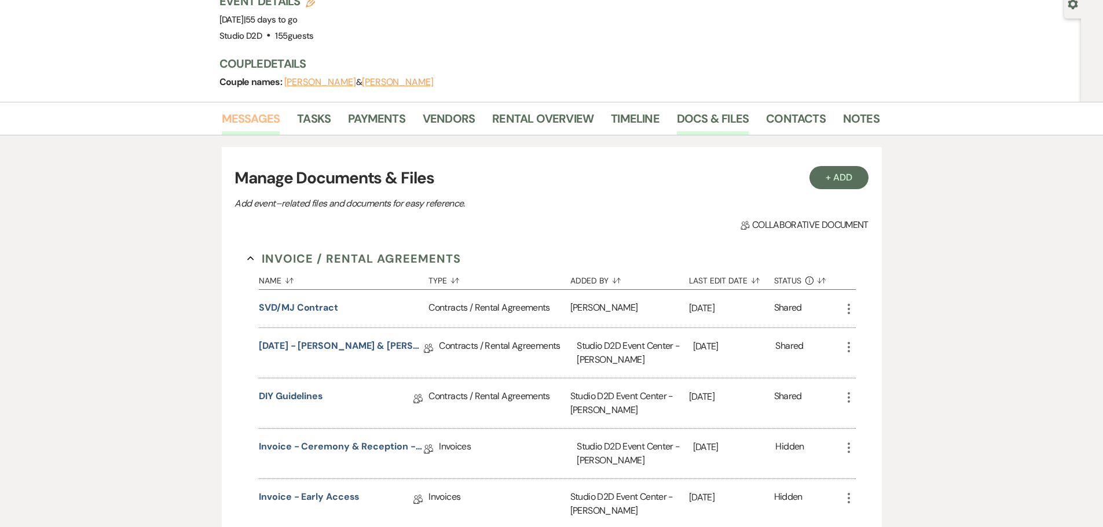
click at [254, 109] on link "Messages" at bounding box center [251, 121] width 58 height 25
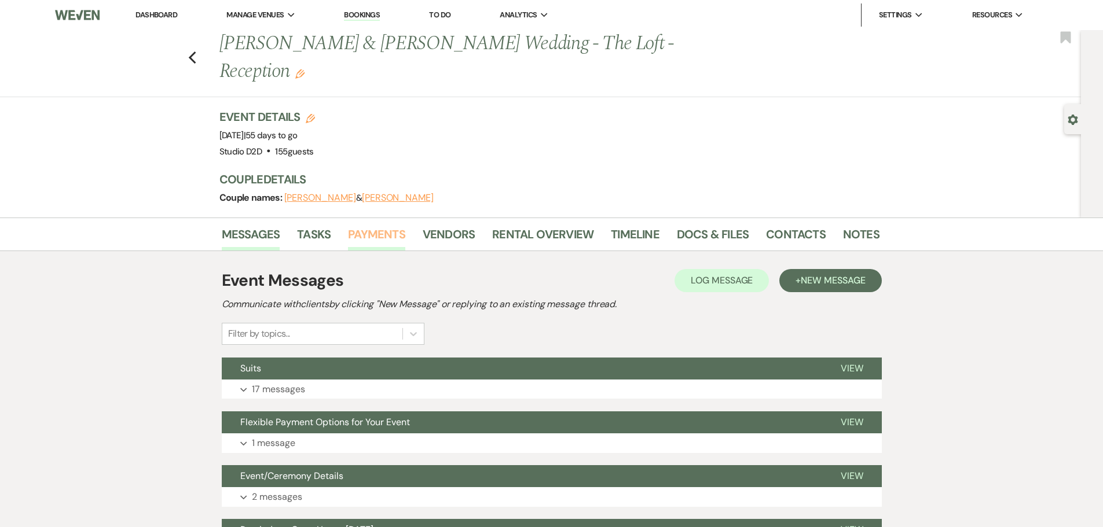
click at [377, 225] on link "Payments" at bounding box center [376, 237] width 57 height 25
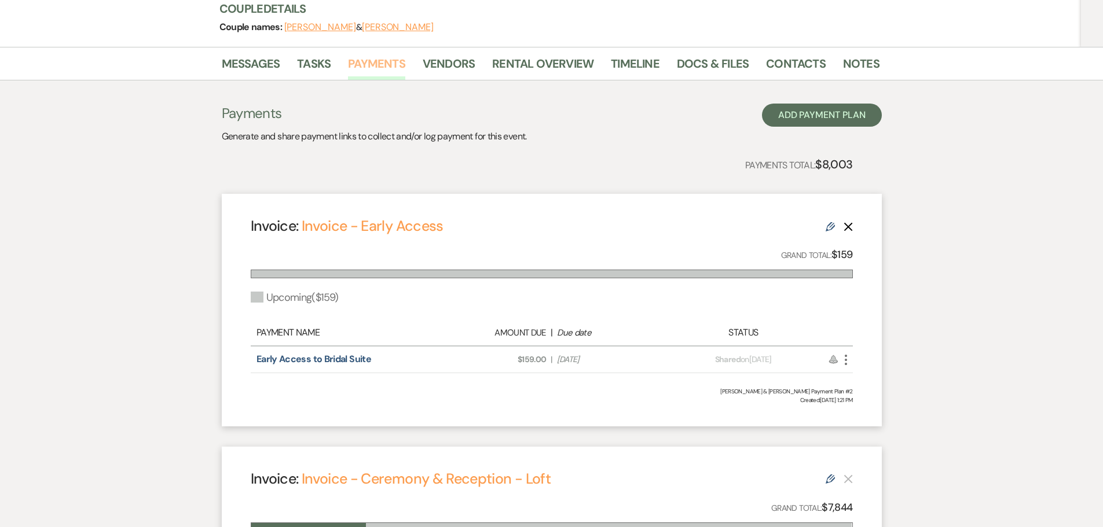
scroll to position [174, 0]
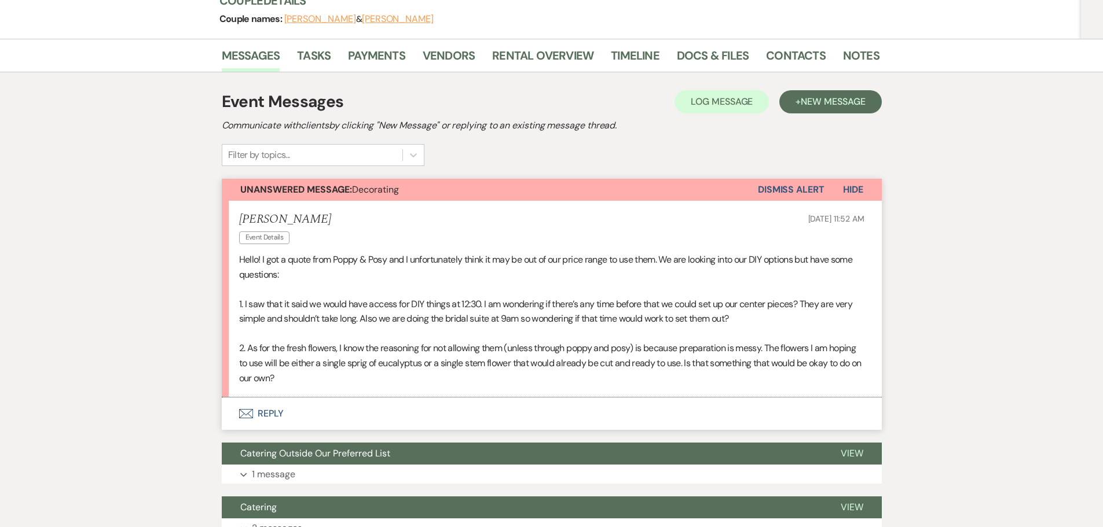
click at [265, 398] on button "Envelope Reply" at bounding box center [552, 414] width 660 height 32
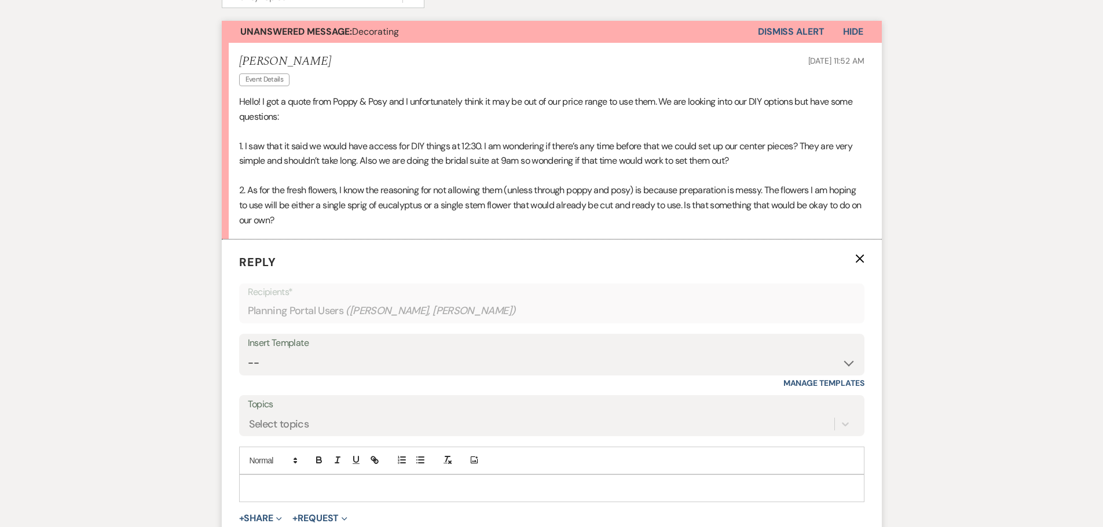
scroll to position [353, 0]
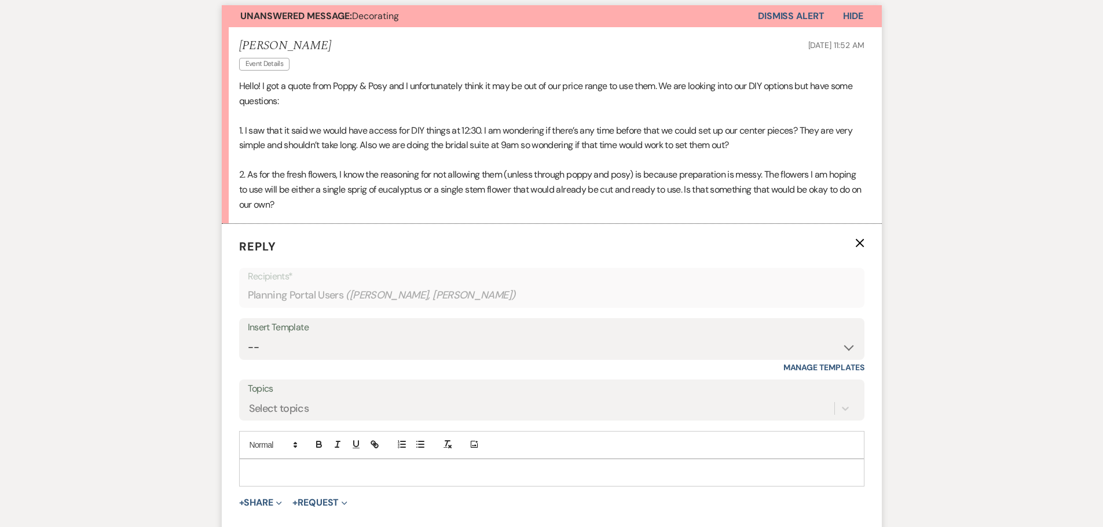
click at [333, 460] on div at bounding box center [552, 473] width 624 height 27
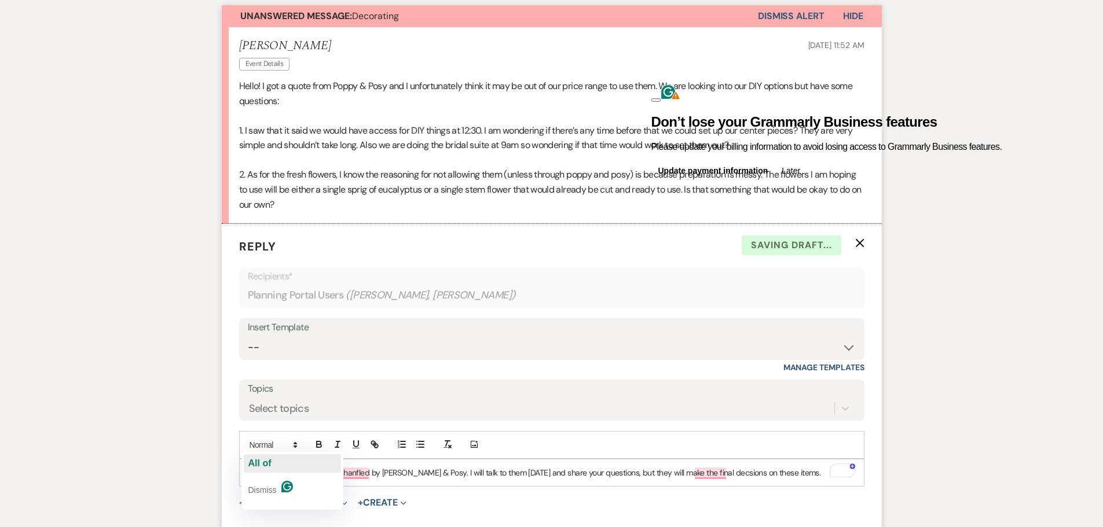
click at [262, 462] on span "All of" at bounding box center [259, 463] width 23 height 10
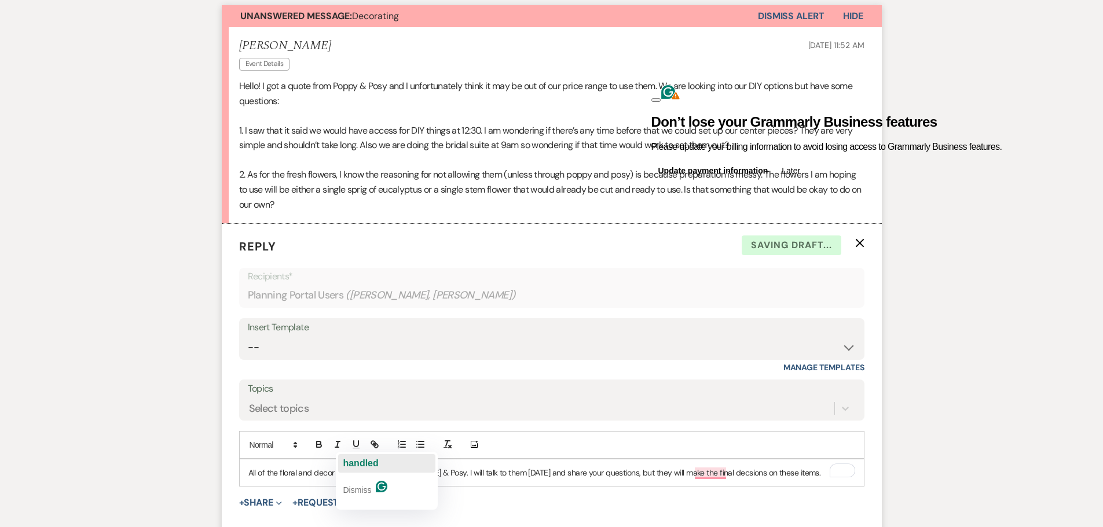
click at [363, 466] on span "handled" at bounding box center [360, 463] width 35 height 10
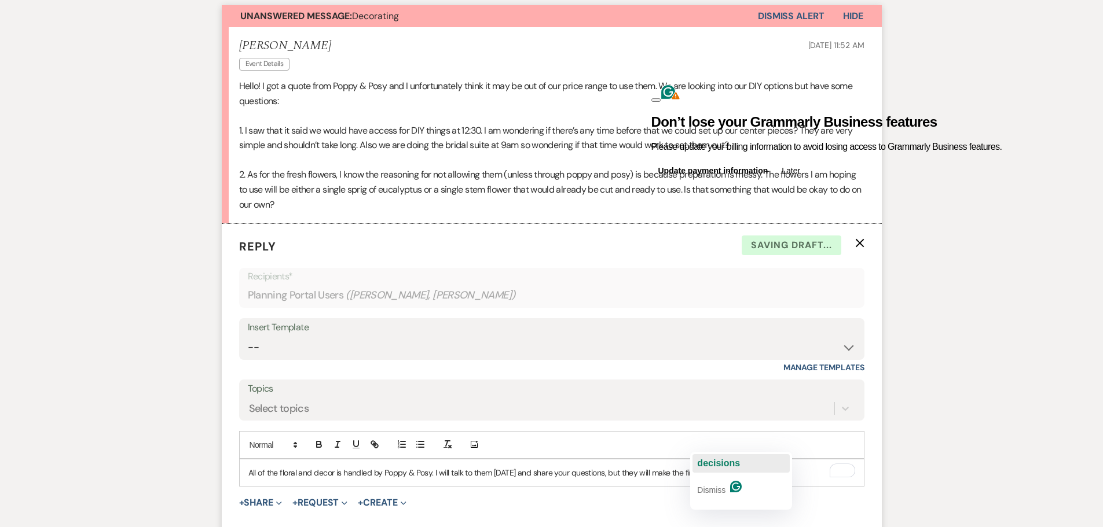
click at [715, 467] on span "decisions" at bounding box center [718, 463] width 43 height 10
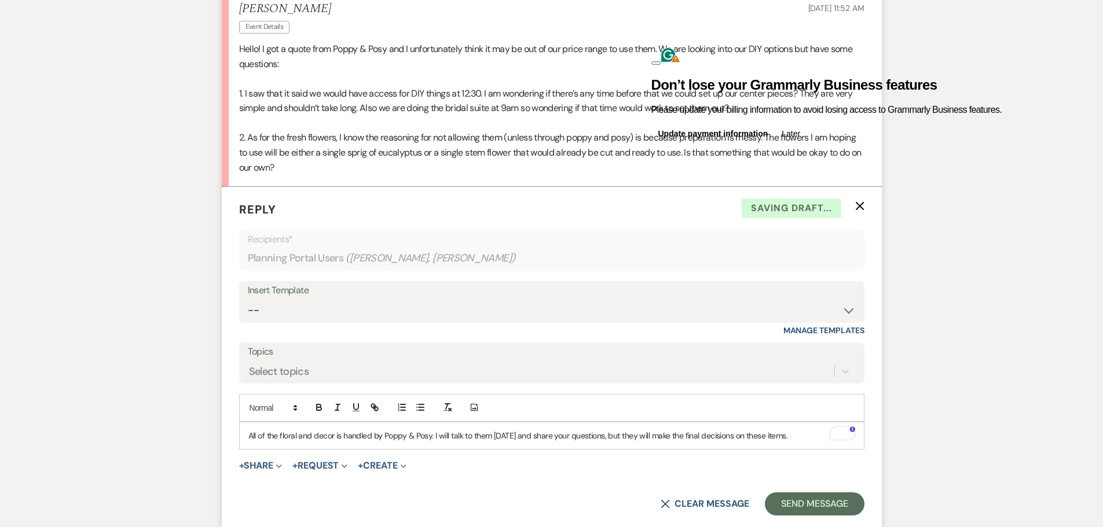
scroll to position [410, 0]
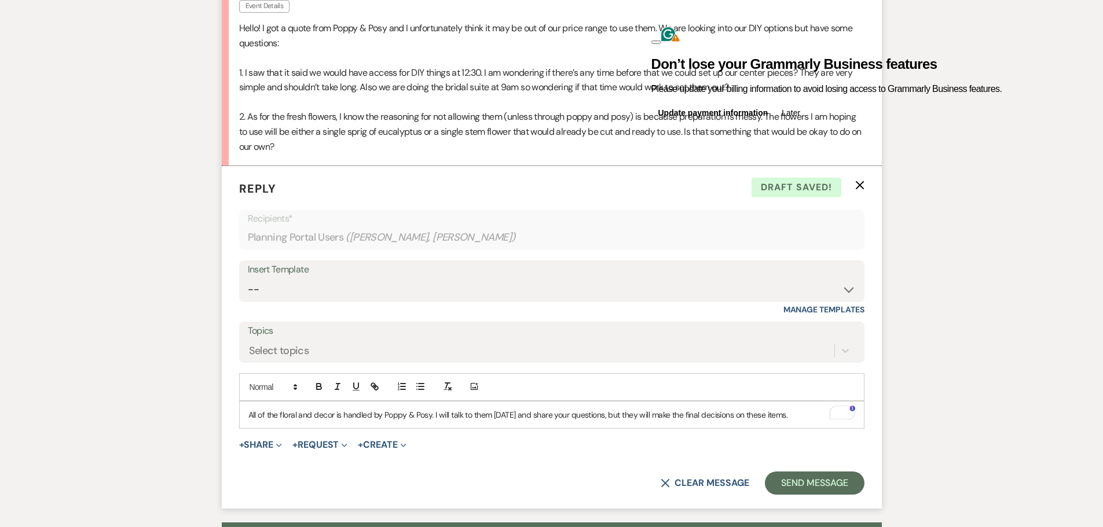
click at [660, 41] on button at bounding box center [655, 42] width 9 height 3
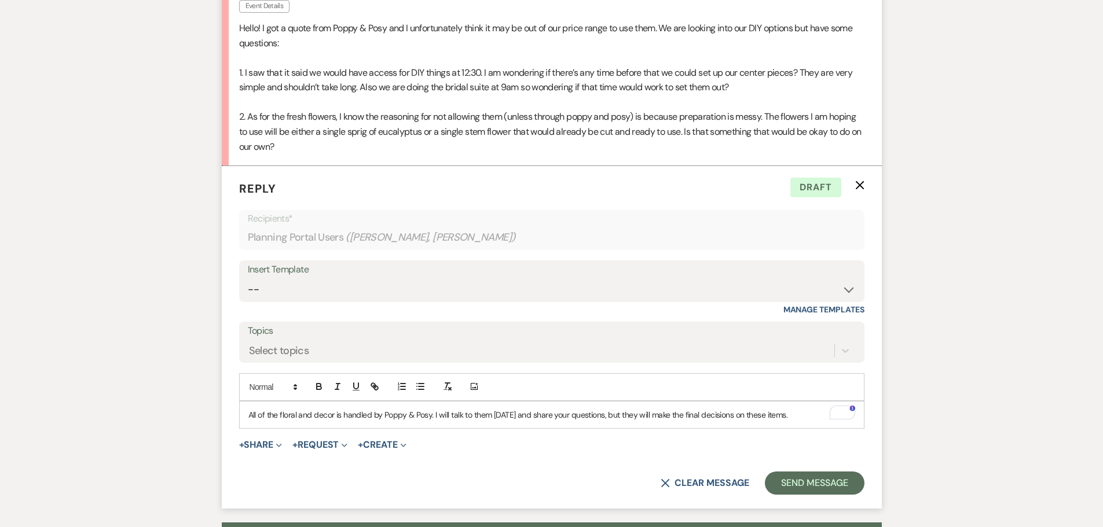
click at [246, 402] on div "All of the floral and decor is handled by Poppy & Posy. I will talk to them tod…" at bounding box center [552, 415] width 624 height 27
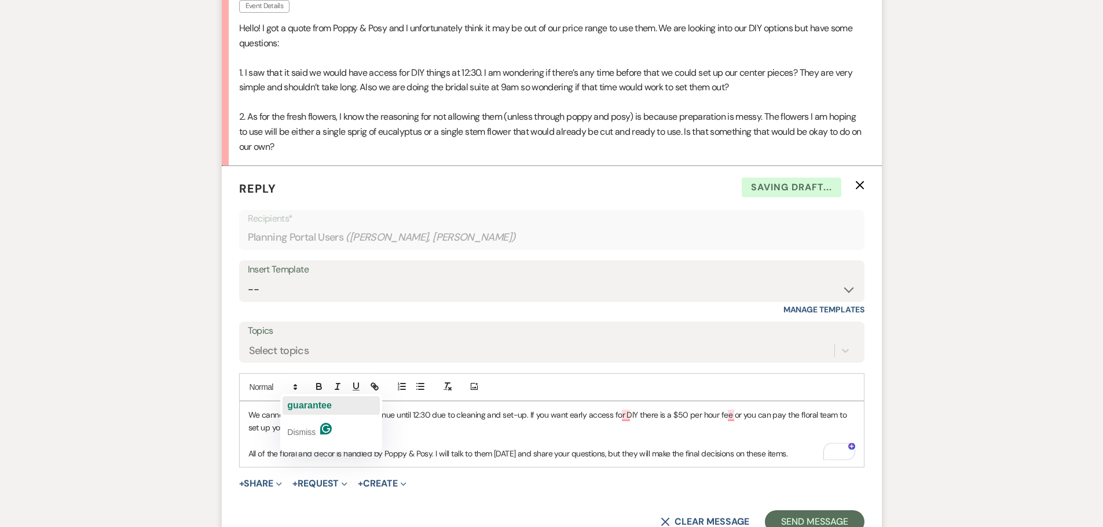
click at [314, 410] on span "guarantee" at bounding box center [309, 406] width 44 height 10
click at [323, 409] on p "We cannot guaranteee access to the venue until 12:30 due to cleaning and set-up…" at bounding box center [551, 422] width 607 height 26
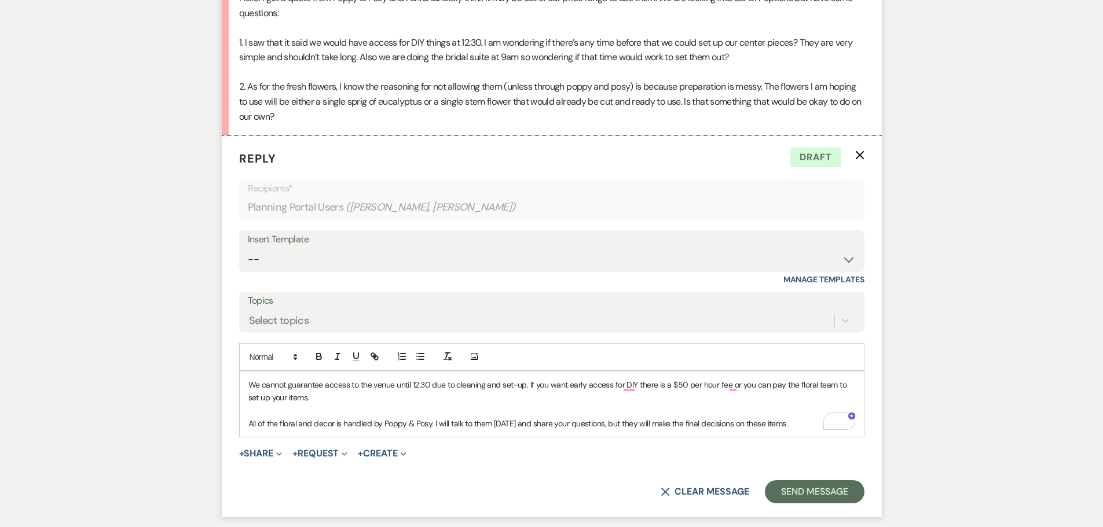
scroll to position [468, 0]
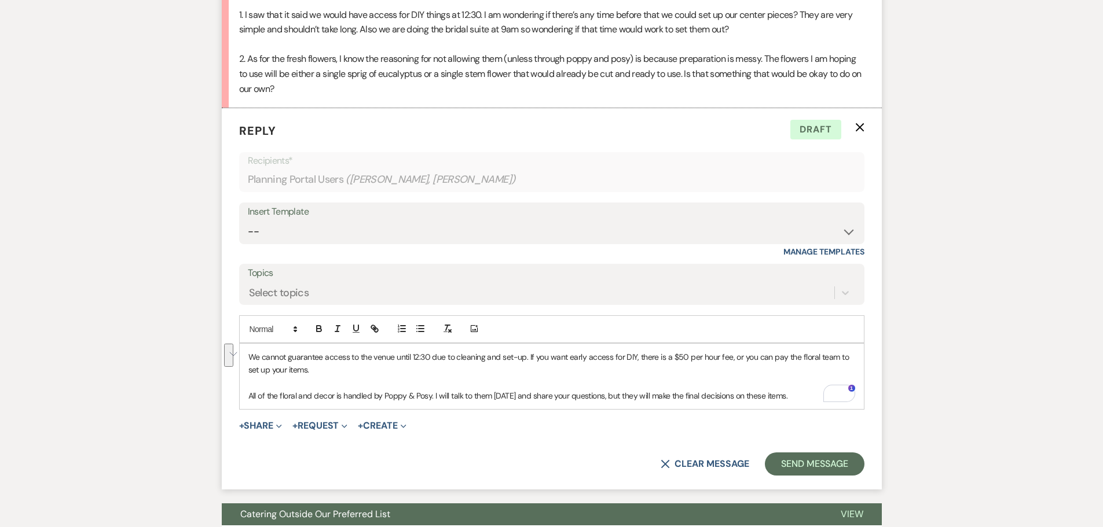
drag, startPoint x: 247, startPoint y: 330, endPoint x: 315, endPoint y: 346, distance: 70.1
click at [315, 346] on div "We cannot guarantee access to the venue until 12:30 due to cleaning and set-up.…" at bounding box center [552, 377] width 624 height 66
copy p "We cannot guarantee access to the venue until 12:30 due to cleaning and set-up.…"
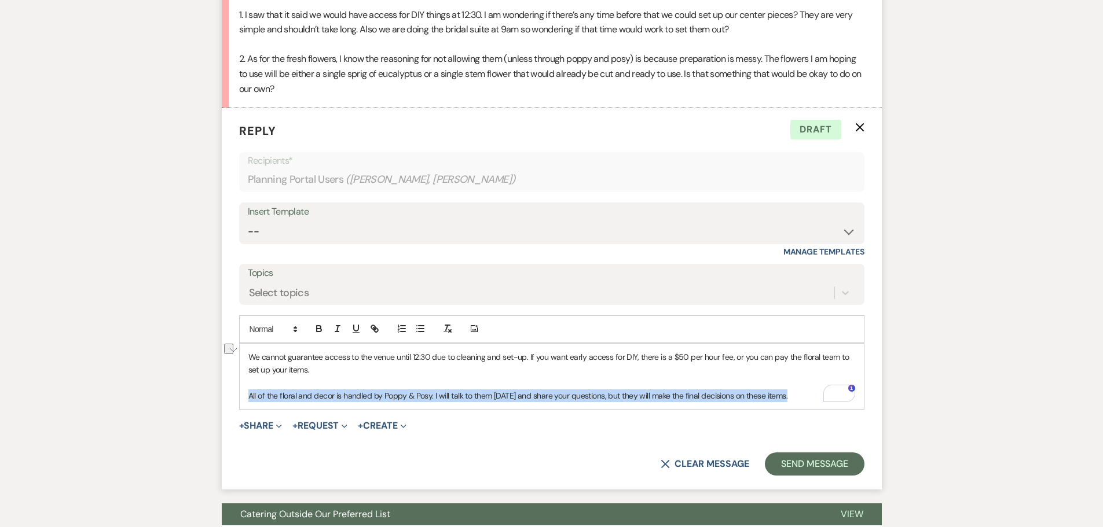
drag, startPoint x: 247, startPoint y: 367, endPoint x: 787, endPoint y: 376, distance: 540.7
click at [787, 376] on div "We cannot guarantee access to the venue until 12:30 due to cleaning and set-up.…" at bounding box center [552, 377] width 624 height 66
copy p "All of the floral and decor is handled by Poppy & Posy. I will talk to them tod…"
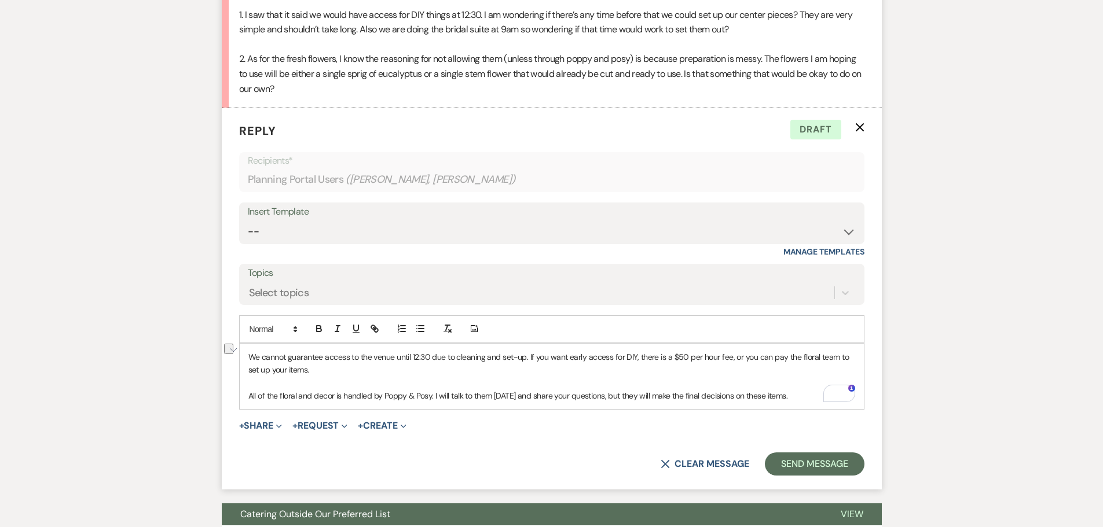
click at [337, 351] on p "We cannot guarantee access to the venue until 12:30 due to cleaning and set-up.…" at bounding box center [551, 364] width 607 height 26
click at [799, 453] on button "Send Message" at bounding box center [814, 464] width 99 height 23
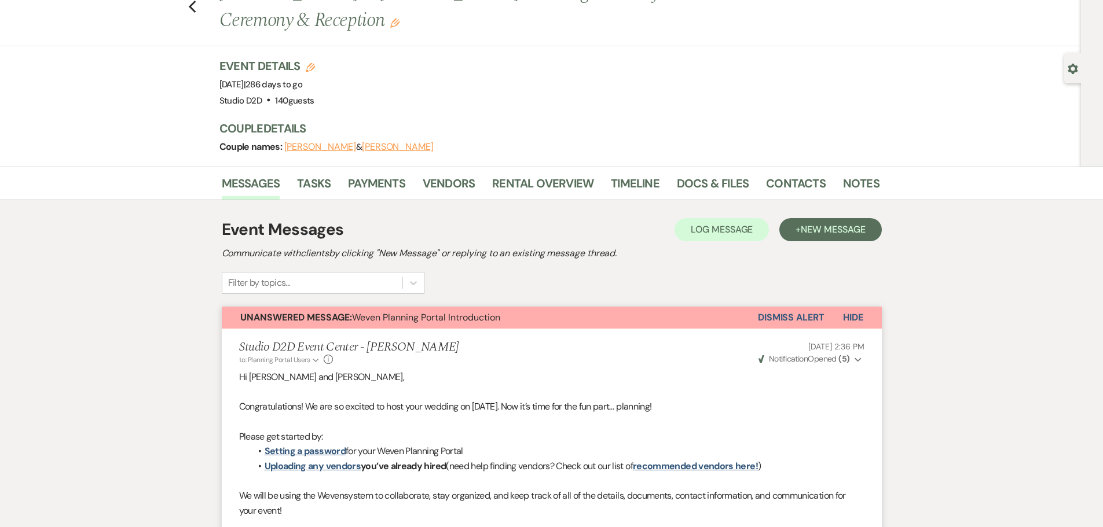
scroll to position [24, 0]
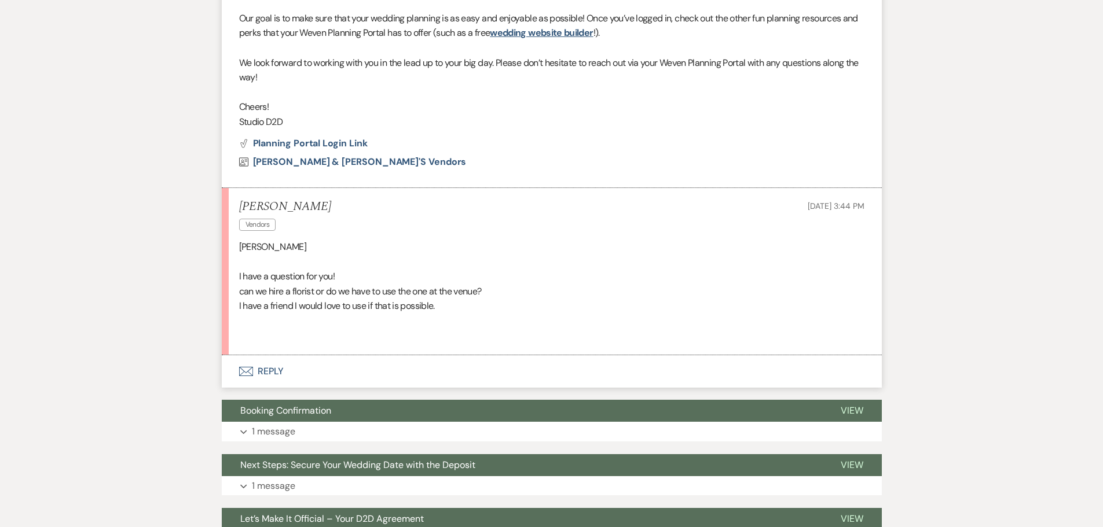
scroll to position [618, 0]
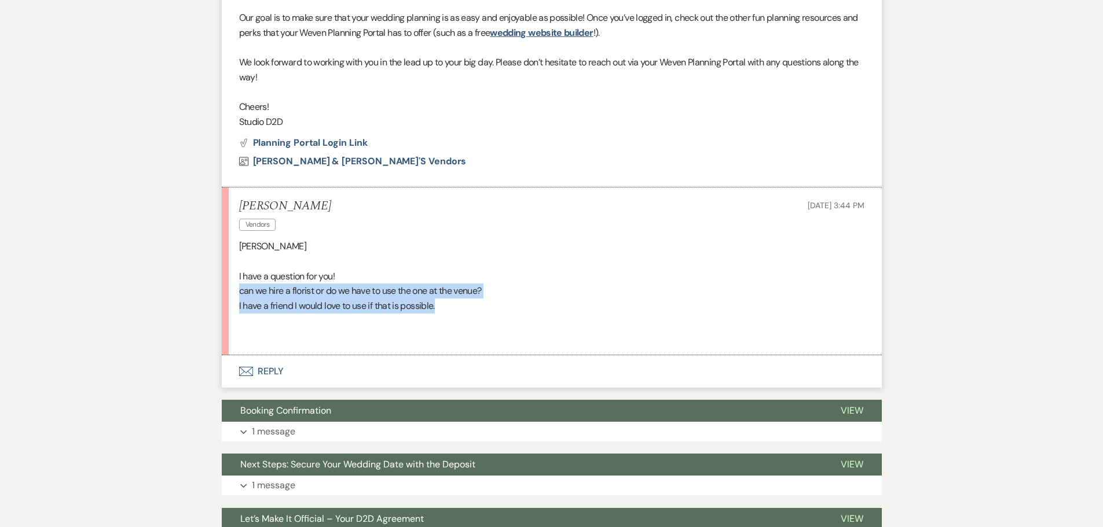
drag, startPoint x: 240, startPoint y: 291, endPoint x: 444, endPoint y: 302, distance: 204.7
click at [444, 302] on div "[PERSON_NAME] I have a question for you! can we hire a florist or do we have to…" at bounding box center [551, 291] width 625 height 104
copy div "can we hire a florist or do we have to use the one at the venue? I have a frien…"
click at [277, 367] on button "Envelope Reply" at bounding box center [552, 371] width 660 height 32
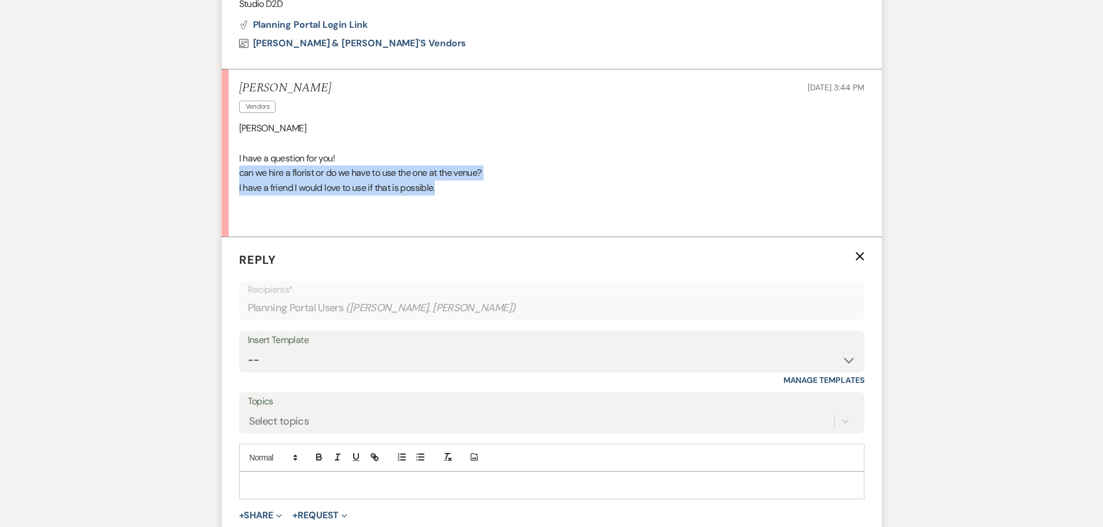
scroll to position [791, 0]
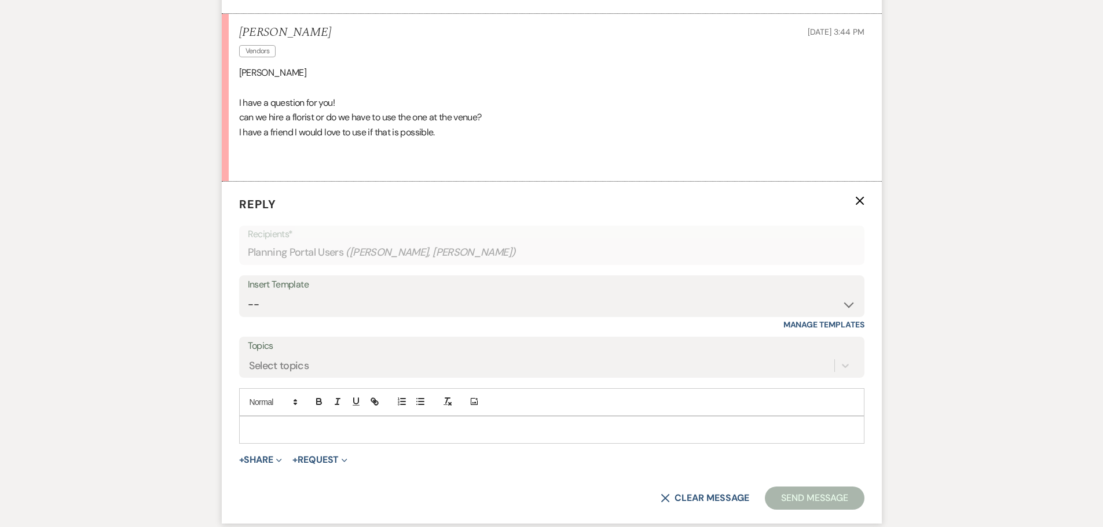
click at [315, 425] on p at bounding box center [551, 430] width 607 height 13
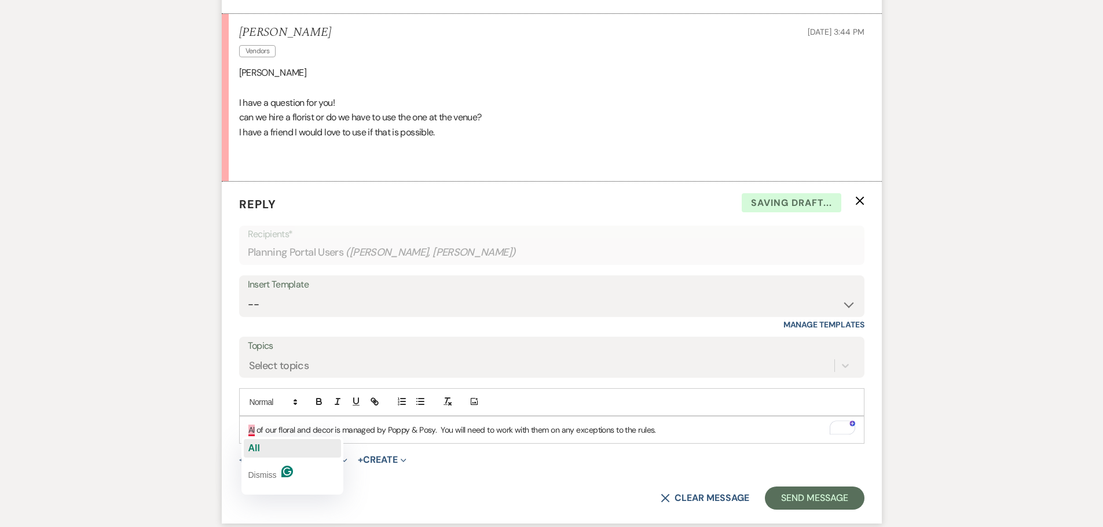
click at [254, 441] on div "All" at bounding box center [254, 448] width 12 height 19
click at [498, 432] on p "All of our floral and decor is managed by Poppy & Posy. You will need to work w…" at bounding box center [551, 430] width 607 height 13
copy p "All of our floral and decor is managed by Poppy & Posy. You will need to work w…"
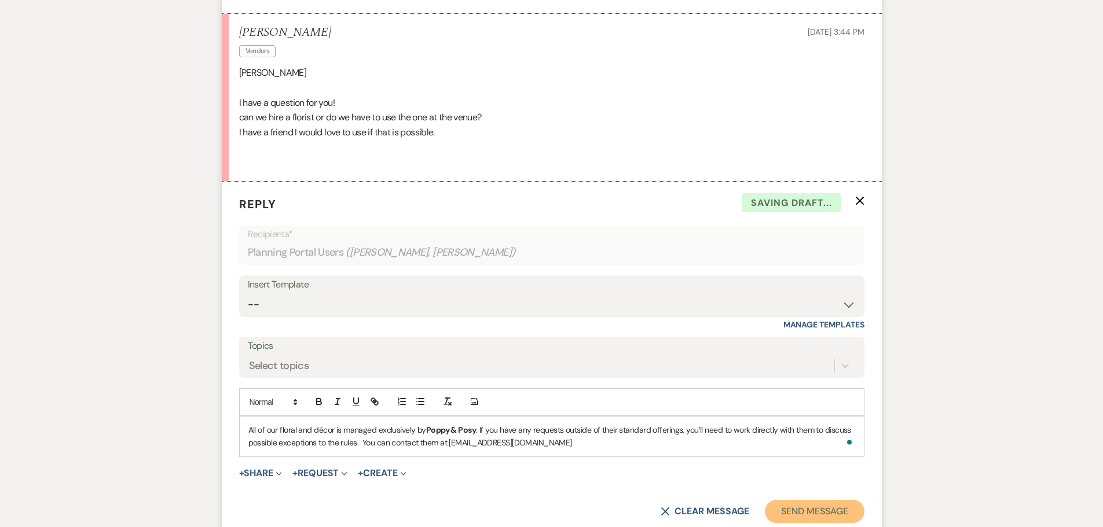
click at [794, 514] on button "Send Message" at bounding box center [814, 511] width 99 height 23
